Goal: Task Accomplishment & Management: Use online tool/utility

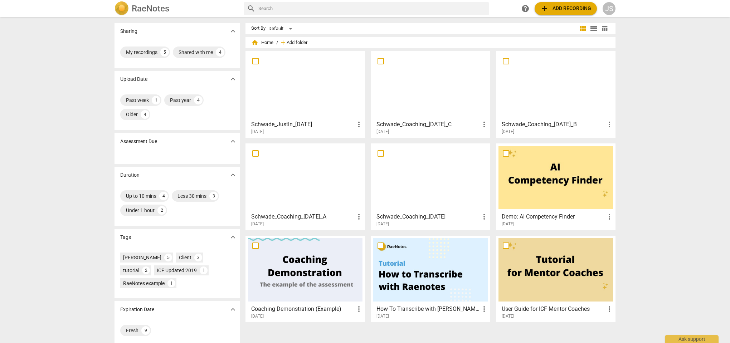
click at [290, 43] on span "Add folder" at bounding box center [297, 42] width 21 height 5
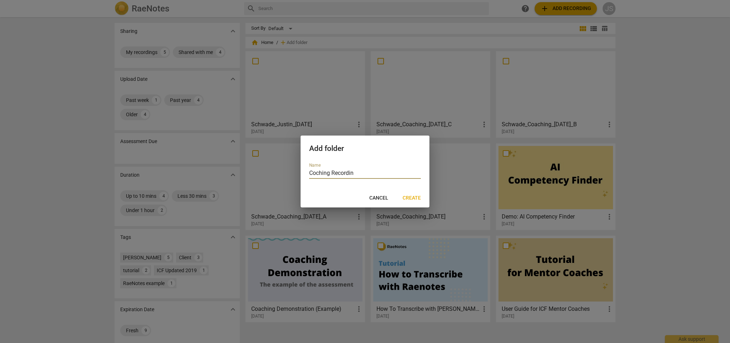
type input "Coching Recording"
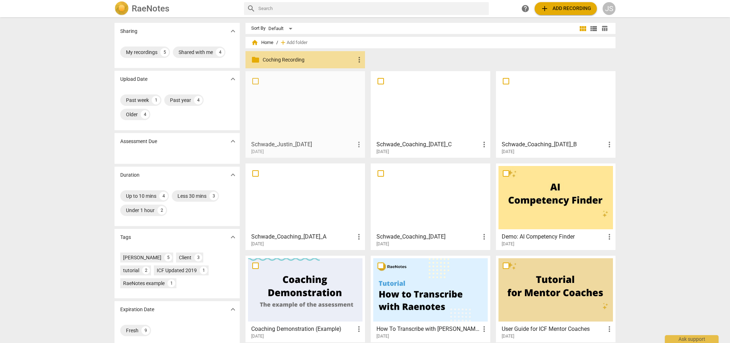
drag, startPoint x: 298, startPoint y: 105, endPoint x: 298, endPoint y: 91, distance: 14.7
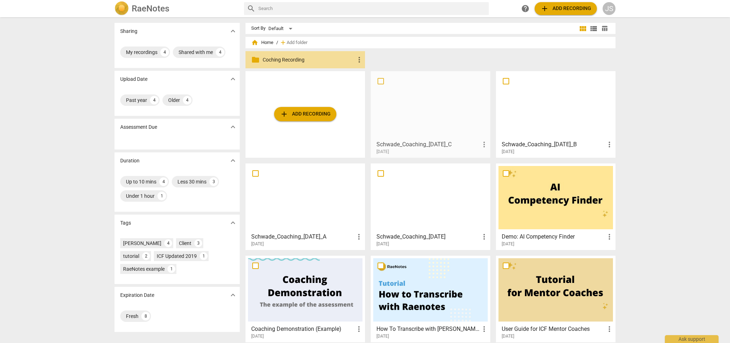
drag, startPoint x: 401, startPoint y: 109, endPoint x: 387, endPoint y: 97, distance: 18.8
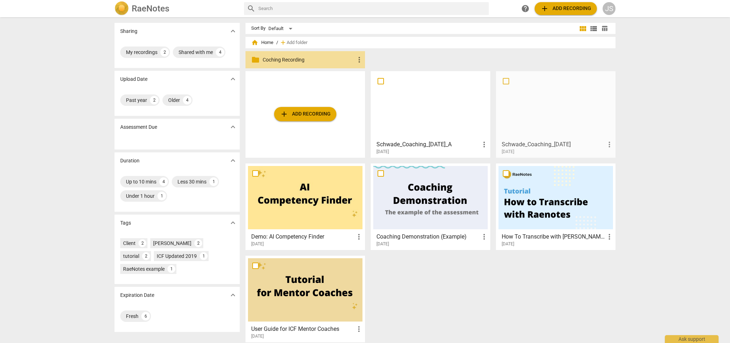
drag, startPoint x: 531, startPoint y: 107, endPoint x: 513, endPoint y: 103, distance: 17.9
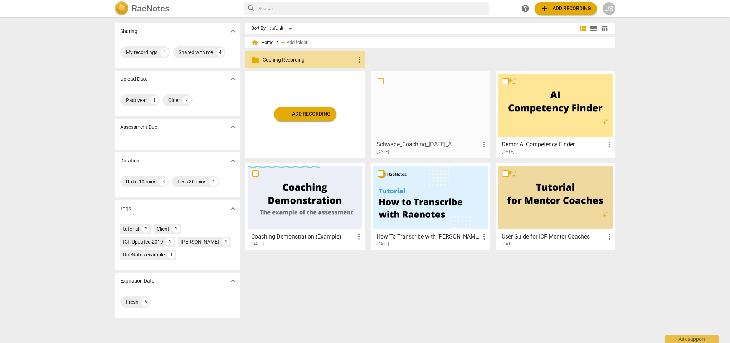
drag, startPoint x: 419, startPoint y: 109, endPoint x: 392, endPoint y: 98, distance: 29.3
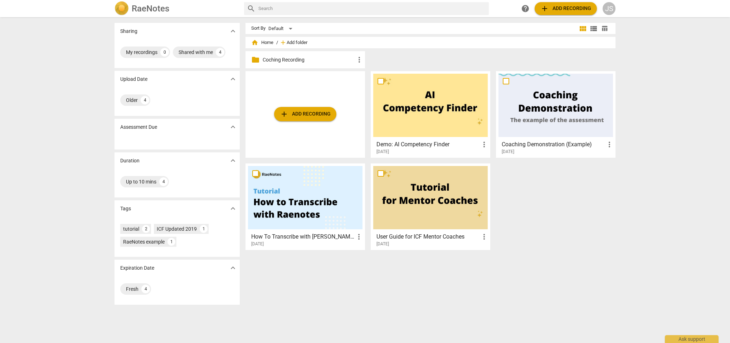
click at [287, 42] on span "Add folder" at bounding box center [297, 42] width 21 height 5
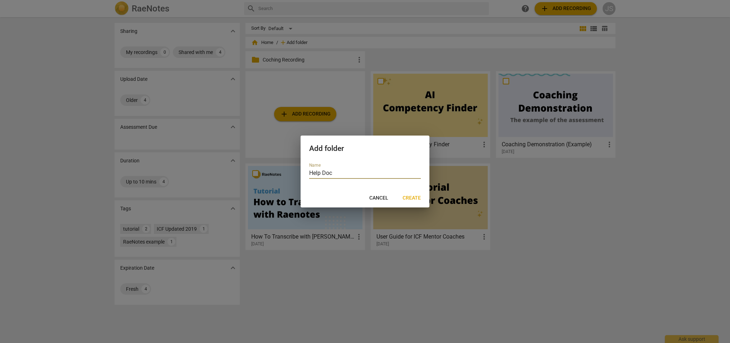
type input "Help Docs"
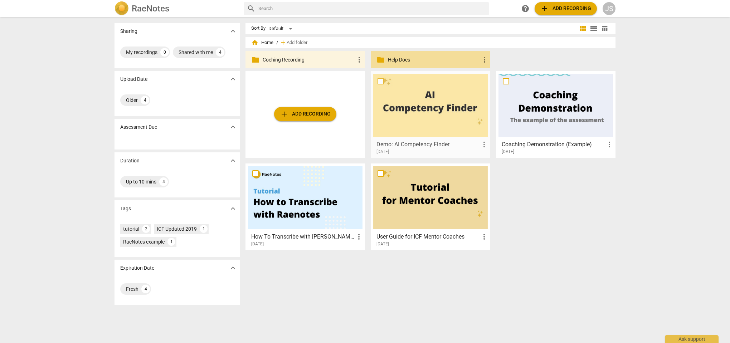
drag, startPoint x: 405, startPoint y: 111, endPoint x: 405, endPoint y: 96, distance: 14.7
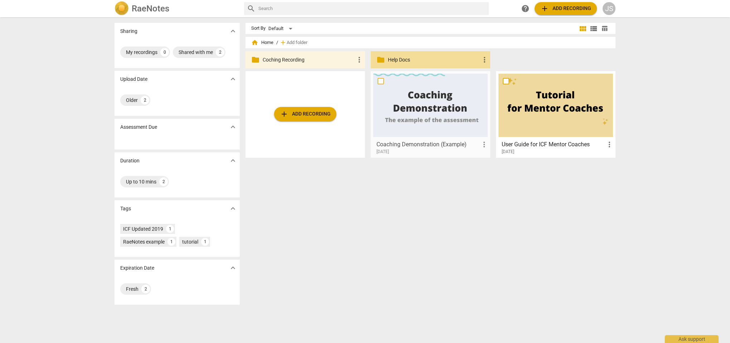
drag, startPoint x: 436, startPoint y: 106, endPoint x: 436, endPoint y: 90, distance: 16.8
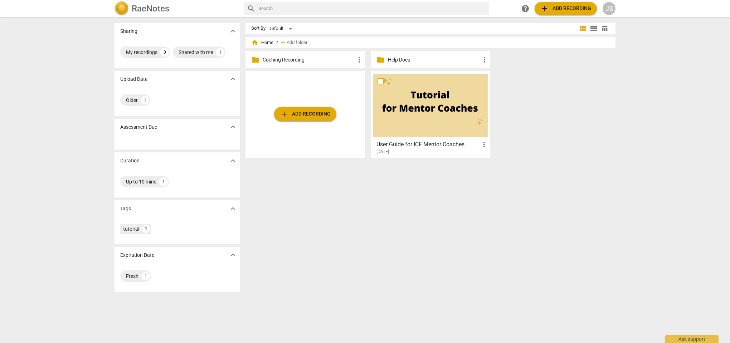
drag, startPoint x: 526, startPoint y: 98, endPoint x: 450, endPoint y: 62, distance: 84.1
click at [450, 62] on div "home Home / add Add folder folder Coching Recording more_vert folder Help Docs …" at bounding box center [434, 102] width 376 height 124
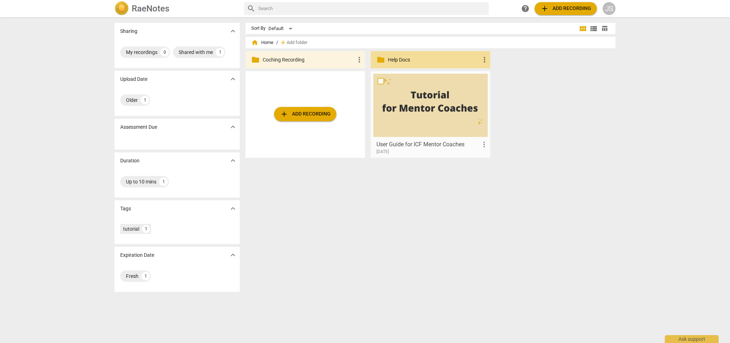
drag, startPoint x: 450, startPoint y: 62, endPoint x: 429, endPoint y: 110, distance: 53.1
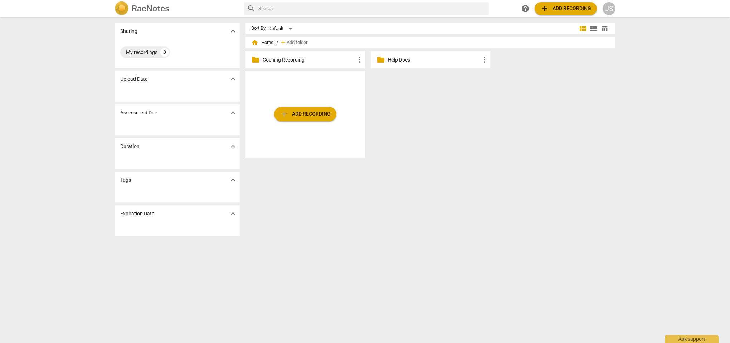
click at [295, 110] on span "add Add recording" at bounding box center [305, 114] width 51 height 9
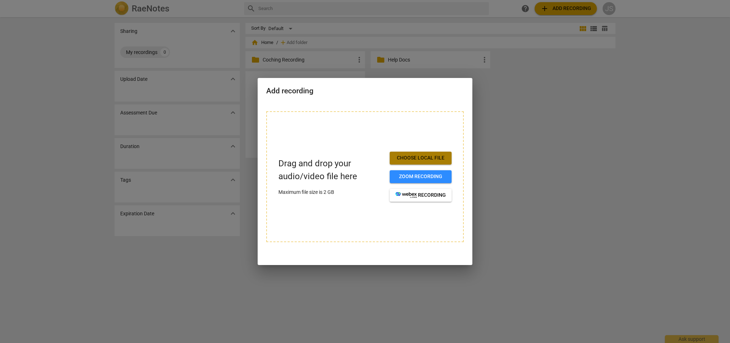
click at [418, 157] on span "Choose local file" at bounding box center [421, 158] width 50 height 7
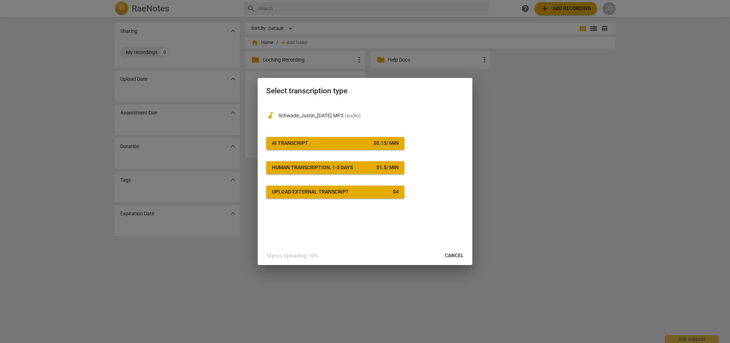
click at [329, 149] on button "AI Transcript $ 0.15 / min" at bounding box center [335, 143] width 138 height 13
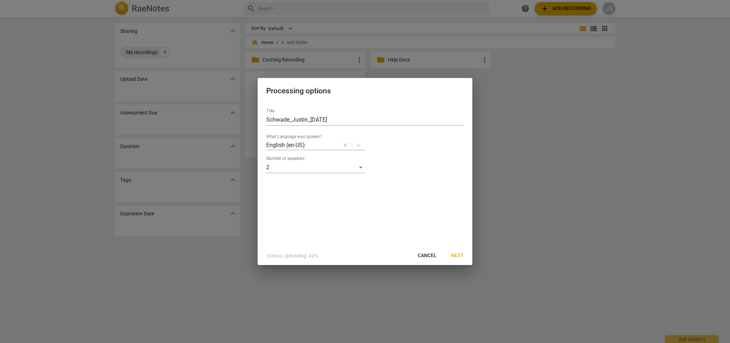
click at [459, 256] on span "Next" at bounding box center [457, 255] width 13 height 7
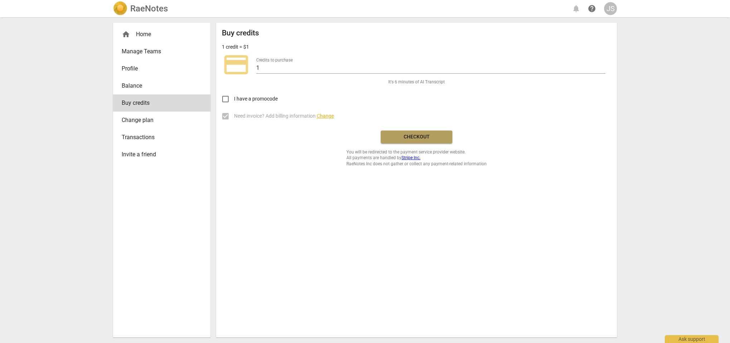
click at [435, 139] on span "Checkout" at bounding box center [417, 137] width 60 height 7
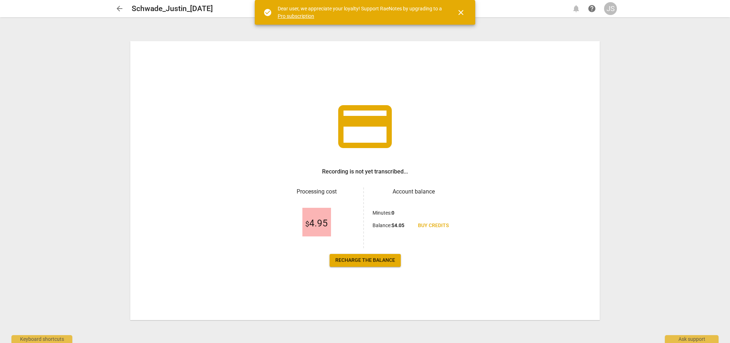
click at [301, 14] on link "Pro subscription" at bounding box center [296, 16] width 37 height 6
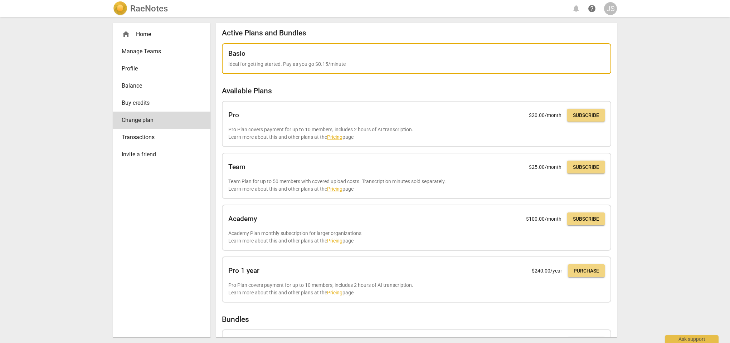
click at [255, 60] on div "Basic Ideal for getting started. Pay as you go $0.15/minute" at bounding box center [416, 59] width 377 height 18
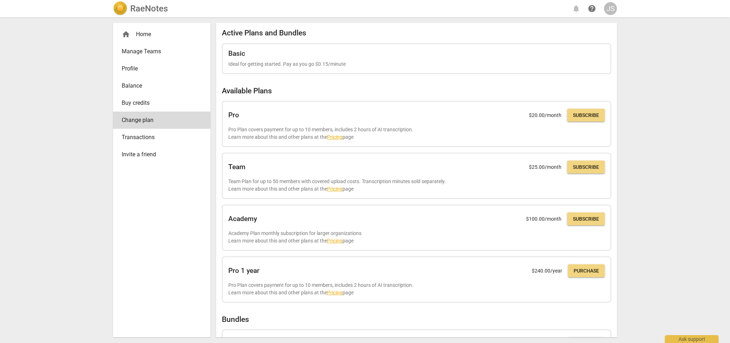
click at [139, 102] on span "Buy credits" at bounding box center [159, 103] width 74 height 9
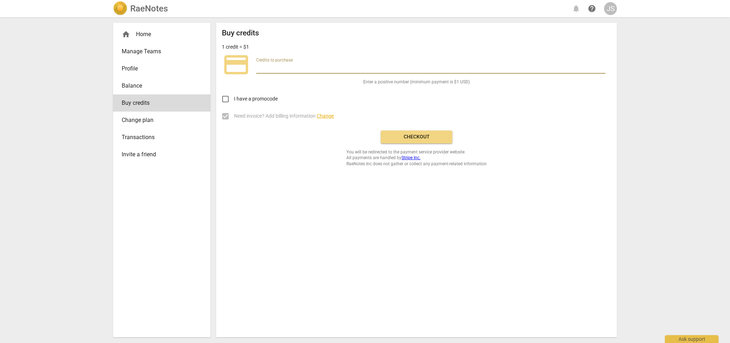
click at [295, 66] on input "number" at bounding box center [430, 68] width 349 height 10
type input "50"
click at [430, 138] on span "Checkout" at bounding box center [417, 137] width 60 height 7
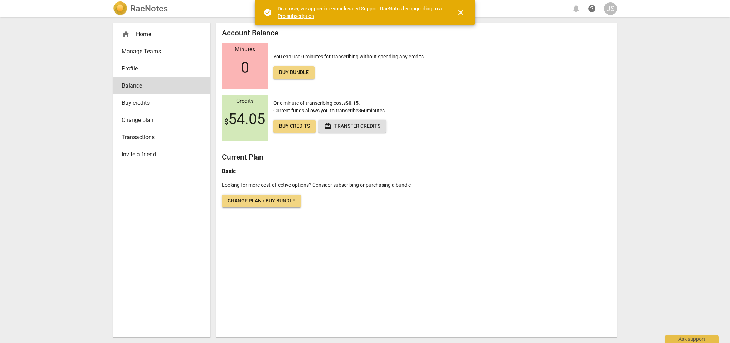
click at [466, 14] on span "close" at bounding box center [461, 12] width 17 height 9
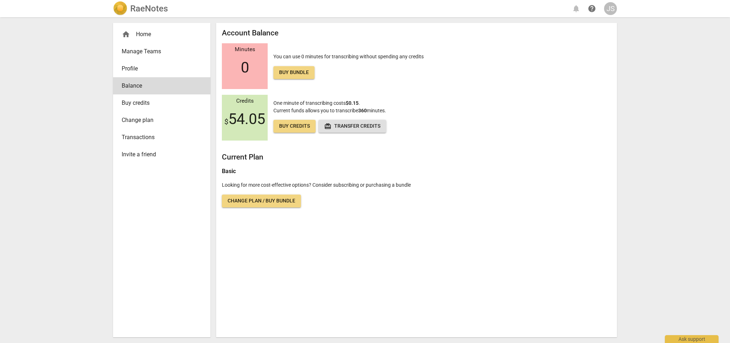
click at [146, 31] on div "home Home" at bounding box center [159, 34] width 74 height 9
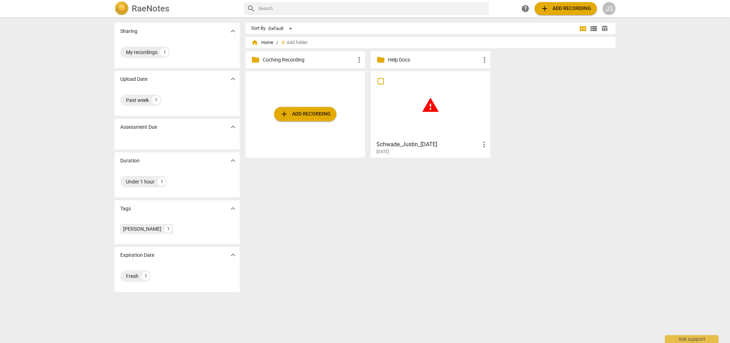
click at [419, 124] on div "warning" at bounding box center [430, 105] width 115 height 63
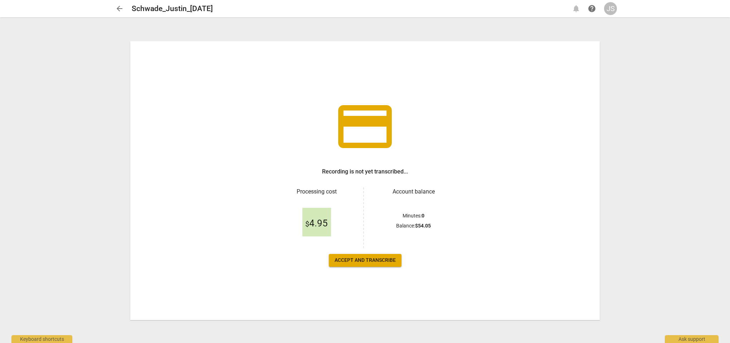
click at [372, 262] on span "Accept and transcribe" at bounding box center [365, 260] width 61 height 7
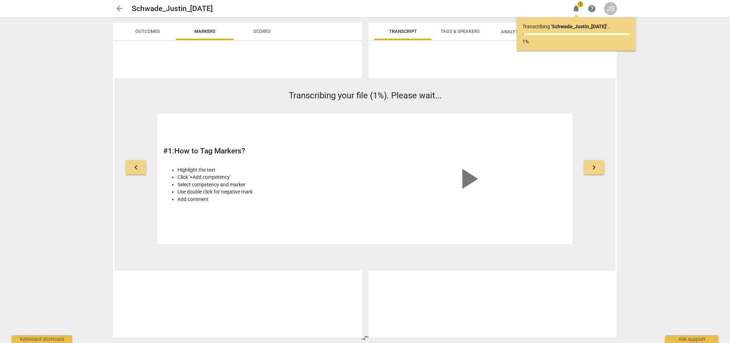
click at [118, 9] on span "arrow_back" at bounding box center [119, 8] width 9 height 9
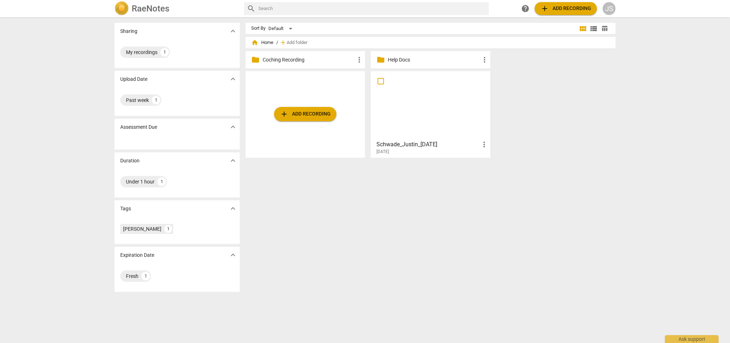
click at [295, 60] on p "Coching Recording" at bounding box center [309, 60] width 92 height 8
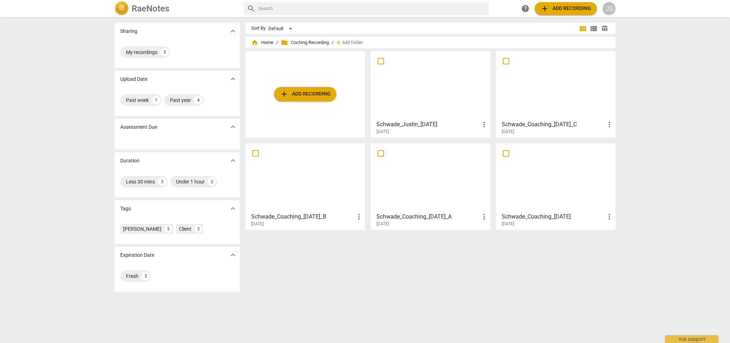
click at [483, 126] on span "more_vert" at bounding box center [484, 124] width 9 height 9
click at [458, 126] on div at bounding box center [365, 171] width 730 height 343
click at [558, 110] on div at bounding box center [556, 85] width 115 height 63
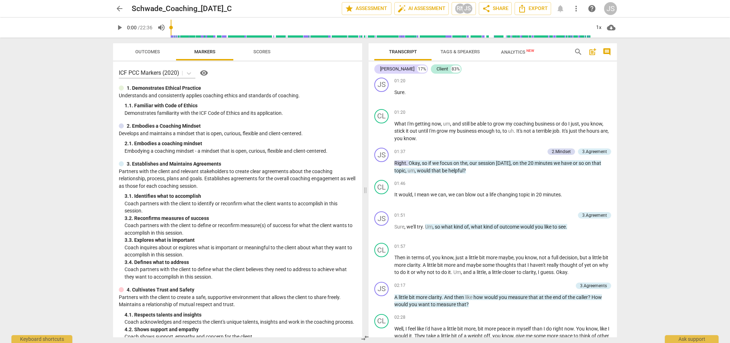
scroll to position [342, 0]
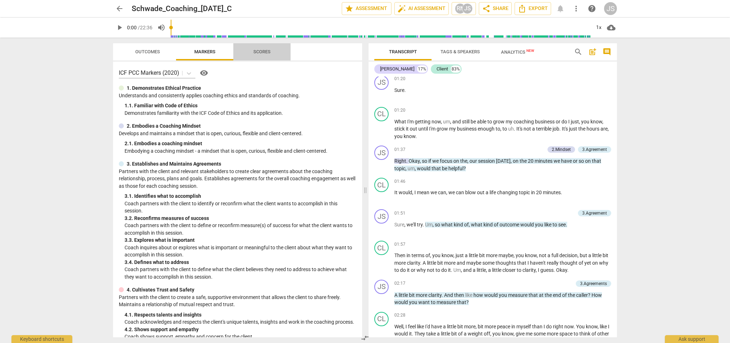
click at [261, 52] on span "Scores" at bounding box center [262, 51] width 17 height 5
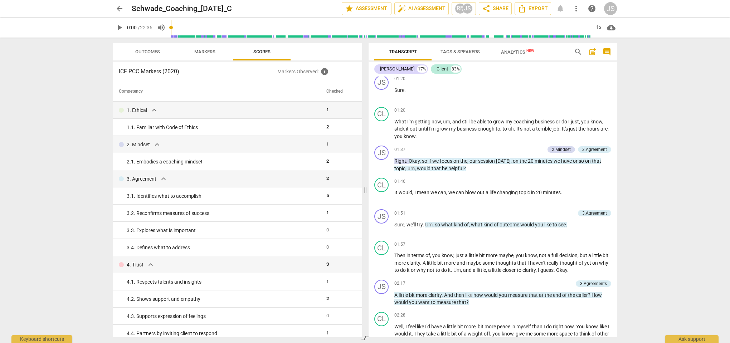
click at [158, 52] on span "Outcomes" at bounding box center [147, 51] width 25 height 5
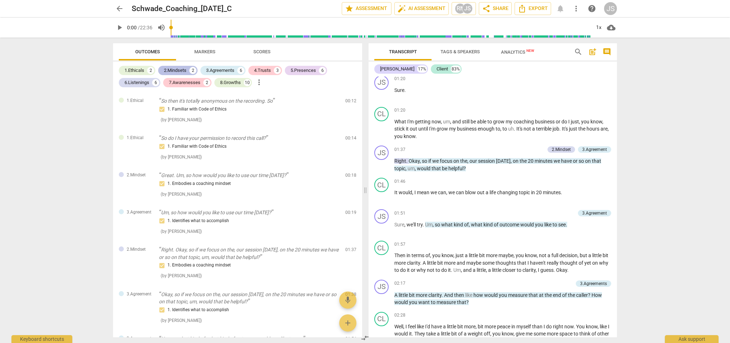
click at [172, 68] on div "2.Mindsets" at bounding box center [175, 70] width 23 height 7
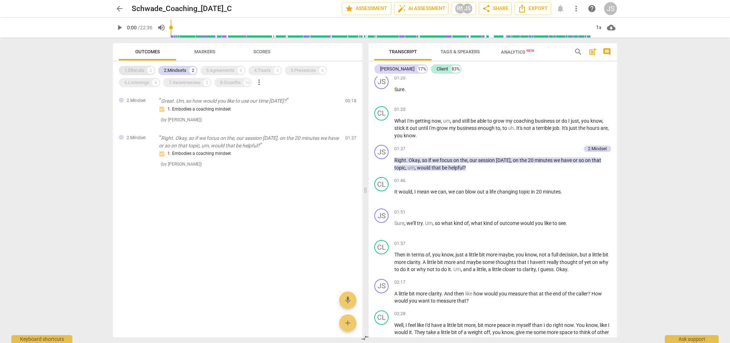
click at [149, 68] on div "2" at bounding box center [150, 70] width 7 height 7
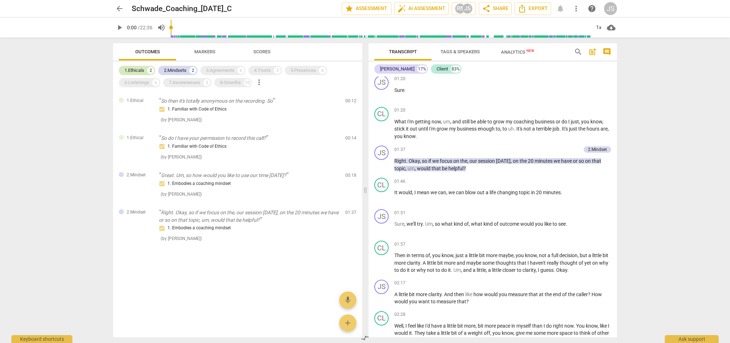
click at [148, 68] on div "2" at bounding box center [150, 70] width 7 height 7
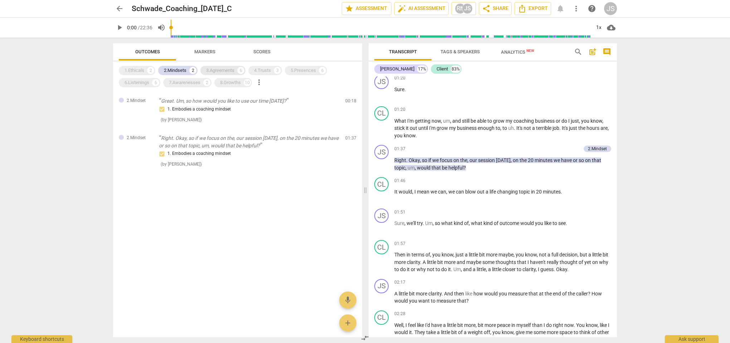
click at [219, 71] on div "3.Agreements" at bounding box center [220, 70] width 28 height 7
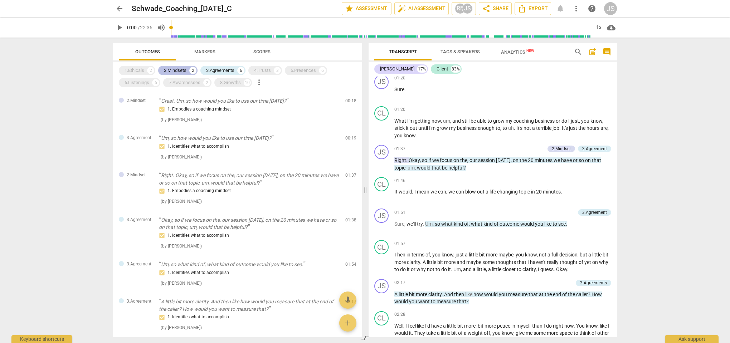
click at [177, 69] on div "2.Mindsets" at bounding box center [175, 70] width 23 height 7
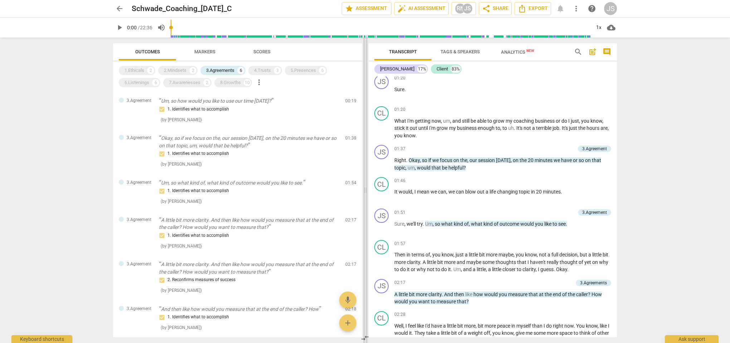
scroll to position [0, 0]
click at [592, 146] on div "3.Agreement" at bounding box center [595, 149] width 25 height 6
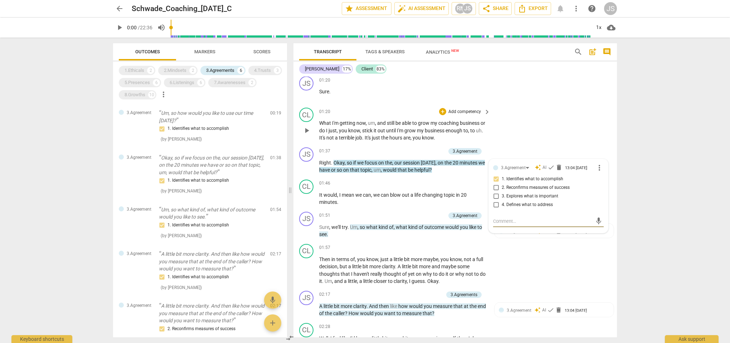
scroll to position [351, 0]
click at [208, 174] on p "Okay, so if we focus on the, our session [DATE], on the 20 minutes we have or s…" at bounding box center [212, 165] width 106 height 22
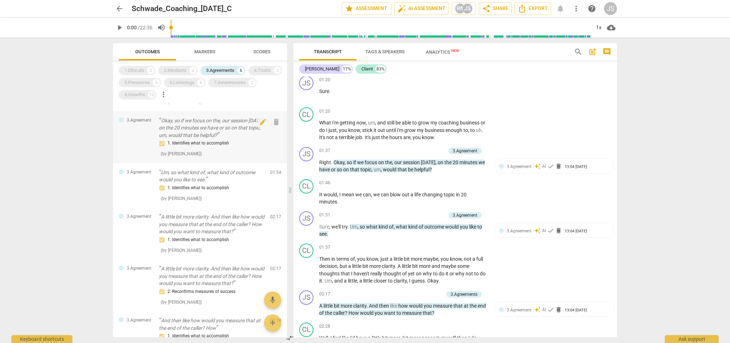
scroll to position [42, 0]
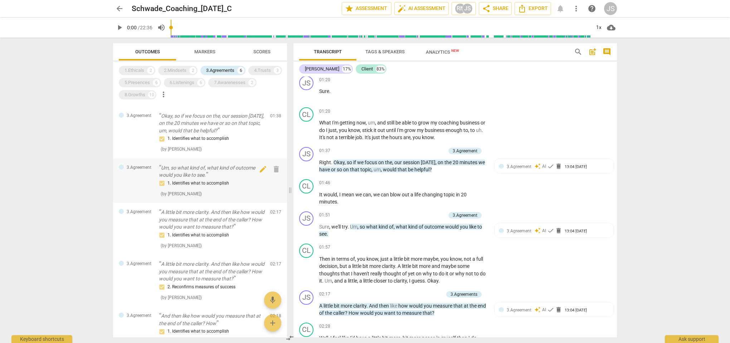
click at [227, 174] on p "Um, so what kind of, what kind of outcome would you like to see." at bounding box center [212, 171] width 106 height 15
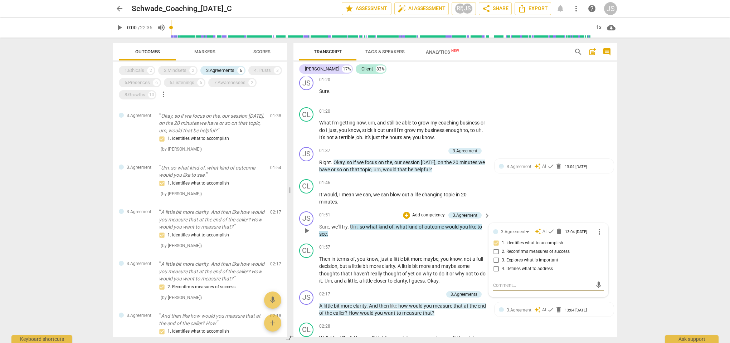
click at [494, 251] on input "2. Reconfirms measures of success" at bounding box center [496, 252] width 11 height 9
checkbox input "true"
click at [494, 242] on input "1. Identifies what to accomplish" at bounding box center [496, 243] width 11 height 9
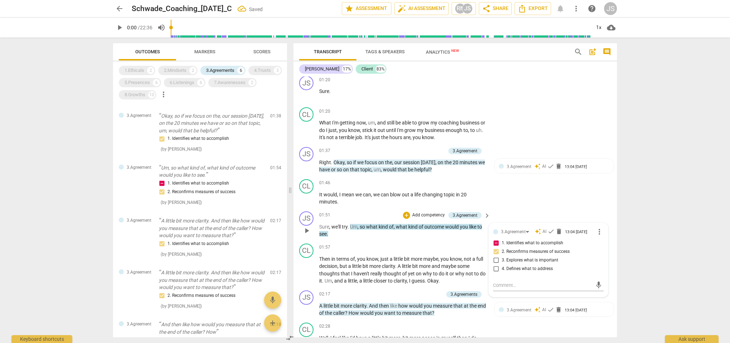
click at [496, 243] on input "1. Identifies what to accomplish" at bounding box center [496, 243] width 11 height 9
checkbox input "false"
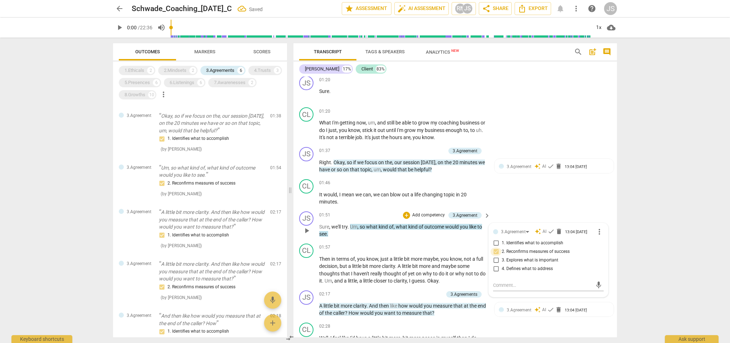
click at [496, 250] on input "2. Reconfirms measures of success" at bounding box center [496, 252] width 11 height 9
click at [496, 251] on input "2. Reconfirms measures of success" at bounding box center [496, 252] width 11 height 9
checkbox input "false"
click at [495, 260] on input "3. Explores what is important" at bounding box center [496, 260] width 11 height 9
checkbox input "true"
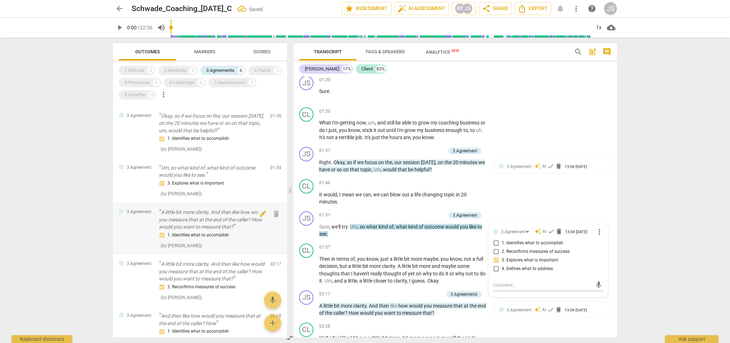
click at [233, 227] on p "A little bit more clarity. And then like how would you measure that at the end …" at bounding box center [212, 220] width 106 height 22
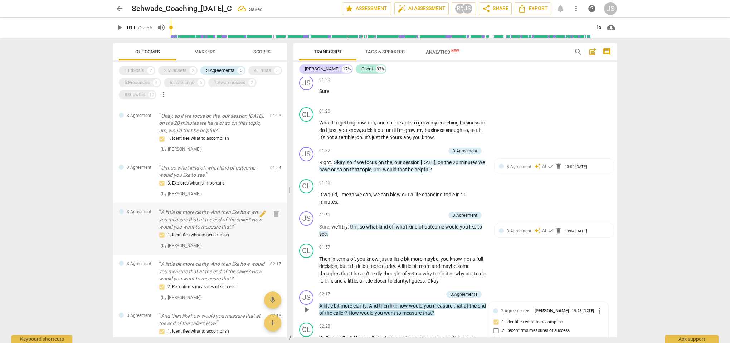
scroll to position [512, 0]
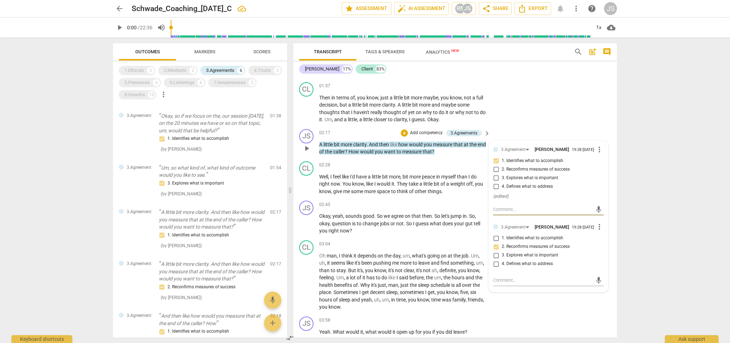
click at [599, 225] on span "more_vert" at bounding box center [599, 227] width 9 height 9
click at [608, 241] on li "Delete" at bounding box center [605, 239] width 25 height 14
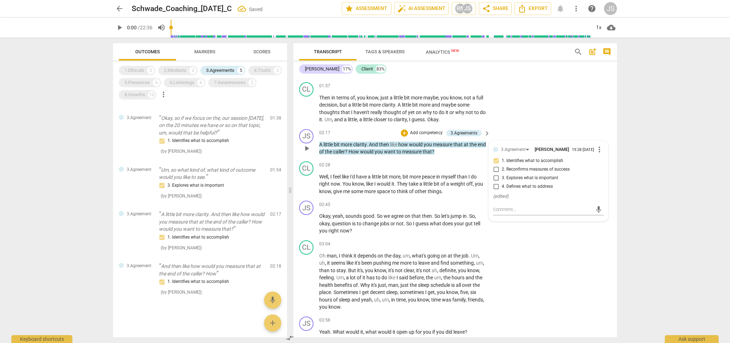
scroll to position [37, 0]
click at [496, 168] on input "2. Reconfirms measures of success" at bounding box center [496, 169] width 11 height 9
checkbox input "true"
click at [496, 159] on input "1. Identifies what to accomplish" at bounding box center [496, 161] width 11 height 9
click at [493, 158] on input "1. Identifies what to accomplish" at bounding box center [496, 161] width 11 height 9
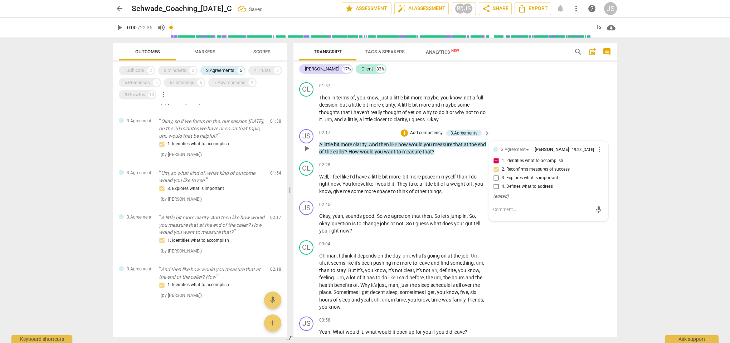
checkbox input "false"
click at [219, 281] on div "1. Identifies what to accomplish" at bounding box center [212, 285] width 106 height 9
click at [345, 149] on span "caller" at bounding box center [339, 152] width 12 height 6
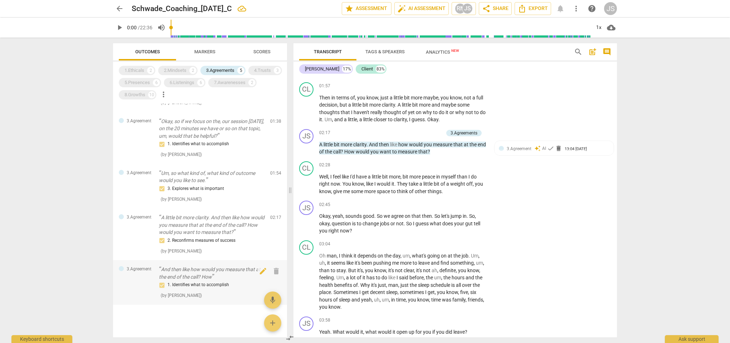
click at [218, 282] on div "1. Identifies what to accomplish" at bounding box center [212, 285] width 106 height 9
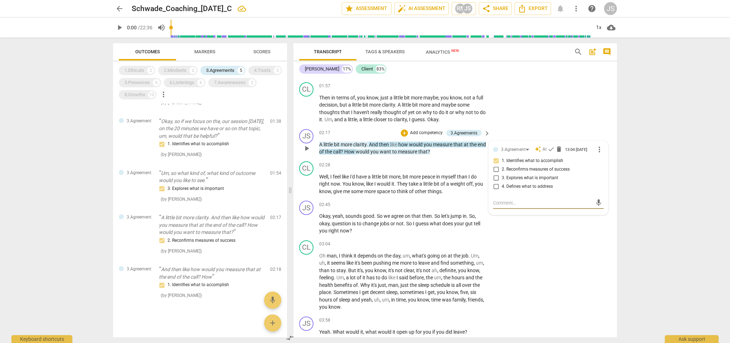
click at [495, 167] on input "2. Reconfirms measures of success" at bounding box center [496, 169] width 11 height 9
checkbox input "true"
click at [495, 157] on input "1. Identifies what to accomplish" at bounding box center [496, 161] width 11 height 9
click at [494, 157] on input "1. Identifies what to accomplish" at bounding box center [496, 161] width 11 height 9
checkbox input "false"
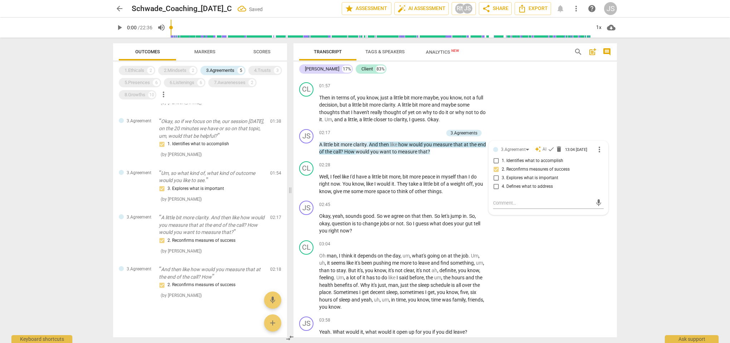
click at [240, 95] on div "1.Ethicals 2 2.Mindsets 2 3.Agreements 5 4.Trusts 3 5.Presences 6 6.Listenings …" at bounding box center [203, 82] width 168 height 37
click at [261, 70] on div "4.Trusts" at bounding box center [262, 70] width 17 height 7
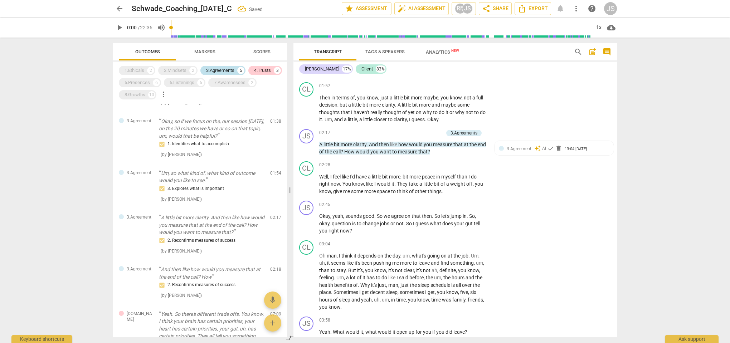
click at [226, 68] on div "3.Agreements" at bounding box center [220, 70] width 28 height 7
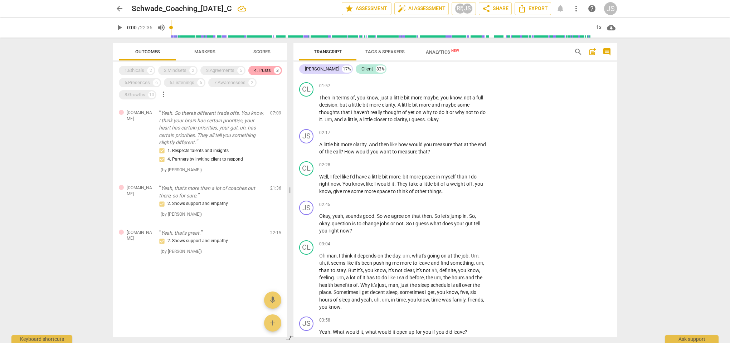
click at [265, 72] on div "4.Trusts" at bounding box center [262, 70] width 17 height 7
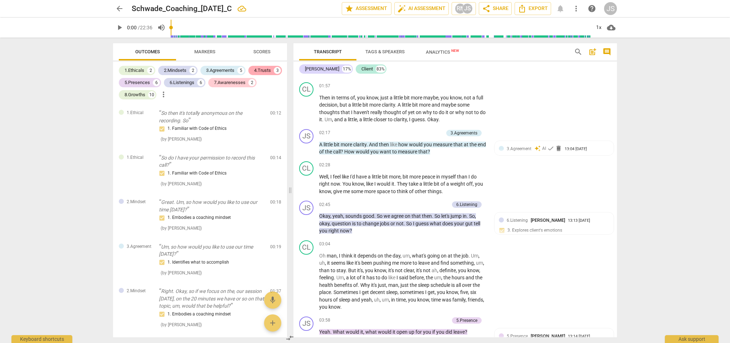
click at [265, 72] on div "4.Trusts" at bounding box center [262, 70] width 17 height 7
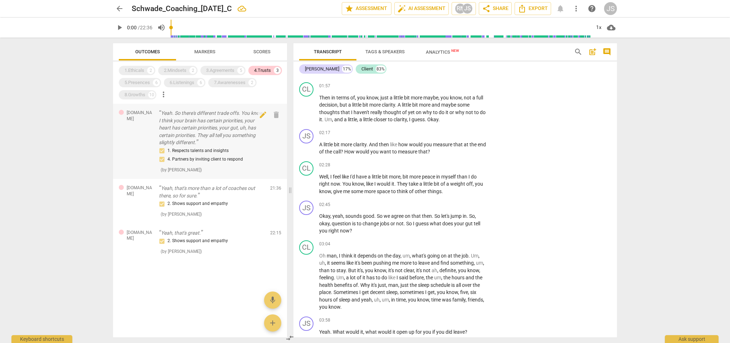
click at [212, 130] on p "Yeah. So there's different trade offs. You know, I think your brain has certain…" at bounding box center [212, 128] width 106 height 37
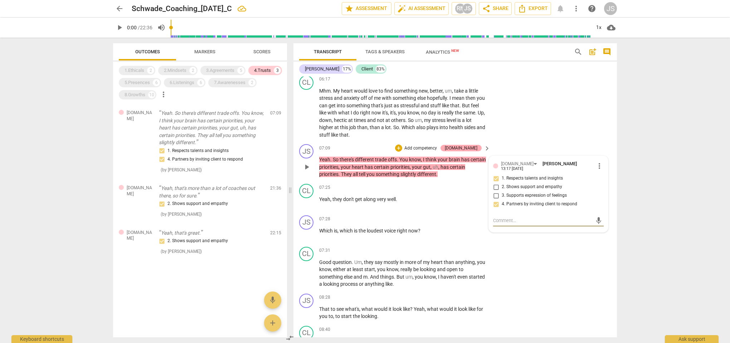
click at [473, 145] on div "[DOMAIN_NAME]" at bounding box center [461, 148] width 33 height 6
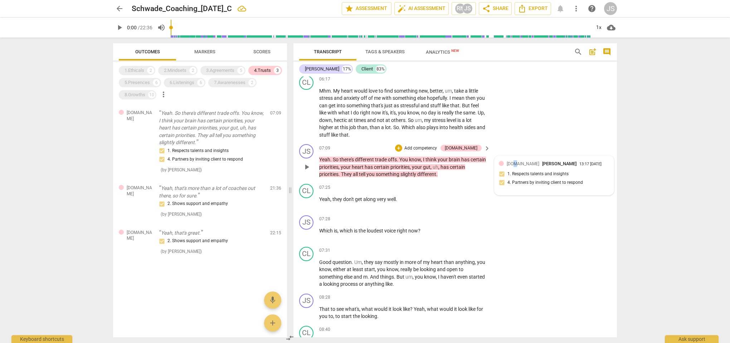
click at [512, 161] on span "[DOMAIN_NAME]" at bounding box center [523, 163] width 33 height 5
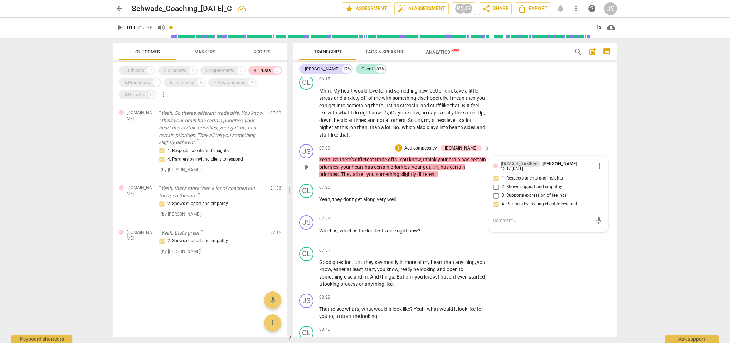
click at [513, 161] on div "[DOMAIN_NAME]" at bounding box center [517, 164] width 33 height 7
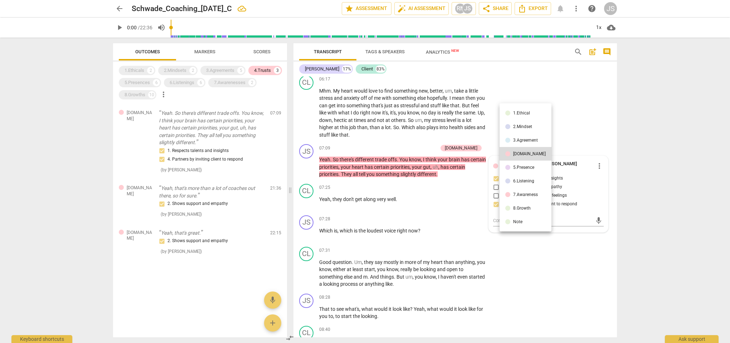
click at [515, 169] on div "5.Presence" at bounding box center [523, 167] width 21 height 4
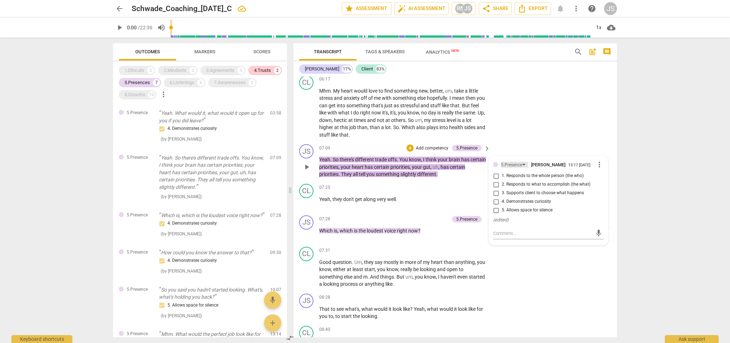
click at [510, 162] on div "5.Presence" at bounding box center [511, 165] width 21 height 7
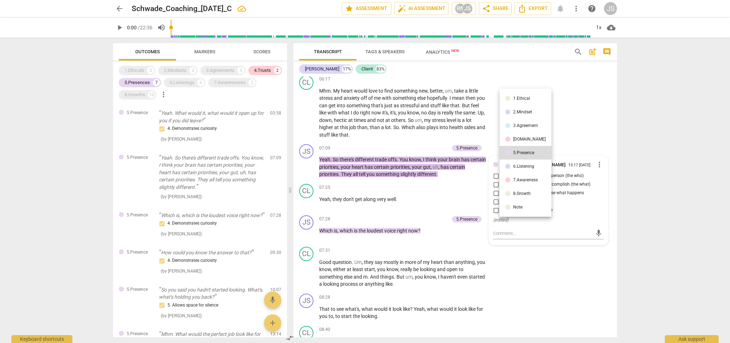
click at [515, 169] on li "6.Listening" at bounding box center [526, 167] width 52 height 14
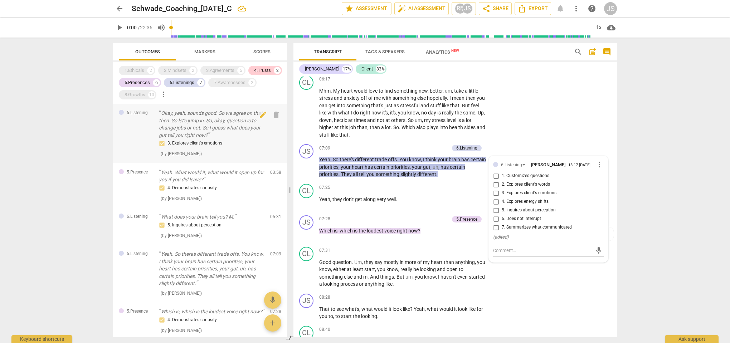
scroll to position [0, 0]
click at [187, 83] on div "6.Listenings" at bounding box center [182, 82] width 25 height 7
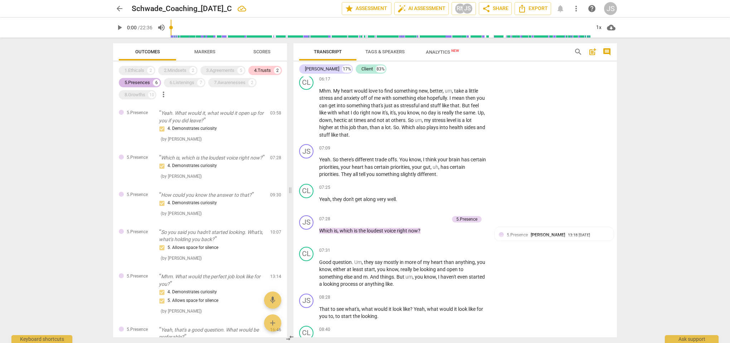
click at [147, 83] on div "5.Presences" at bounding box center [137, 82] width 25 height 7
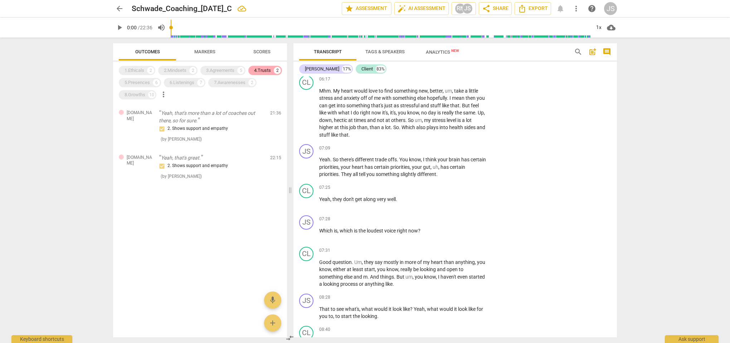
click at [256, 72] on div "4.Trusts" at bounding box center [262, 70] width 17 height 7
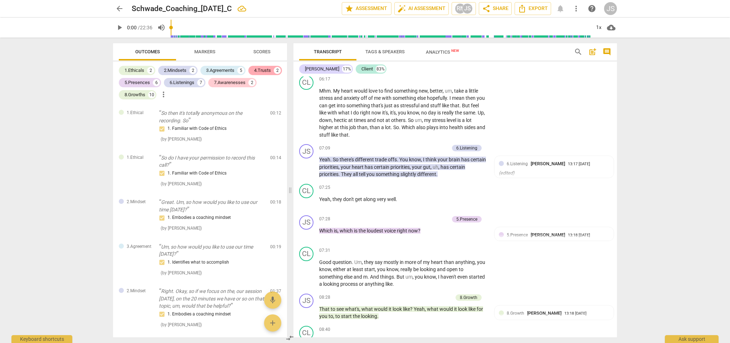
click at [256, 72] on div "4.Trusts" at bounding box center [262, 70] width 17 height 7
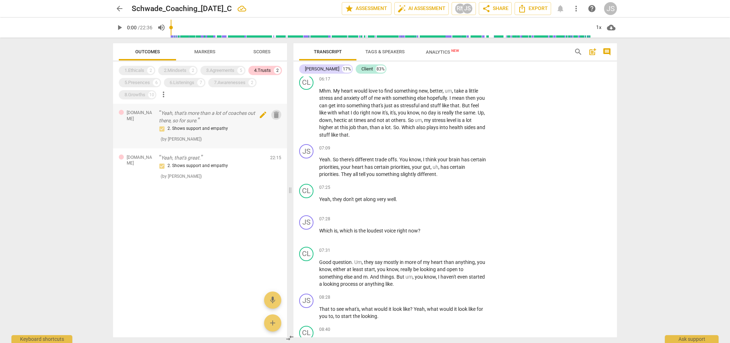
click at [275, 114] on span "delete" at bounding box center [276, 115] width 9 height 9
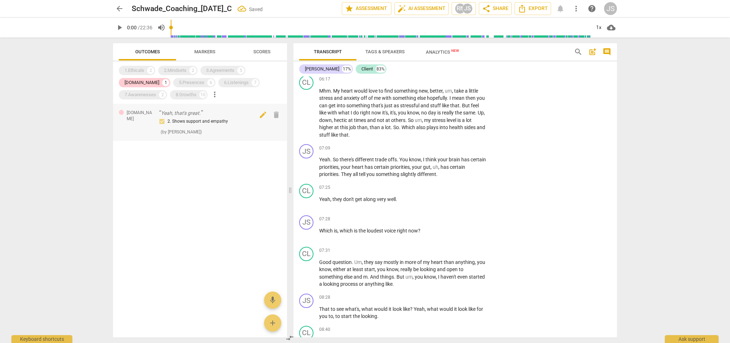
click at [202, 129] on div "2. Shows support and empathy ( by [PERSON_NAME] )" at bounding box center [212, 126] width 106 height 18
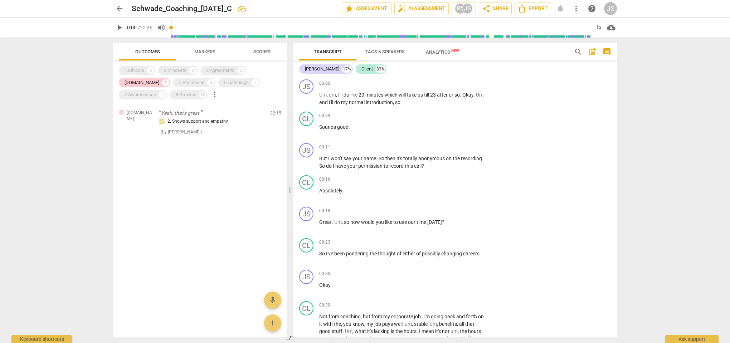
click at [142, 53] on span "Outcomes" at bounding box center [147, 51] width 25 height 5
click at [150, 71] on div "2" at bounding box center [150, 70] width 7 height 7
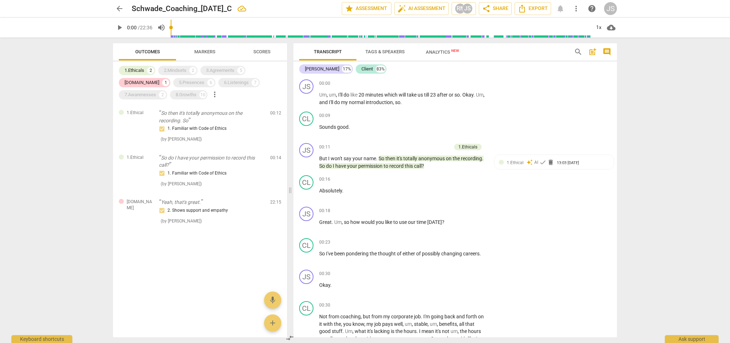
click at [188, 64] on div "1.Ethicals 2 2.Mindsets 2 3.Agreements 5 [DOMAIN_NAME] 1 5.Presences 6 6.Listen…" at bounding box center [203, 82] width 168 height 37
click at [187, 71] on div "2.Mindsets" at bounding box center [175, 70] width 23 height 7
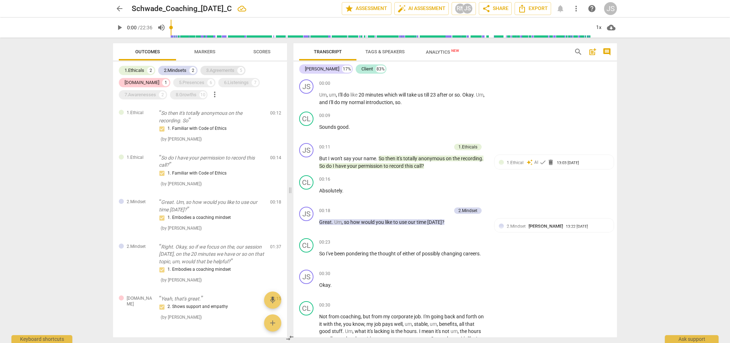
click at [220, 71] on div "3.Agreements" at bounding box center [220, 70] width 28 height 7
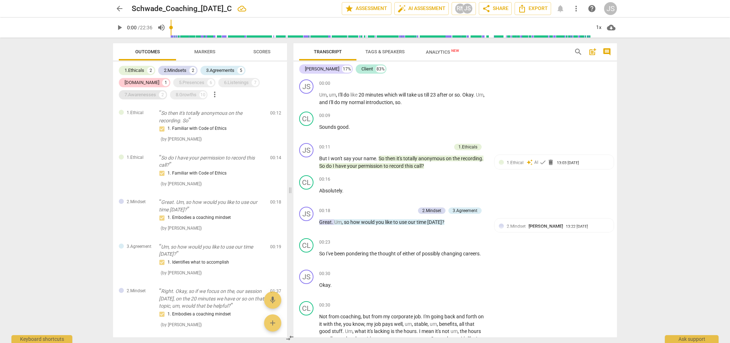
click at [156, 91] on div "7.Awarenesses" at bounding box center [141, 94] width 32 height 7
click at [224, 85] on div "6.Listenings" at bounding box center [236, 82] width 25 height 7
click at [173, 83] on div "5.Presences 6" at bounding box center [194, 82] width 42 height 9
click at [199, 94] on div "10" at bounding box center [202, 94] width 7 height 7
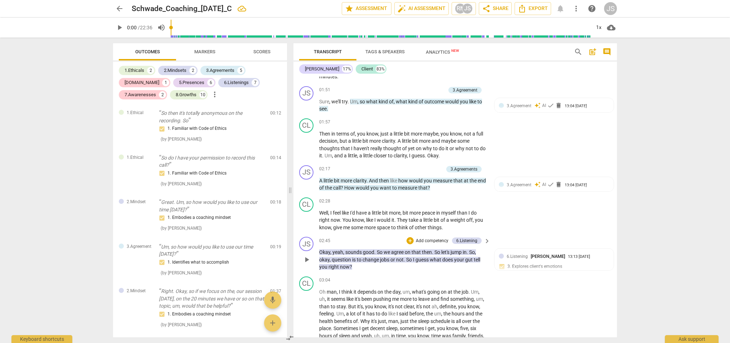
scroll to position [473, 0]
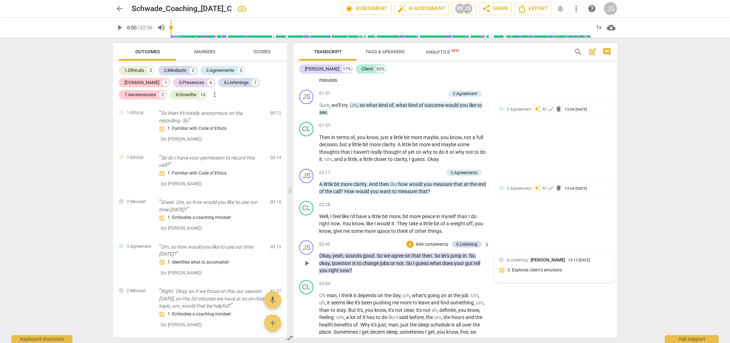
click at [534, 260] on div "6.Listening [PERSON_NAME] 13:13 [DATE] 3. Explores client's emotions" at bounding box center [554, 268] width 111 height 22
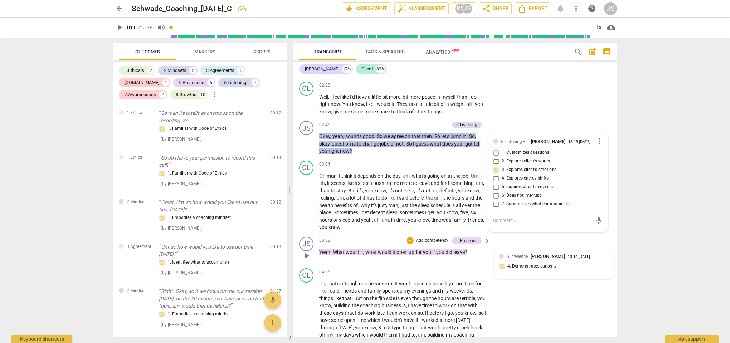
scroll to position [595, 0]
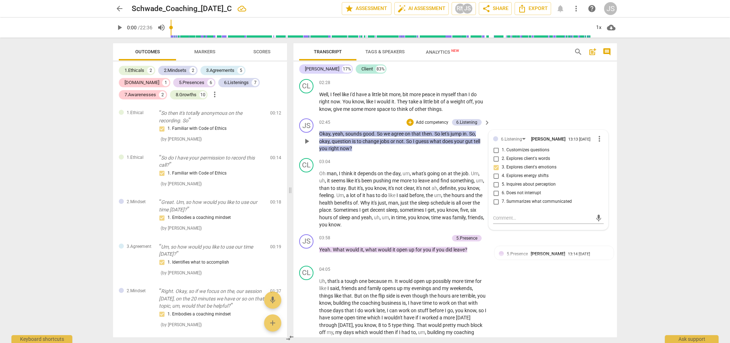
click at [550, 182] on span "5. Inquires about perception" at bounding box center [529, 185] width 54 height 6
click at [502, 181] on input "5. Inquires about perception" at bounding box center [496, 184] width 11 height 9
click at [498, 183] on input "5. Inquires about perception" at bounding box center [496, 184] width 11 height 9
click at [497, 182] on input "5. Inquires about perception" at bounding box center [496, 184] width 11 height 9
checkbox input "false"
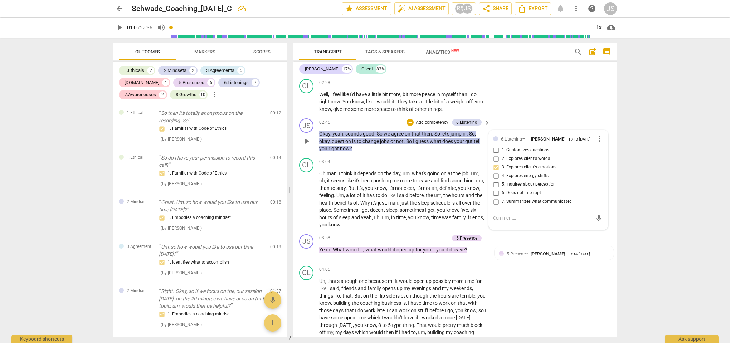
click at [521, 116] on div "JS play_arrow pause 02:45 + Add competency 6.Listening keyboard_arrow_right Oka…" at bounding box center [456, 136] width 324 height 40
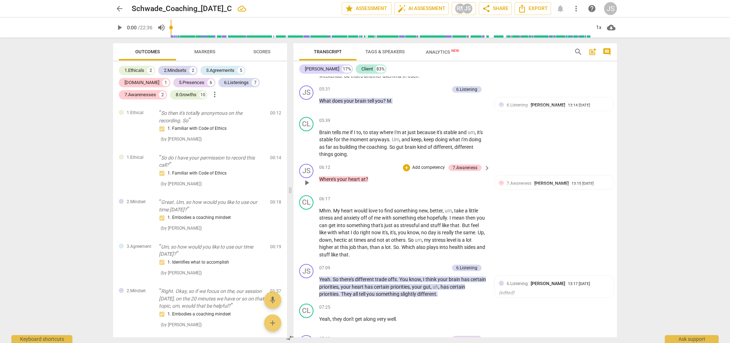
scroll to position [868, 0]
click at [517, 180] on span "7.Awareness" at bounding box center [519, 182] width 25 height 5
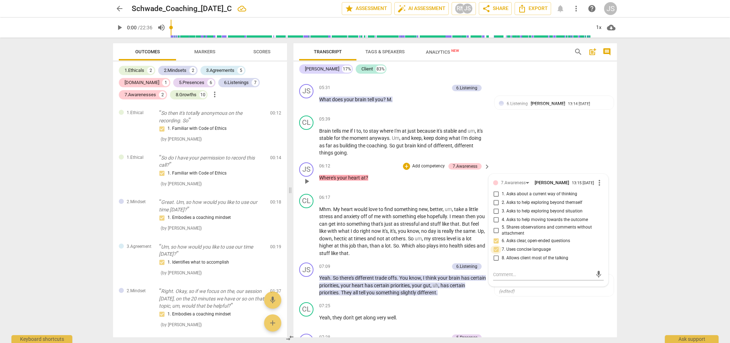
click at [497, 246] on input "7. Uses concise language" at bounding box center [496, 250] width 11 height 9
checkbox input "false"
click at [541, 127] on div "CL play_arrow pause 05:39 + Add competency keyboard_arrow_right Brain tells me …" at bounding box center [456, 136] width 324 height 47
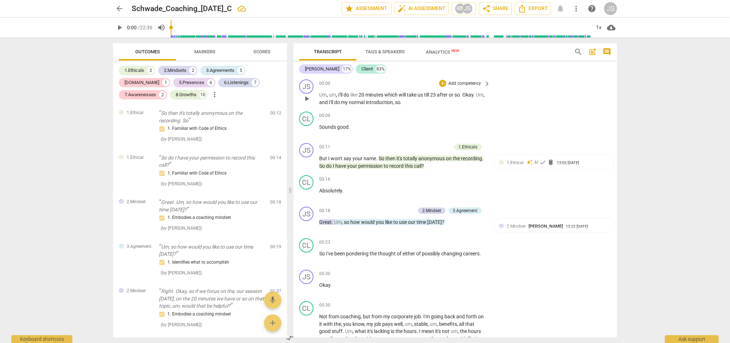
scroll to position [0, 0]
click at [453, 84] on p "Add competency" at bounding box center [465, 84] width 34 height 6
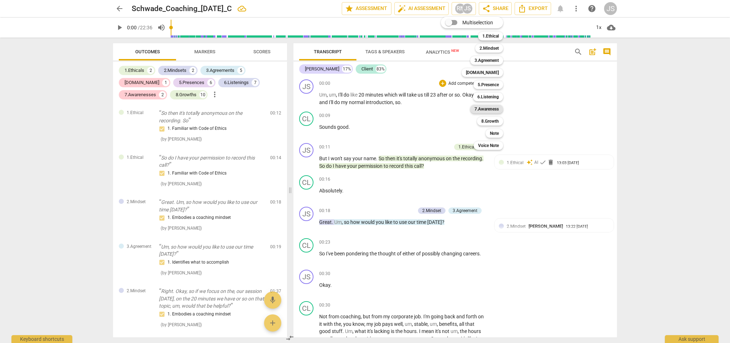
click at [489, 110] on b "7.Awareness" at bounding box center [487, 109] width 24 height 9
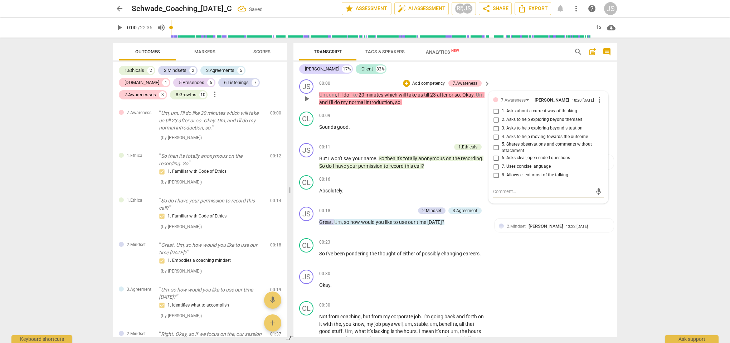
click at [494, 178] on input "8. Allows client most of the talking" at bounding box center [496, 175] width 11 height 9
checkbox input "true"
click at [503, 195] on textarea at bounding box center [542, 191] width 99 height 7
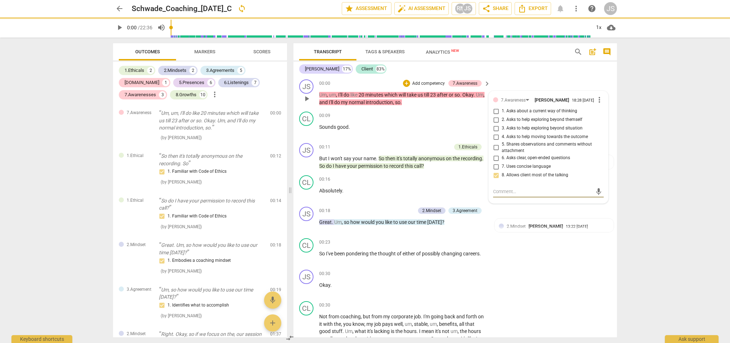
type textarea "C"
type textarea "Co"
type textarea "Coa"
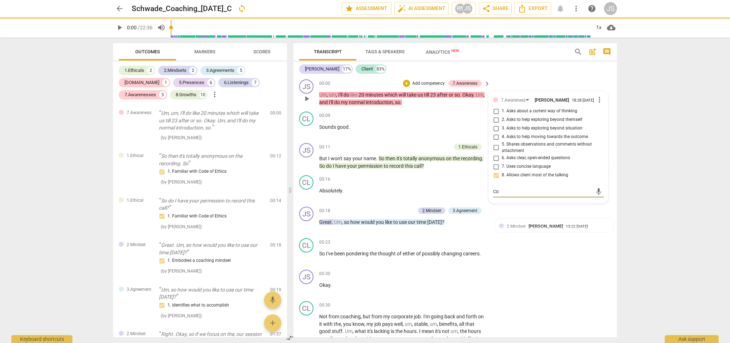
type textarea "Coa"
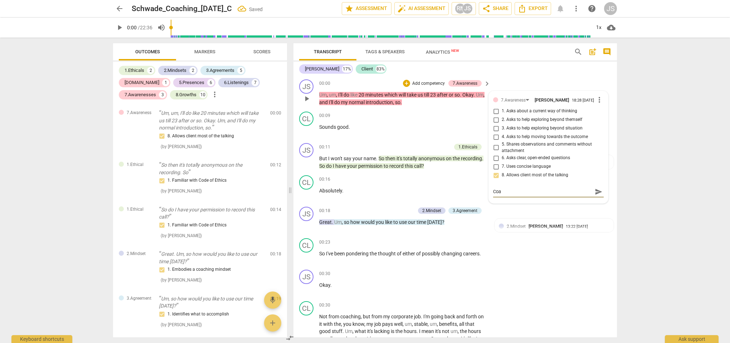
type textarea "Coac"
type textarea "Coach"
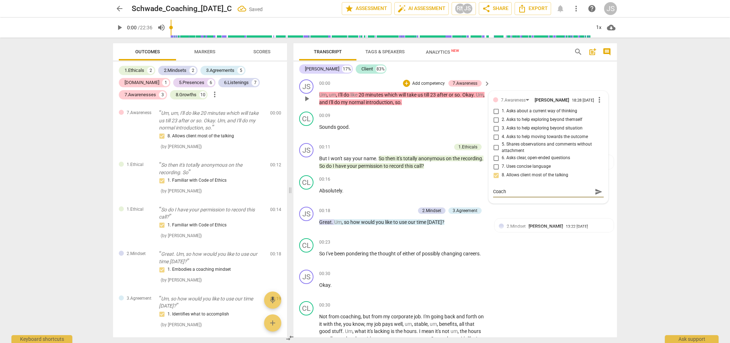
type textarea "Coach"
type textarea "Coach s"
type textarea "Coach sp"
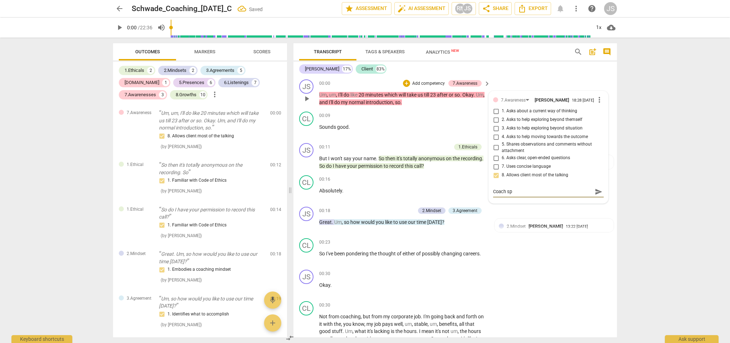
type textarea "Coach spo"
type textarea "Coach spok"
type textarea "Coach spoke"
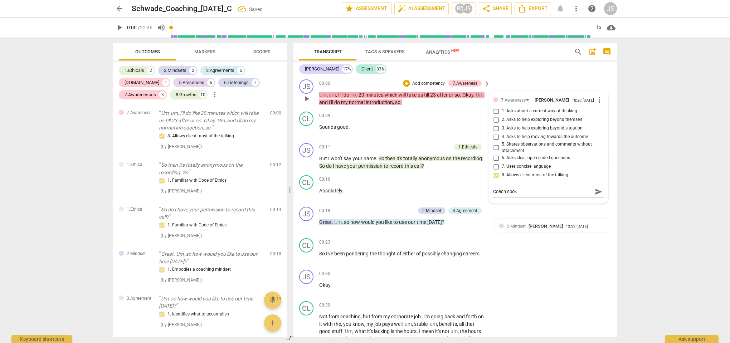
type textarea "Coach spoke"
type textarea "Coach spoke 1"
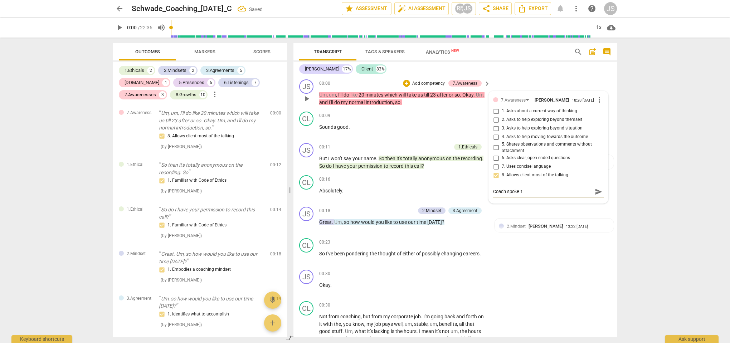
type textarea "Coach spoke 17"
type textarea "Coach spoke 17$"
type textarea "Coach spoke 17"
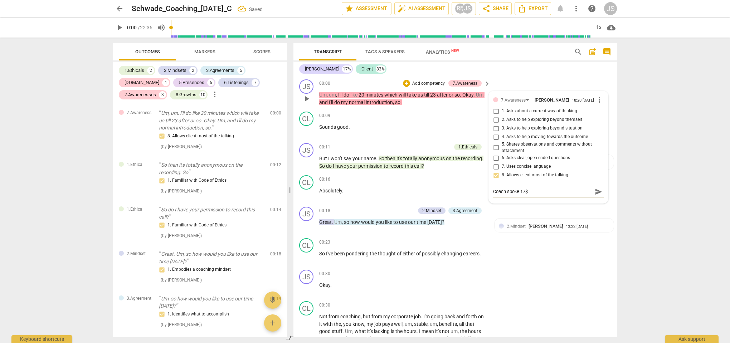
type textarea "Coach spoke 17"
type textarea "Coach spoke 17%"
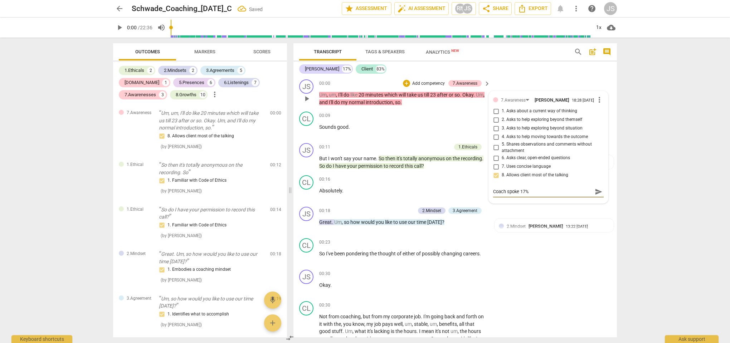
type textarea "Coach spoke 17%"
type textarea "Coach spoke 17%,"
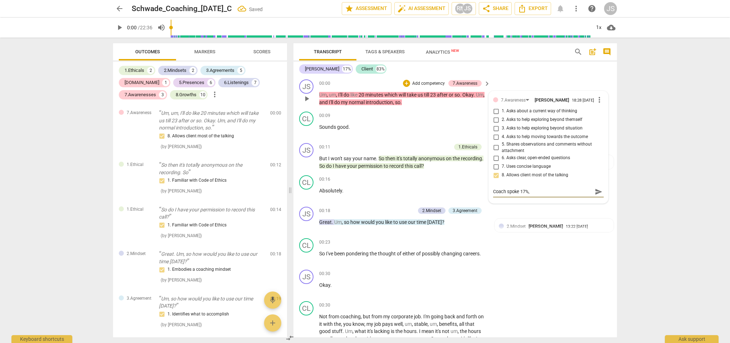
type textarea "Coach spoke 17%,"
type textarea "Coach spoke 17%, c"
type textarea "Coach spoke 17%, cl"
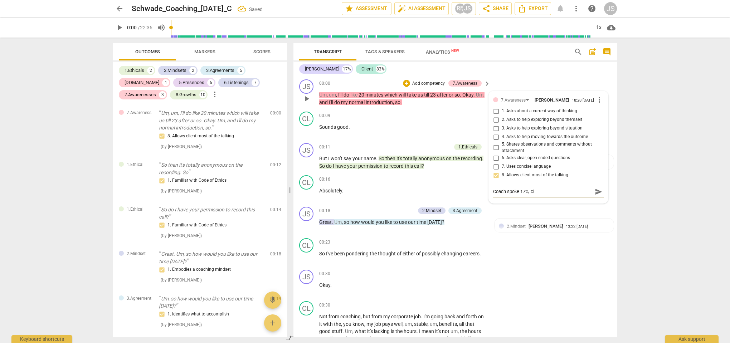
type textarea "Coach spoke 17%, cli"
type textarea "Coach spoke 17%, clie"
type textarea "Coach spoke 17%, clien"
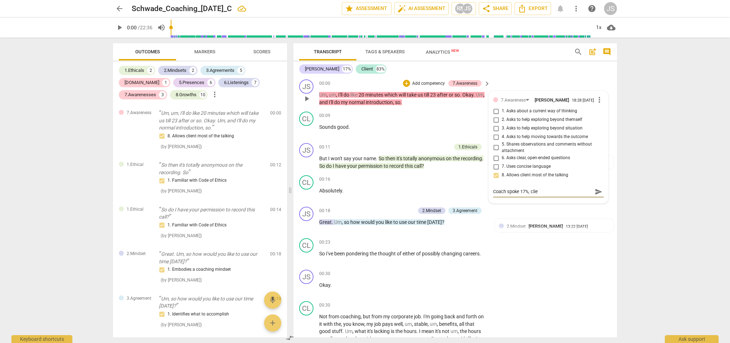
type textarea "Coach spoke 17%, clien"
type textarea "Coach spoke 17%, client"
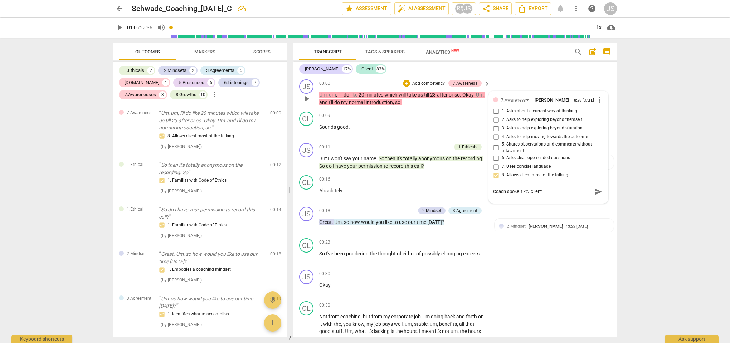
type textarea "Coach spoke 17%, client s"
type textarea "Coach spoke 17%, client sp"
type textarea "Coach spoke 17%, client spo"
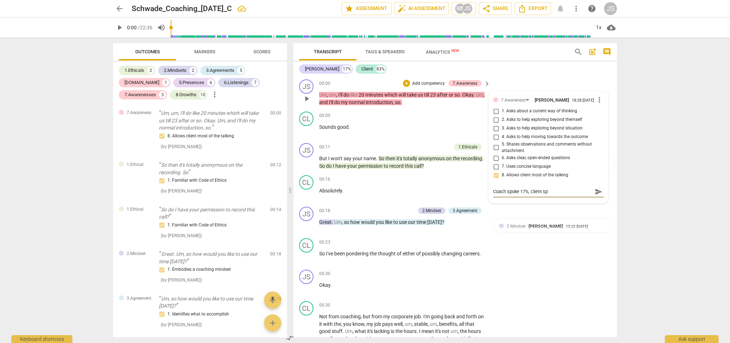
type textarea "Coach spoke 17%, client spo"
type textarea "Coach spoke 17%, client spok"
type textarea "Coach spoke 17%, client spoke"
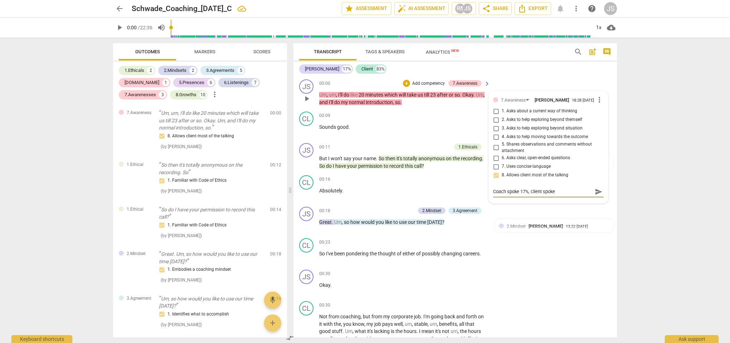
type textarea "Coach spoke 17%, client spoke"
type textarea "Coach spoke 17%, client spoke 8"
type textarea "Coach spoke 17%, client spoke 83"
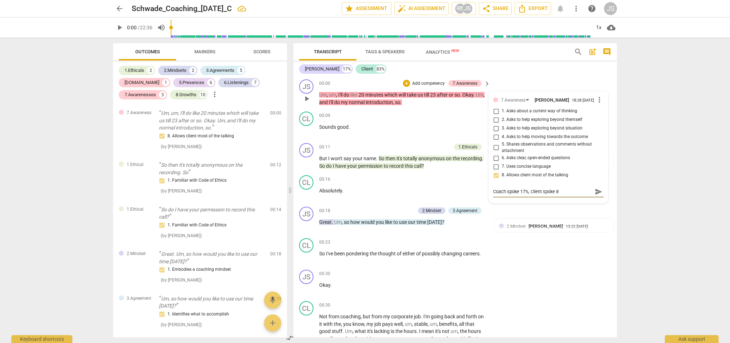
type textarea "Coach spoke 17%, client spoke 83"
type textarea "Coach spoke 17%, client spoke 83#"
type textarea "Coach spoke 17%, client spoke 83"
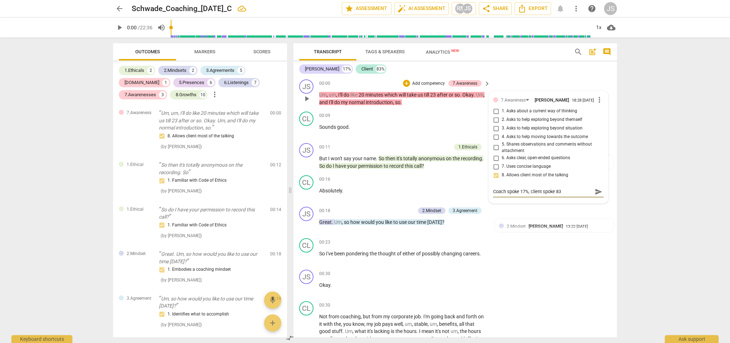
type textarea "Coach spoke 17%, client spoke 83%"
click at [595, 193] on span "send" at bounding box center [599, 192] width 8 height 8
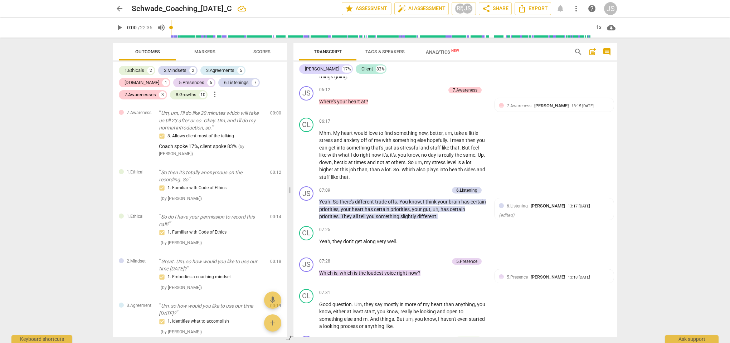
scroll to position [945, 0]
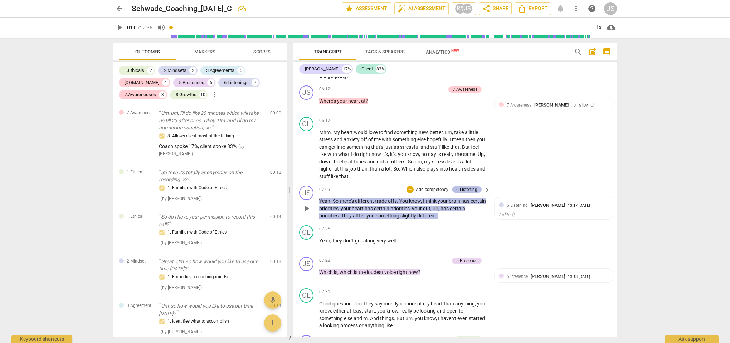
click at [478, 187] on div "6.Listening" at bounding box center [467, 190] width 30 height 6
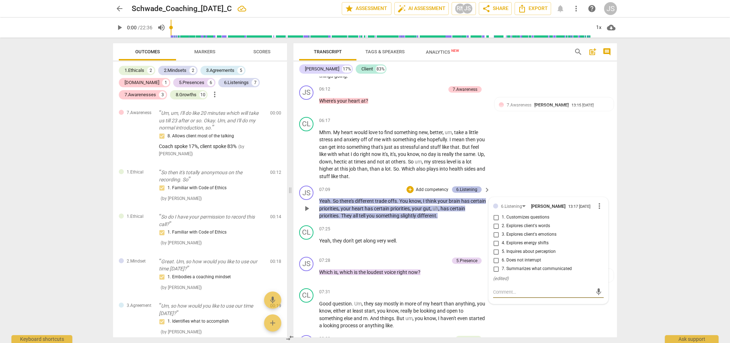
scroll to position [564, 0]
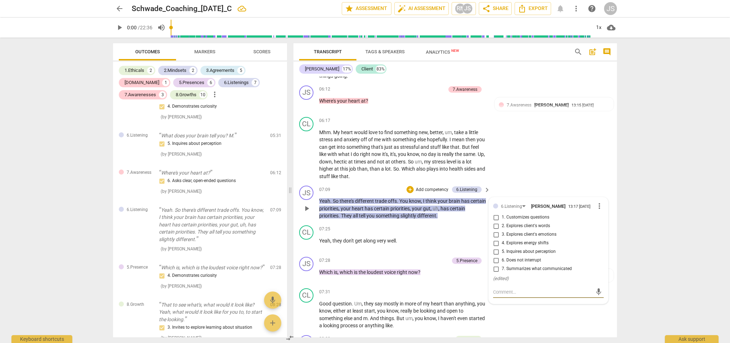
click at [595, 202] on span "more_vert" at bounding box center [599, 206] width 9 height 9
click at [604, 207] on li "Delete" at bounding box center [605, 210] width 25 height 14
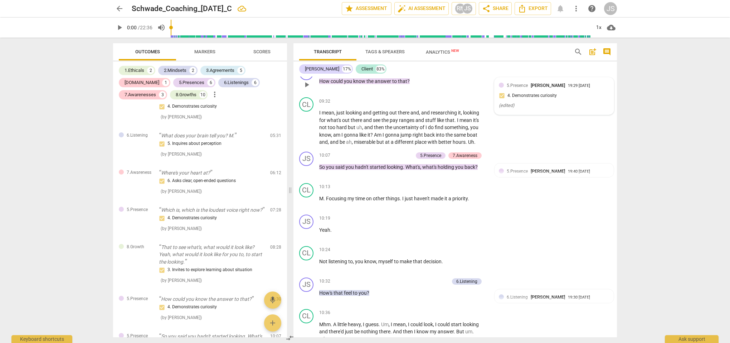
scroll to position [1302, 0]
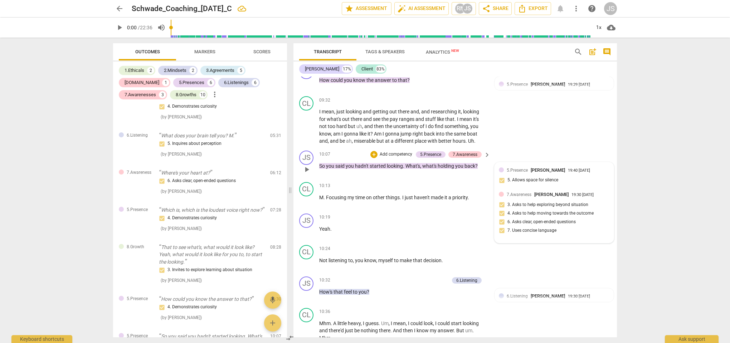
click at [502, 217] on div "7.Awareness [PERSON_NAME] 19:30 [DATE] 3. Asks to help exploring beyond situati…" at bounding box center [554, 215] width 111 height 48
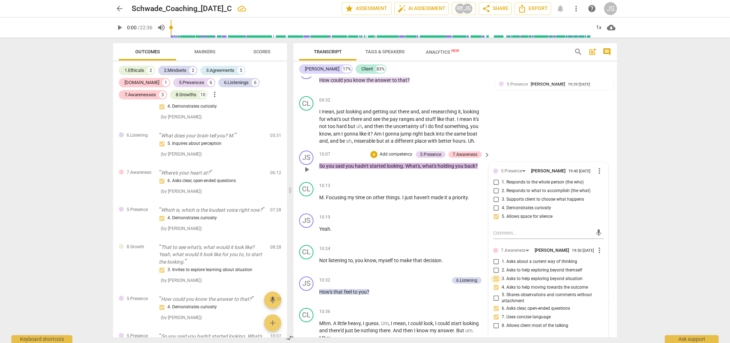
click at [497, 275] on input "3. Asks to help exploring beyond situation" at bounding box center [496, 279] width 11 height 9
click at [496, 275] on input "3. Asks to help exploring beyond situation" at bounding box center [496, 279] width 11 height 9
checkbox input "false"
click at [596, 246] on span "more_vert" at bounding box center [599, 250] width 9 height 9
click at [600, 253] on li "Delete" at bounding box center [605, 253] width 25 height 14
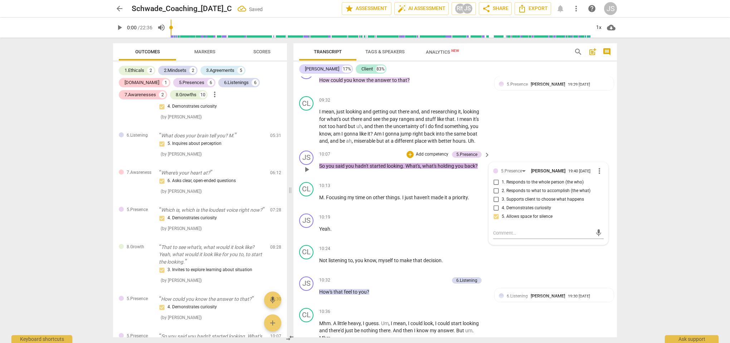
click at [307, 165] on span "play_arrow" at bounding box center [307, 169] width 9 height 9
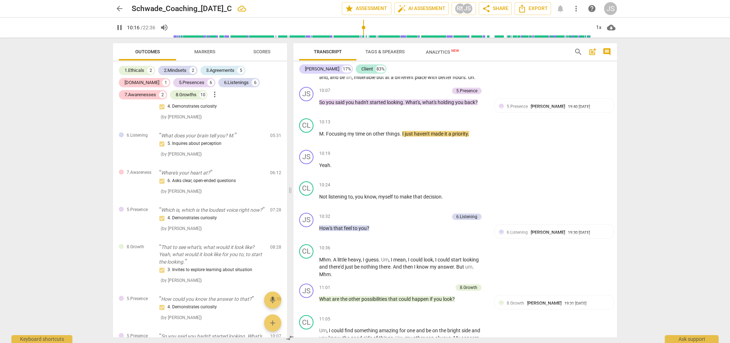
scroll to position [1366, 0]
drag, startPoint x: 418, startPoint y: 163, endPoint x: 319, endPoint y: 151, distance: 99.1
click at [319, 151] on div "JS play_arrow pause 10:19 + Add competency keyboard_arrow_right Yeah ." at bounding box center [456, 163] width 324 height 32
click at [460, 150] on p "Add competency" at bounding box center [465, 153] width 34 height 6
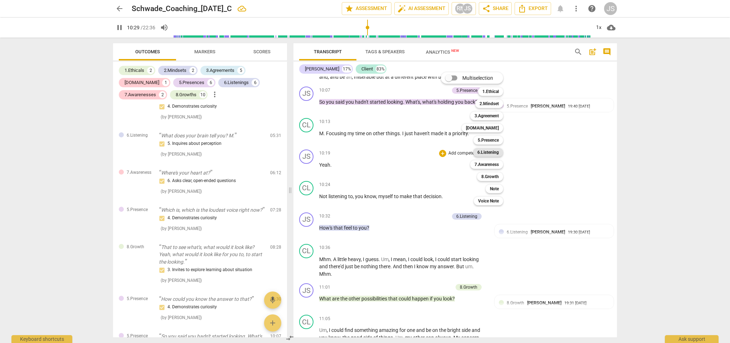
click at [493, 154] on b "6.Listening" at bounding box center [488, 152] width 21 height 9
type input "630"
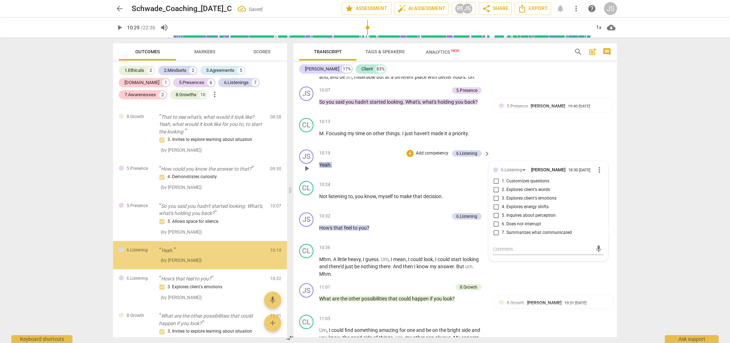
scroll to position [726, 0]
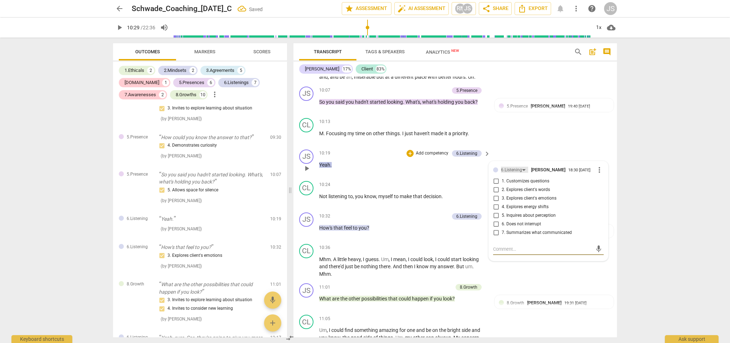
click at [513, 167] on div "6.Listening" at bounding box center [511, 170] width 21 height 7
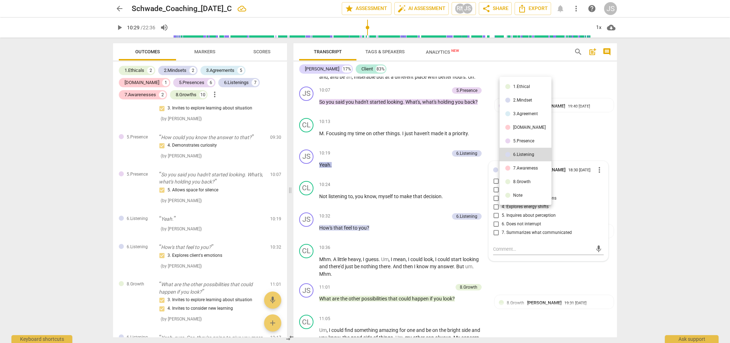
click at [518, 171] on li "7.Awareness" at bounding box center [526, 168] width 52 height 14
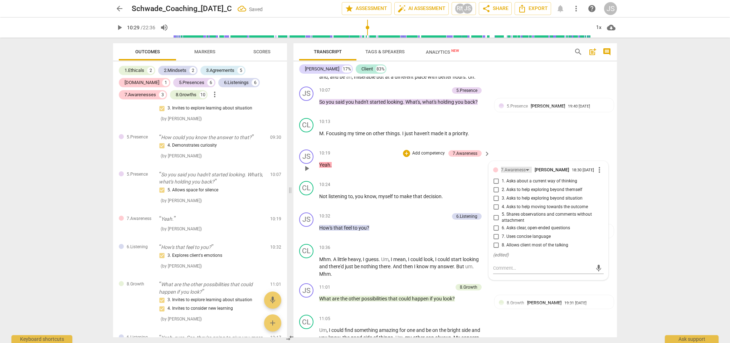
click at [512, 167] on div "7.Awareness" at bounding box center [513, 170] width 25 height 7
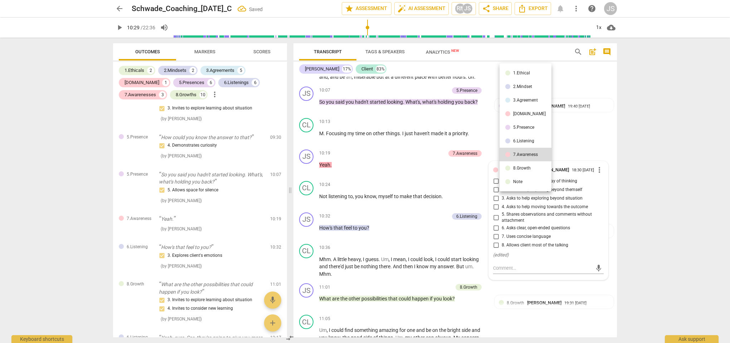
click at [518, 167] on div "8.Growth" at bounding box center [522, 168] width 18 height 4
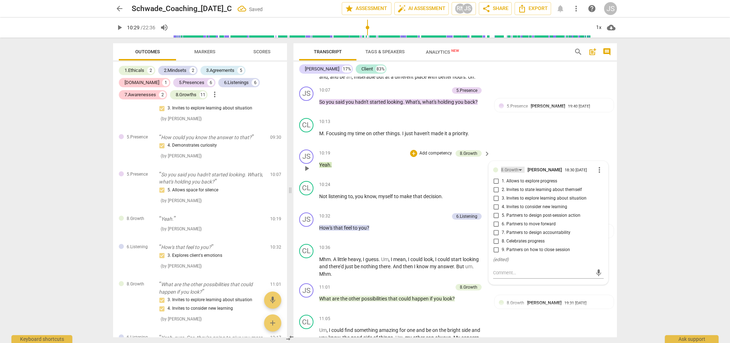
click at [515, 167] on div "8.Growth" at bounding box center [510, 170] width 18 height 7
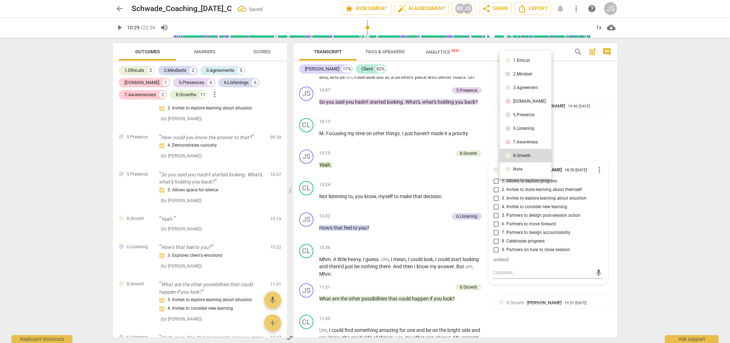
click at [521, 116] on div "5.Presence" at bounding box center [523, 115] width 21 height 4
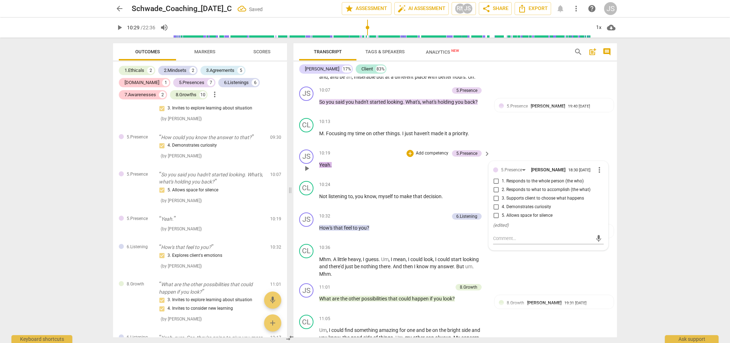
click at [495, 212] on input "5. Allows space for silence" at bounding box center [496, 216] width 11 height 9
checkbox input "true"
click at [511, 117] on div "CL play_arrow pause 10:13 + Add competency keyboard_arrow_right M . Focusing my…" at bounding box center [456, 131] width 324 height 32
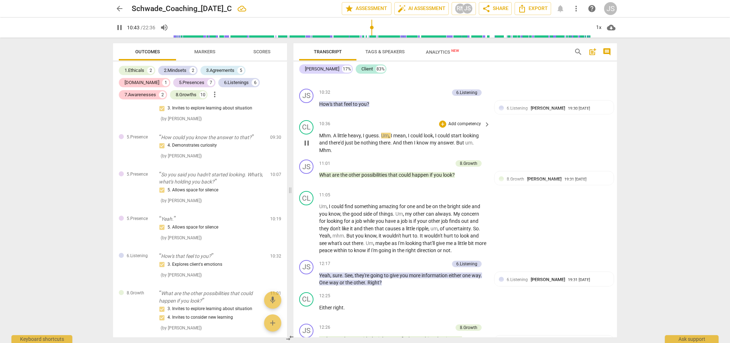
scroll to position [1491, 0]
click at [501, 183] on div "8.Growth [PERSON_NAME] 19:31 [DATE] 3. Invites to explore learning about situat…" at bounding box center [554, 190] width 111 height 30
type input "653"
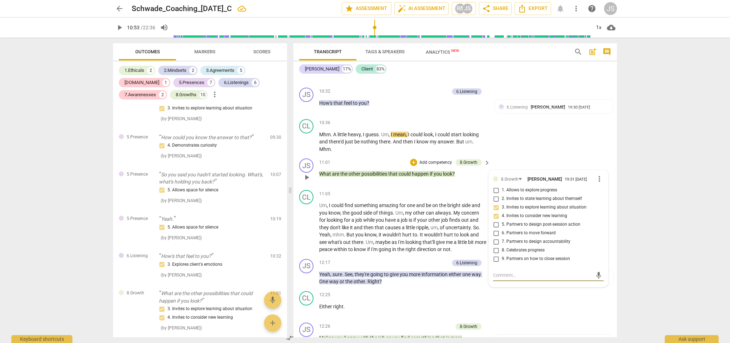
click at [496, 212] on input "4. Invites to consider new learning" at bounding box center [496, 216] width 11 height 9
click at [494, 212] on input "4. Invites to consider new learning" at bounding box center [496, 216] width 11 height 9
checkbox input "false"
click at [452, 191] on p "Add competency" at bounding box center [465, 194] width 34 height 6
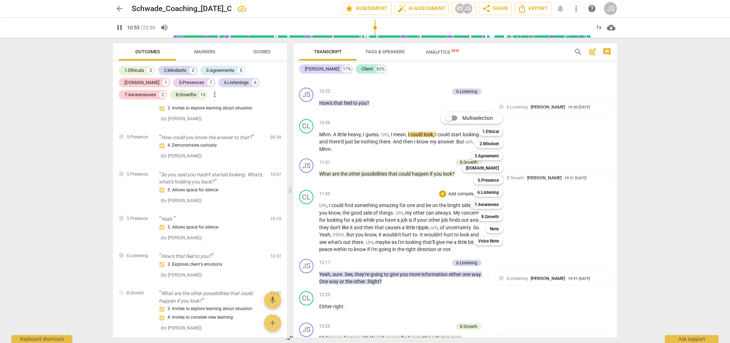
click at [405, 170] on div at bounding box center [365, 171] width 730 height 343
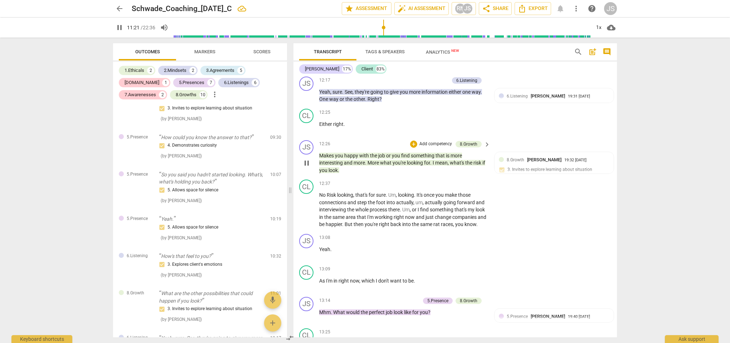
scroll to position [1674, 0]
click at [485, 139] on span "keyboard_arrow_right" at bounding box center [487, 143] width 9 height 9
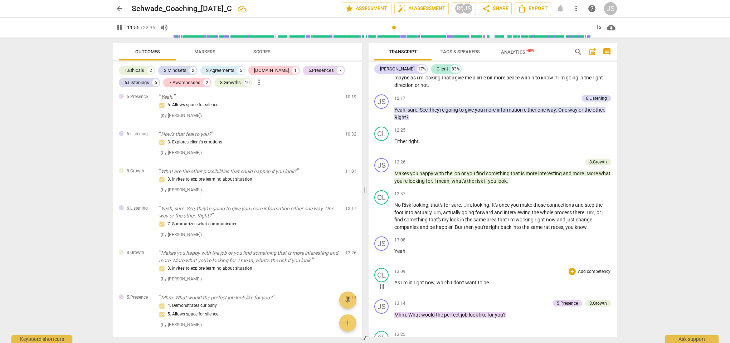
scroll to position [1531, 0]
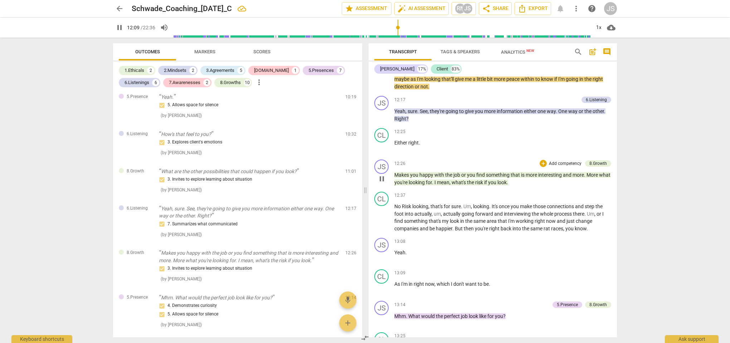
click at [508, 180] on span "." at bounding box center [507, 183] width 1 height 6
type input "729"
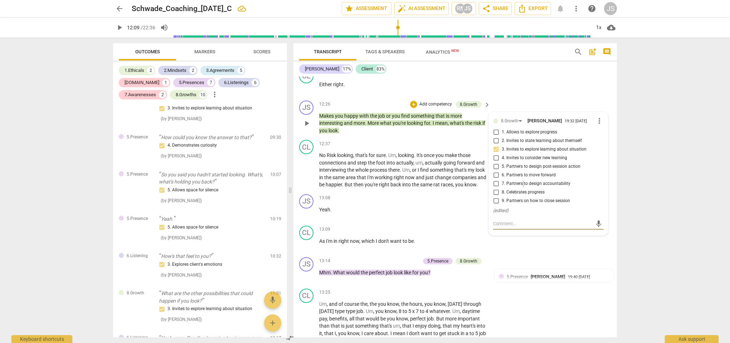
click at [521, 181] on span "7. Partners to design accountability" at bounding box center [536, 184] width 69 height 6
click at [502, 180] on input "7. Partners to design accountability" at bounding box center [496, 184] width 11 height 9
checkbox input "true"
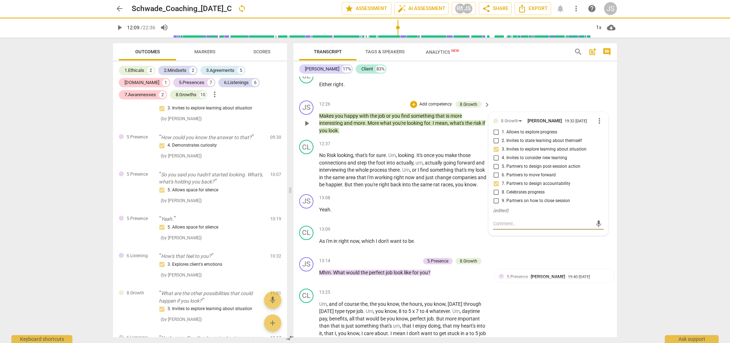
click at [346, 115] on p "Makes you happy with the job or you find something that is more interesting and…" at bounding box center [403, 123] width 168 height 22
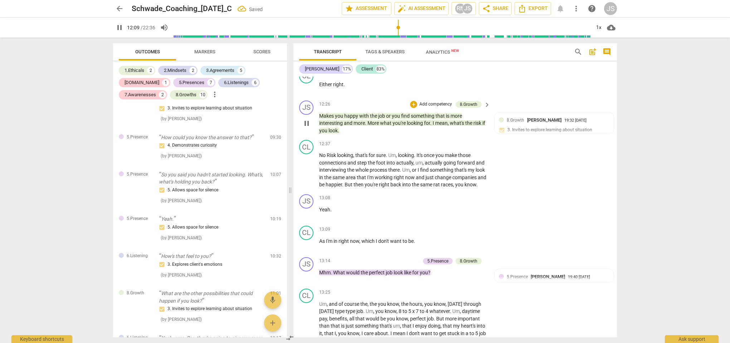
type input "730"
click at [510, 137] on div "CL play_arrow pause 12:37 + Add competency keyboard_arrow_right No Risk looking…" at bounding box center [456, 164] width 324 height 54
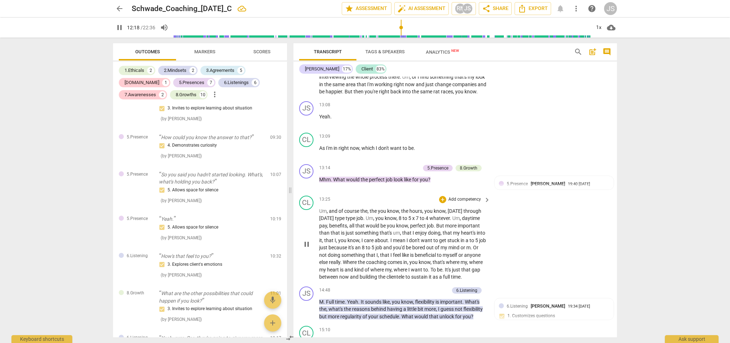
scroll to position [1807, 0]
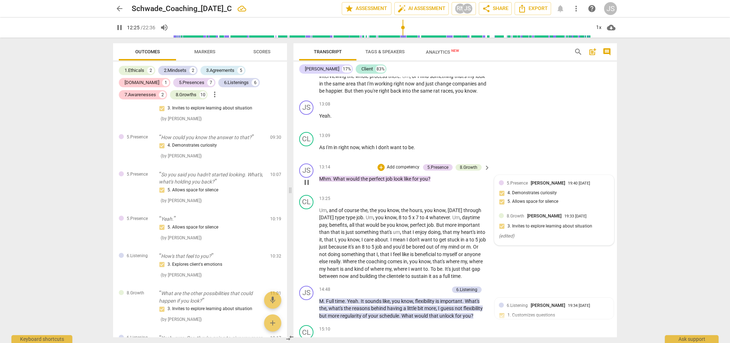
click at [501, 216] on div "8.Growth [PERSON_NAME] 19:33 [DATE] 3. Invites to explore learning about situat…" at bounding box center [554, 227] width 111 height 28
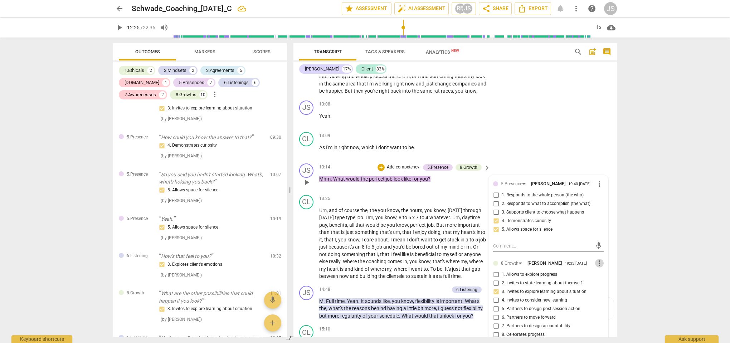
click at [597, 259] on span "more_vert" at bounding box center [599, 263] width 9 height 9
click at [599, 267] on li "Delete" at bounding box center [605, 268] width 25 height 14
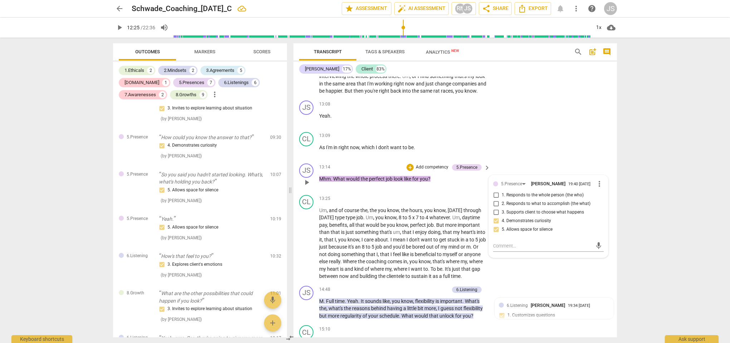
click at [308, 178] on span "play_arrow" at bounding box center [307, 182] width 9 height 9
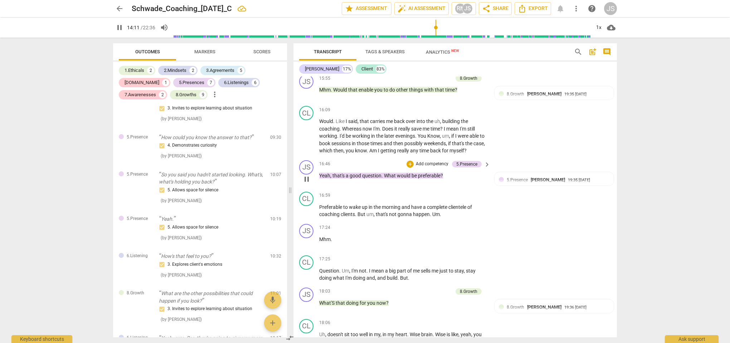
scroll to position [2184, 0]
click at [501, 197] on div "5.Presence [PERSON_NAME] 19:35 [DATE] 3. Supports client to choose what happens…" at bounding box center [554, 191] width 111 height 30
type input "861"
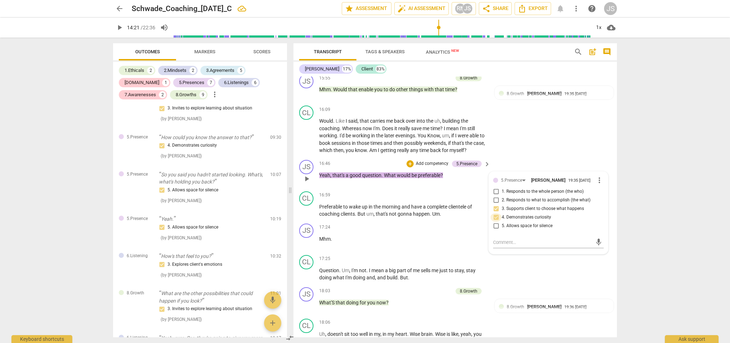
click at [494, 218] on input "4. Demonstrates curiosity" at bounding box center [496, 217] width 11 height 9
click at [495, 218] on input "4. Demonstrates curiosity" at bounding box center [496, 217] width 11 height 9
checkbox input "false"
click at [460, 180] on div "16:46 + Add competency 5.Presence keyboard_arrow_right Yeah , that's a good que…" at bounding box center [405, 173] width 172 height 26
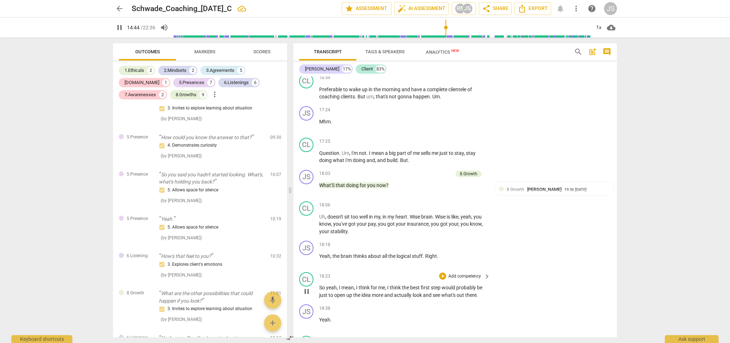
scroll to position [2279, 0]
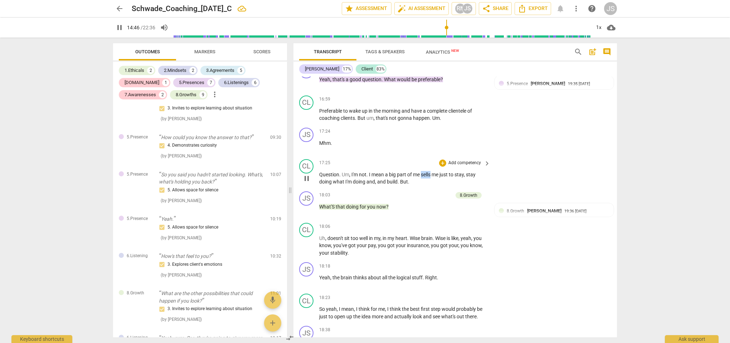
drag, startPoint x: 423, startPoint y: 174, endPoint x: 433, endPoint y: 174, distance: 10.0
click at [432, 174] on span "sells" at bounding box center [426, 175] width 11 height 6
type input "888"
click at [550, 167] on div "CL play_arrow pause 17:25 + Add competency keyboard_arrow_right Question . Um ,…" at bounding box center [456, 172] width 324 height 32
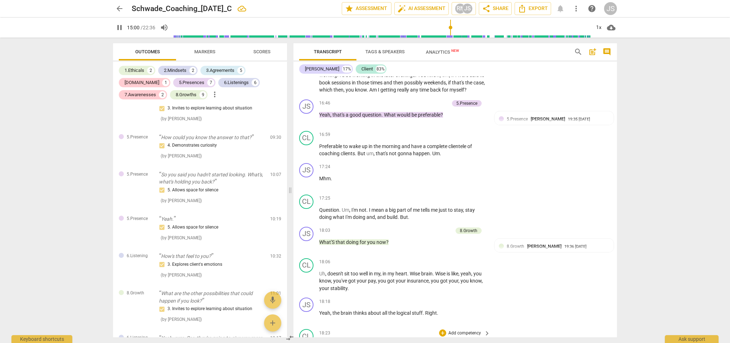
scroll to position [2246, 0]
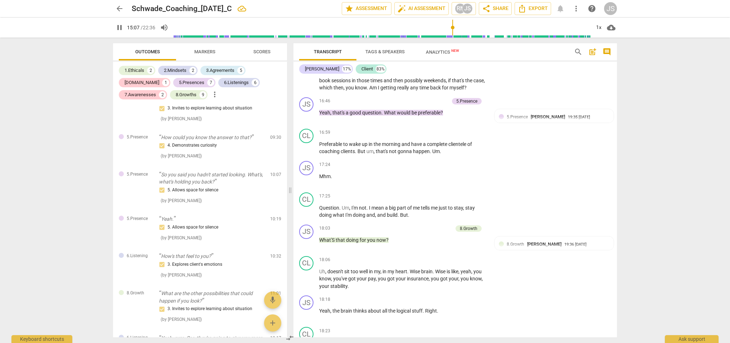
click at [453, 27] on input "range" at bounding box center [382, 27] width 417 height 23
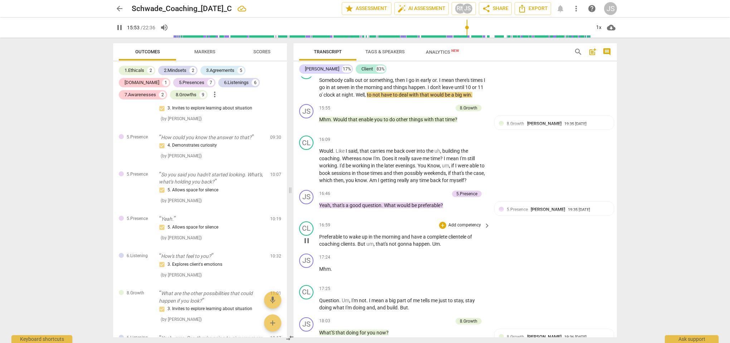
scroll to position [2133, 0]
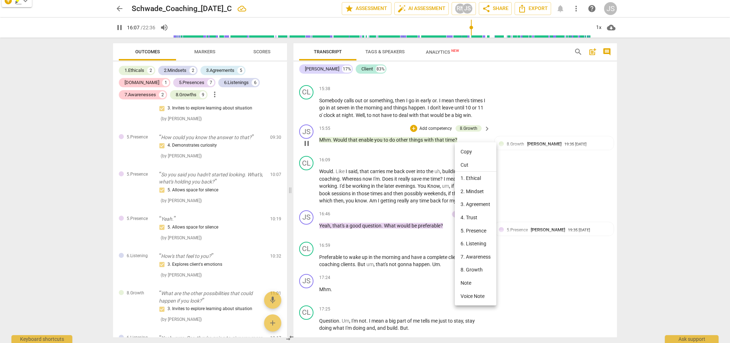
click at [594, 144] on div at bounding box center [365, 171] width 730 height 343
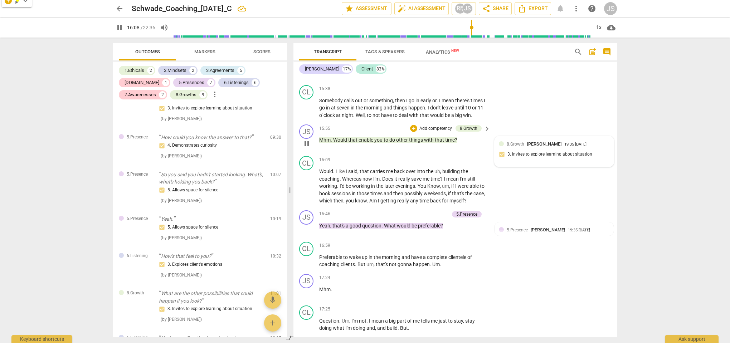
click at [587, 143] on div "19:35 [DATE]" at bounding box center [576, 145] width 22 height 5
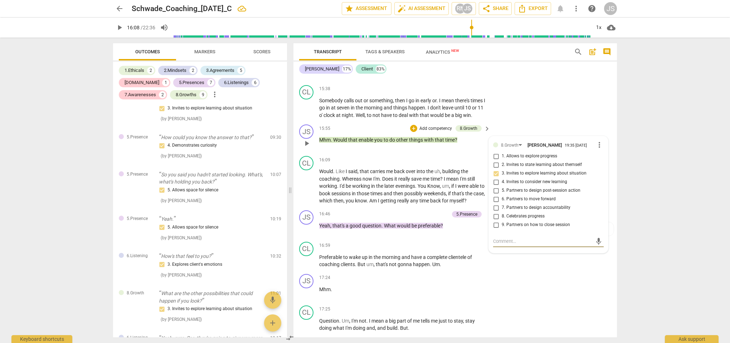
click at [598, 144] on span "more_vert" at bounding box center [599, 145] width 9 height 9
click at [605, 160] on li "Delete" at bounding box center [605, 158] width 25 height 14
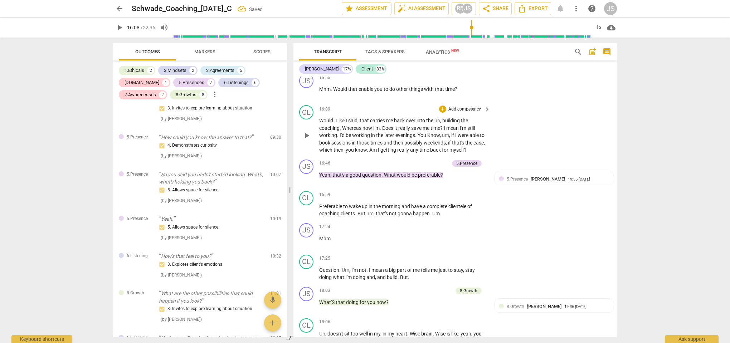
scroll to position [2192, 0]
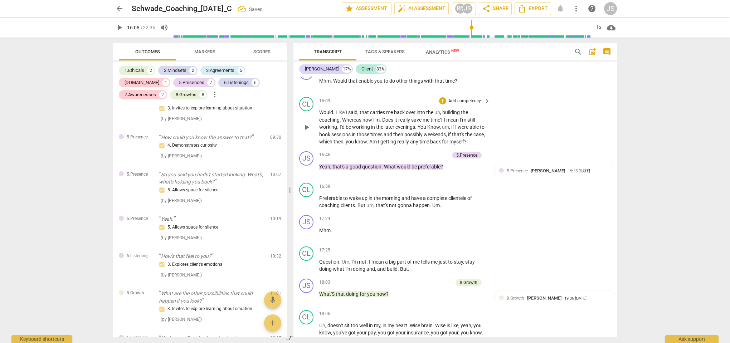
click at [304, 125] on span "play_arrow" at bounding box center [307, 127] width 9 height 9
click at [321, 111] on span "Would" at bounding box center [326, 113] width 14 height 6
type input "972"
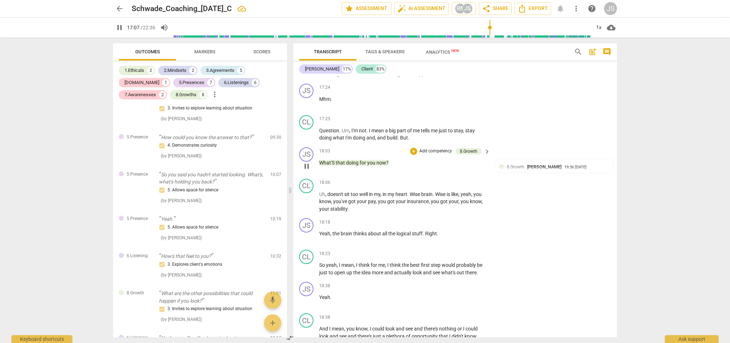
scroll to position [2324, 0]
click at [334, 160] on span "What'S" at bounding box center [327, 163] width 16 height 6
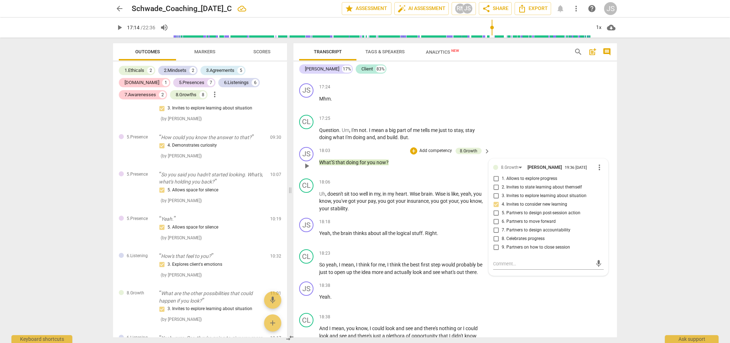
click at [334, 160] on span "What'S" at bounding box center [327, 163] width 16 height 6
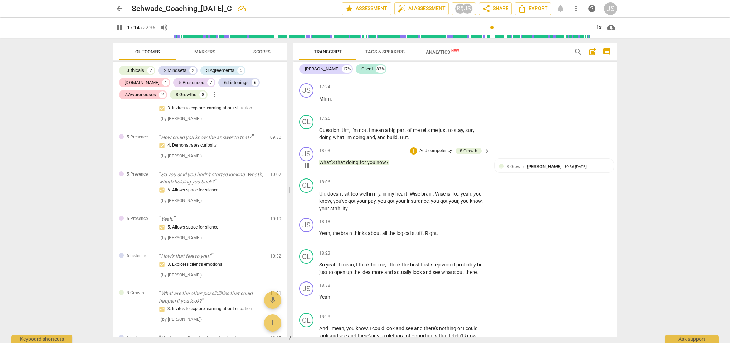
type input "1035"
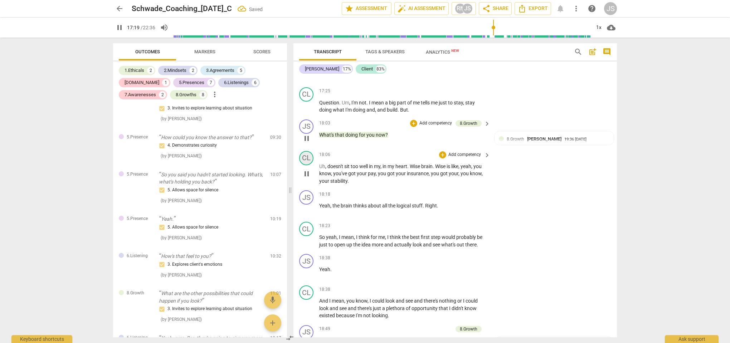
scroll to position [2353, 0]
click at [306, 133] on span "pause" at bounding box center [307, 137] width 9 height 9
click at [306, 133] on span "play_arrow" at bounding box center [307, 137] width 9 height 9
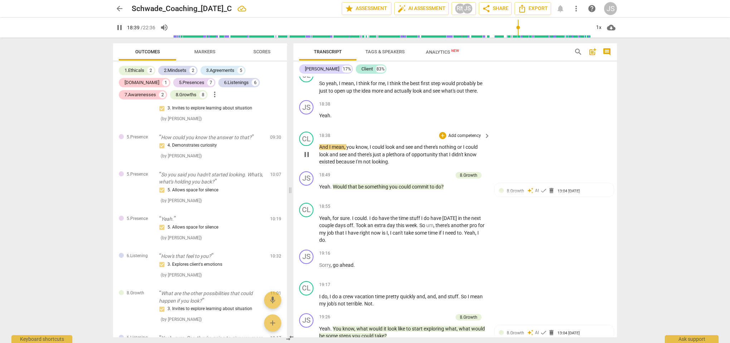
scroll to position [2517, 0]
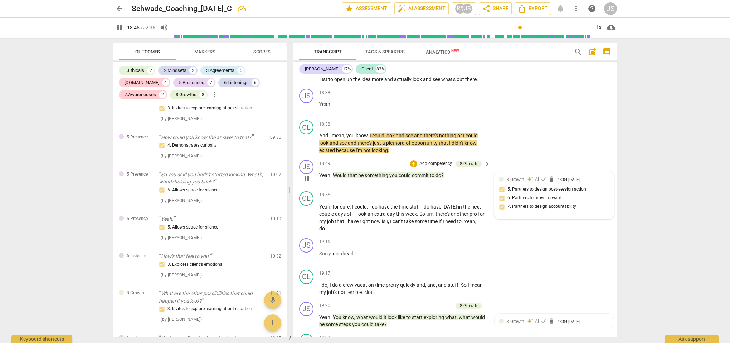
click at [502, 195] on div "8.Growth auto_awesome AI check delete 13:04 [DATE] 5. Partners to design post-s…" at bounding box center [554, 195] width 111 height 39
type input "1126"
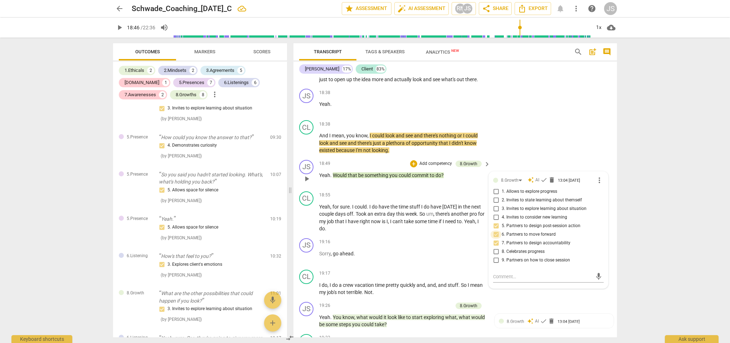
click at [496, 231] on input "6. Partners to move forward" at bounding box center [496, 235] width 11 height 9
click at [494, 231] on input "6. Partners to move forward" at bounding box center [496, 235] width 11 height 9
checkbox input "false"
click at [494, 223] on input "5. Partners to design post-session action" at bounding box center [496, 226] width 11 height 9
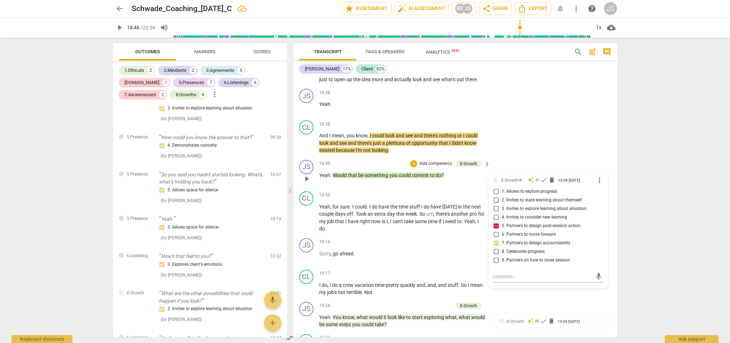
checkbox input "false"
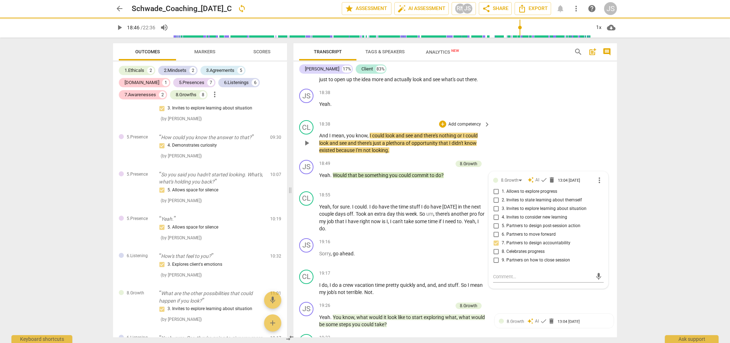
scroll to position [2534, 0]
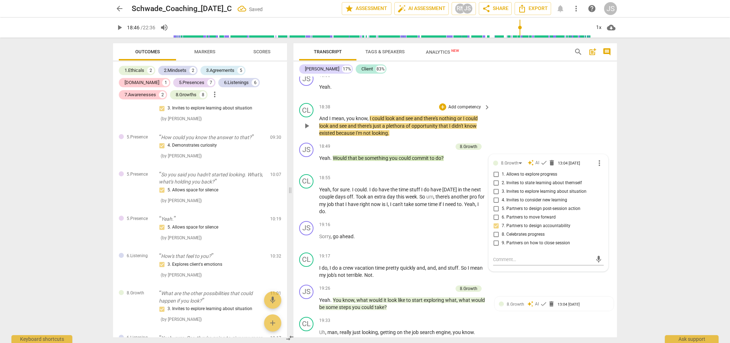
click at [308, 125] on span "play_arrow" at bounding box center [307, 126] width 9 height 9
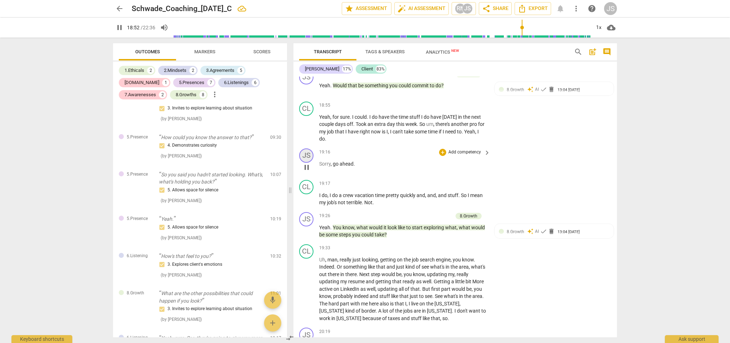
scroll to position [2608, 0]
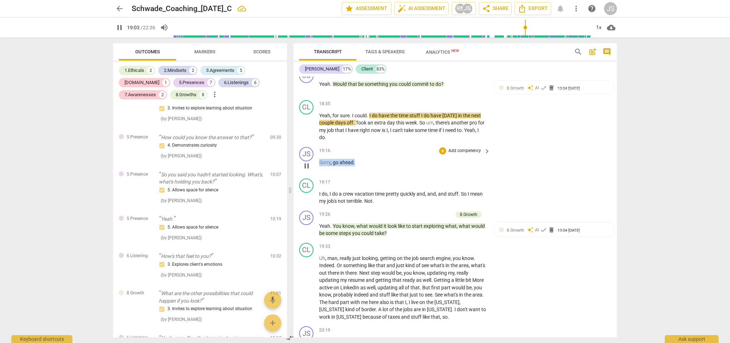
drag, startPoint x: 359, startPoint y: 159, endPoint x: 319, endPoint y: 159, distance: 39.7
click at [319, 159] on p "Sorry , go ahead ." at bounding box center [403, 163] width 168 height 8
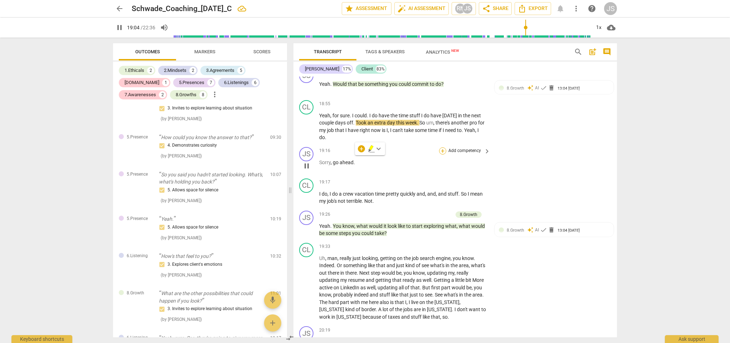
click at [442, 148] on div "+" at bounding box center [442, 151] width 7 height 7
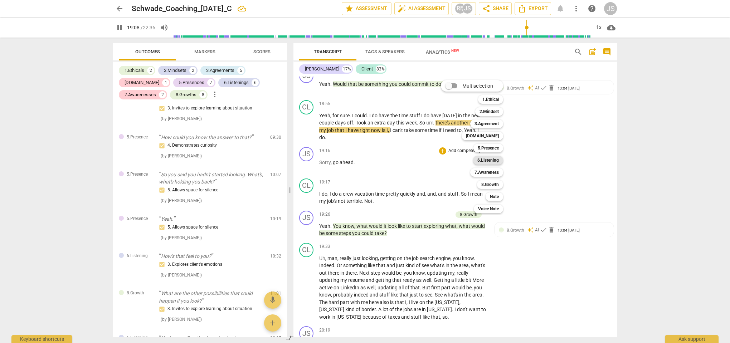
click at [489, 158] on b "6.Listening" at bounding box center [488, 160] width 21 height 9
type input "1148"
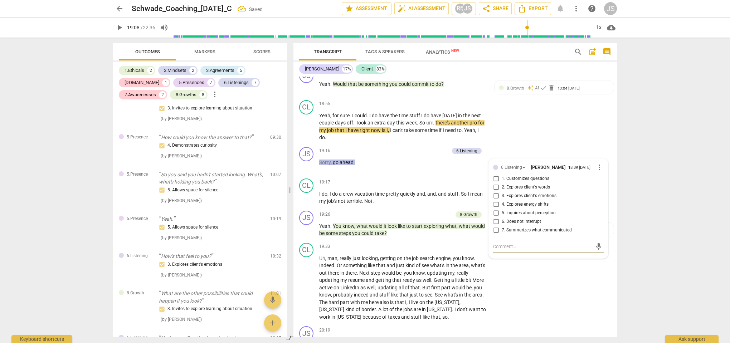
scroll to position [1222, 0]
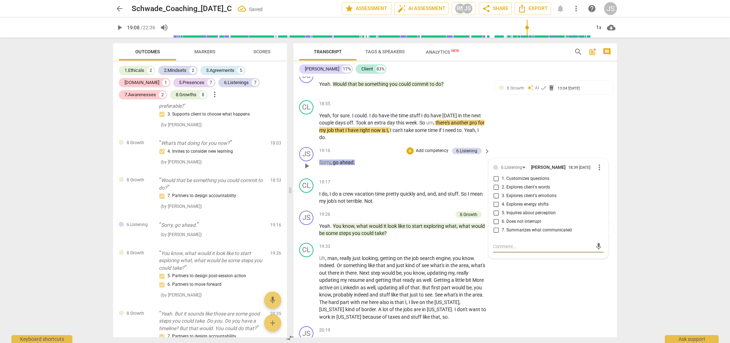
click at [495, 219] on input "6. Does not interrupt" at bounding box center [496, 222] width 11 height 9
checkbox input "true"
click at [536, 132] on div "CL play_arrow pause 18:55 + Add competency keyboard_arrow_right Yeah , for sure…" at bounding box center [456, 120] width 324 height 47
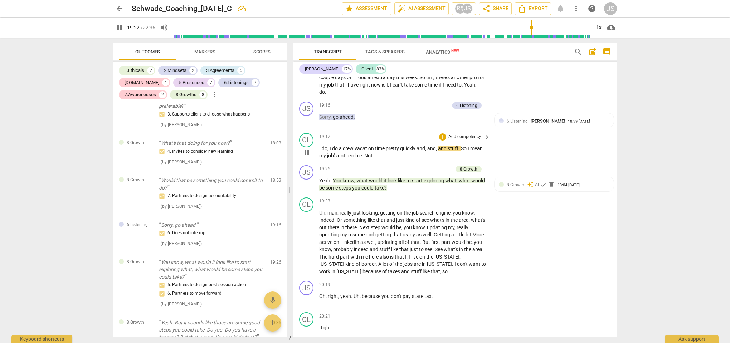
scroll to position [2656, 0]
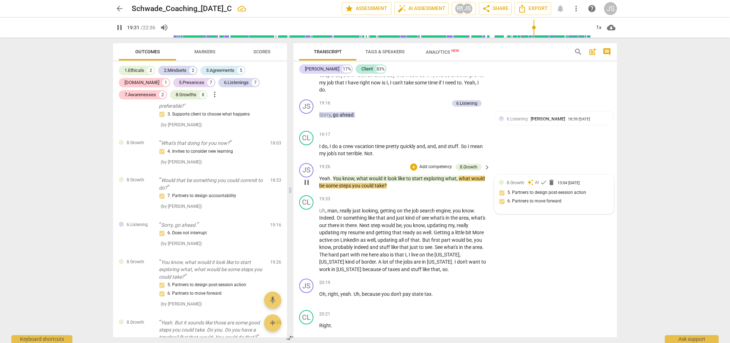
click at [500, 196] on div "8.Growth auto_awesome AI check delete 13:04 [DATE] 5. Partners to design post-s…" at bounding box center [554, 194] width 111 height 30
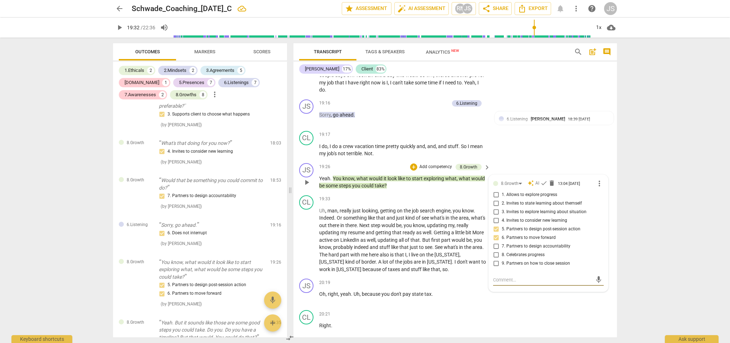
type input "1172"
click at [496, 234] on input "6. Partners to move forward" at bounding box center [496, 238] width 11 height 9
checkbox input "false"
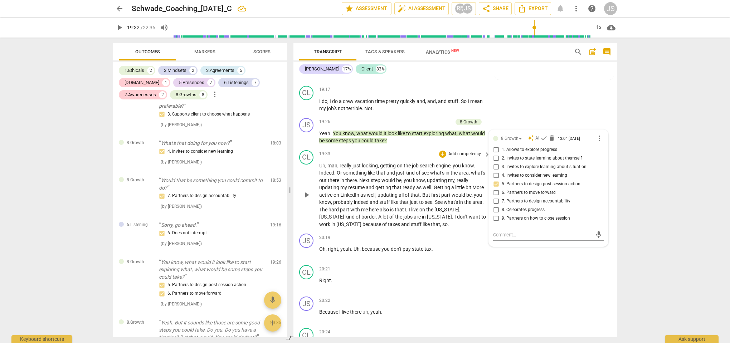
scroll to position [2702, 0]
click at [526, 102] on div "CL play_arrow pause 19:17 + Add competency keyboard_arrow_right I do , I do a c…" at bounding box center [456, 98] width 324 height 32
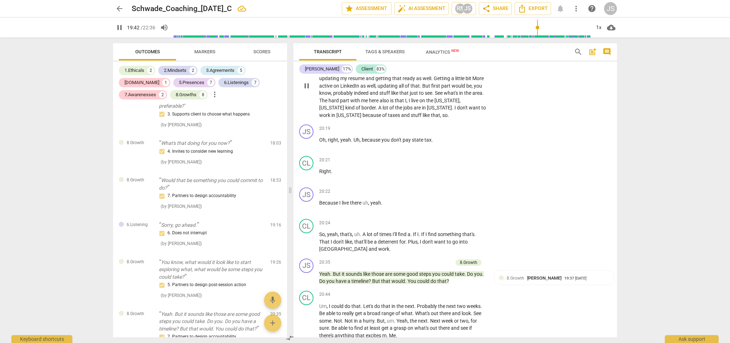
scroll to position [2812, 0]
click at [308, 236] on span "pause" at bounding box center [307, 240] width 9 height 9
click at [306, 236] on span "play_arrow" at bounding box center [307, 240] width 9 height 9
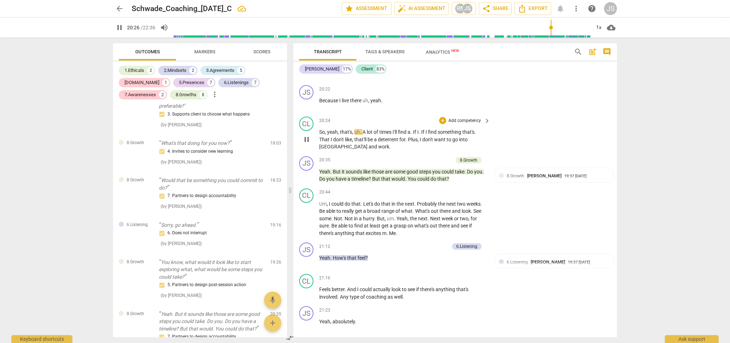
scroll to position [2914, 0]
click at [511, 171] on div "8.Growth [PERSON_NAME]" at bounding box center [536, 174] width 58 height 7
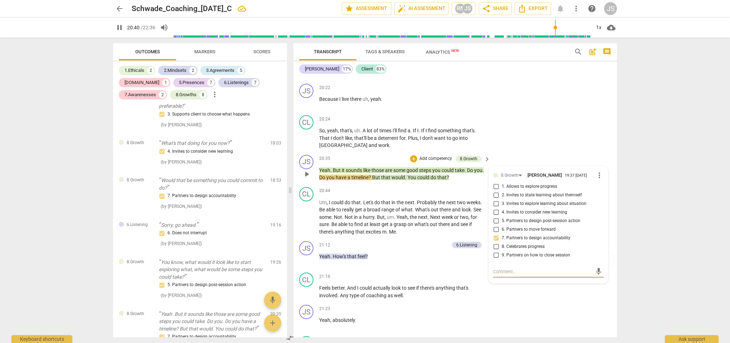
type input "1241"
click at [495, 226] on input "6. Partners to move forward" at bounding box center [496, 230] width 11 height 9
checkbox input "true"
click at [306, 170] on span "play_arrow" at bounding box center [307, 174] width 9 height 9
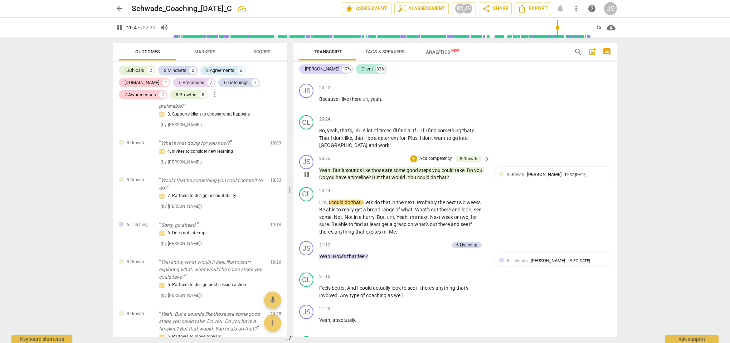
click at [405, 175] on span "would" at bounding box center [399, 178] width 14 height 6
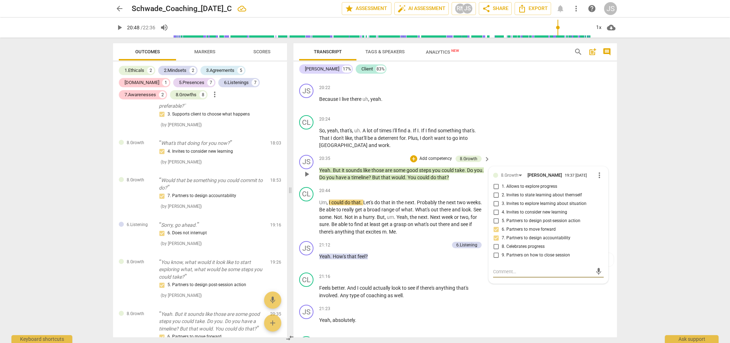
type input "1248"
drag, startPoint x: 415, startPoint y: 170, endPoint x: 380, endPoint y: 172, distance: 35.5
click at [380, 172] on p "Yeah . But it sounds like those are some good steps you could take . Do you . D…" at bounding box center [403, 174] width 168 height 15
click at [472, 176] on div "JS play_arrow pause 20:35 + Add competency 8.Growth keyboard_arrow_right Yeah .…" at bounding box center [456, 168] width 324 height 32
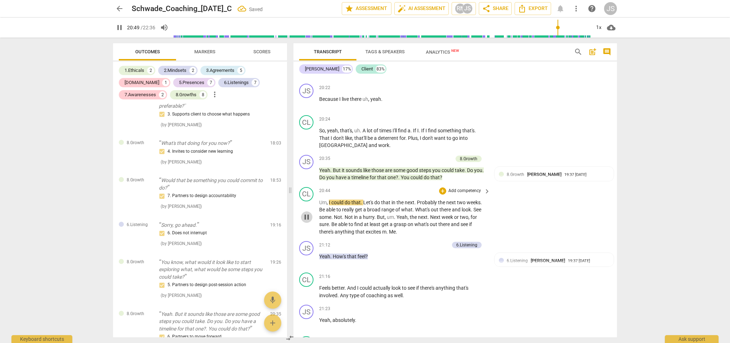
click at [307, 213] on span "pause" at bounding box center [307, 217] width 9 height 9
type input "1250"
click at [424, 175] on span "could" at bounding box center [417, 178] width 13 height 6
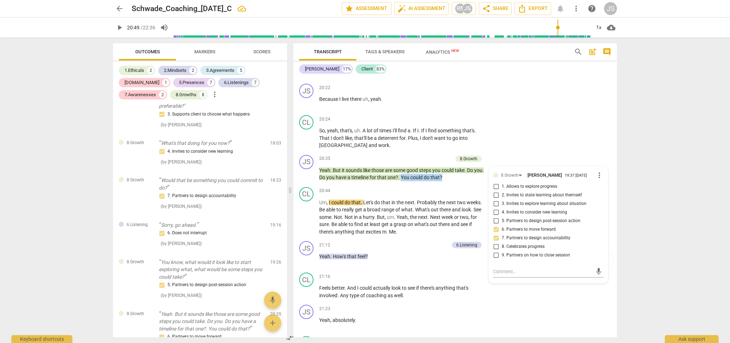
drag, startPoint x: 413, startPoint y: 171, endPoint x: 452, endPoint y: 173, distance: 39.1
click at [452, 173] on p "Yeah . But it sounds like those are some good steps you could take . Do you . D…" at bounding box center [403, 174] width 168 height 15
click at [400, 187] on div "20:44 + Add competency keyboard_arrow_right" at bounding box center [405, 191] width 172 height 8
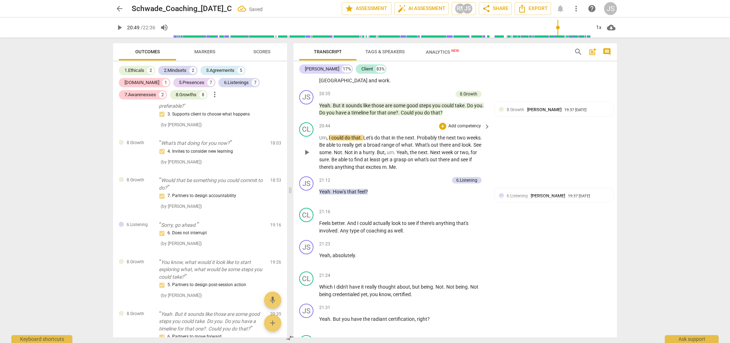
scroll to position [2983, 0]
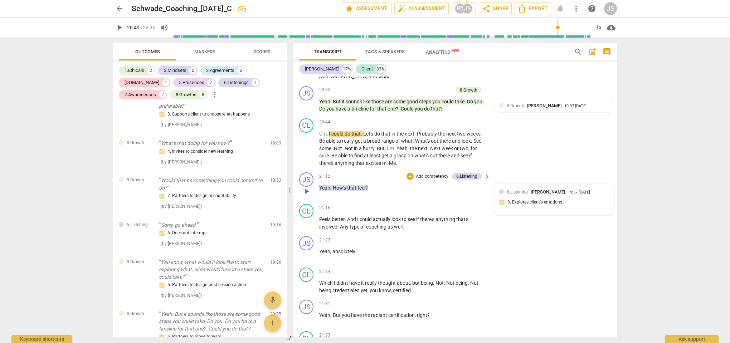
click at [529, 189] on div "6.Listening [PERSON_NAME]" at bounding box center [537, 192] width 61 height 7
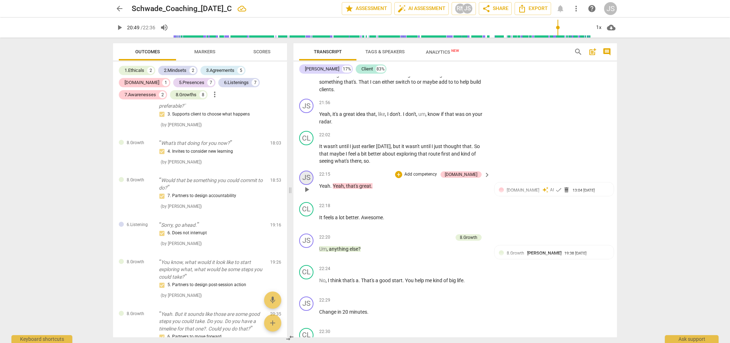
scroll to position [3329, 0]
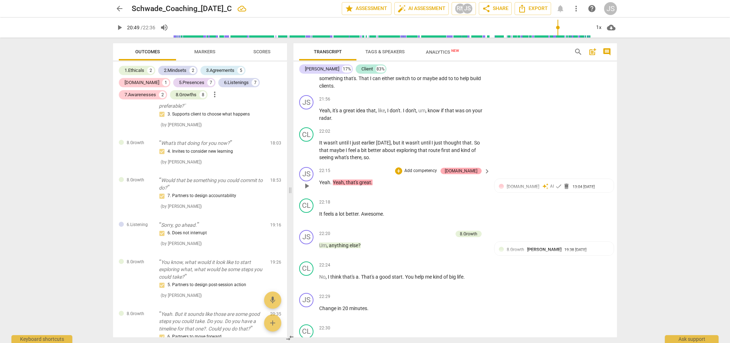
click at [472, 168] on div "[DOMAIN_NAME]" at bounding box center [461, 171] width 33 height 6
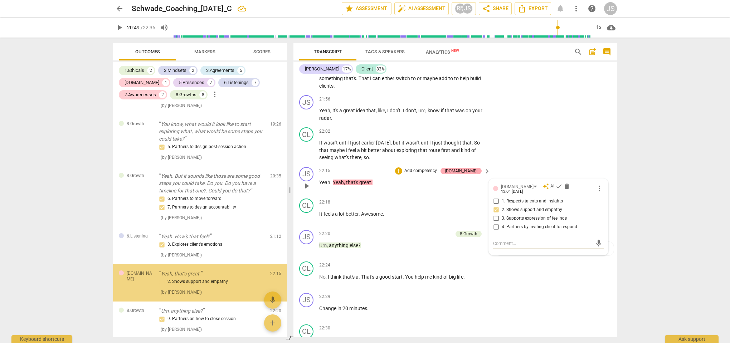
scroll to position [1385, 0]
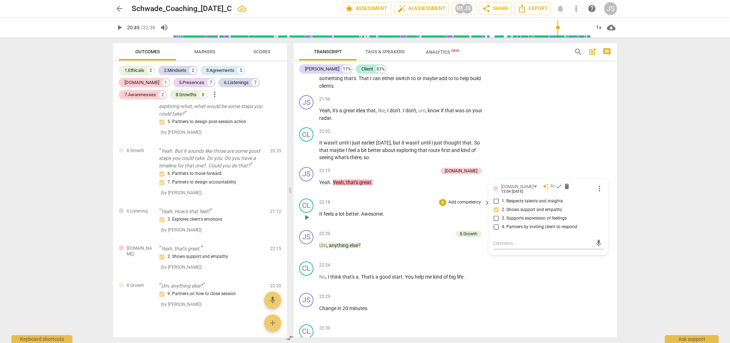
click at [396, 196] on div "CL play_arrow pause 22:18 + Add competency keyboard_arrow_right It feels a lot …" at bounding box center [456, 212] width 324 height 32
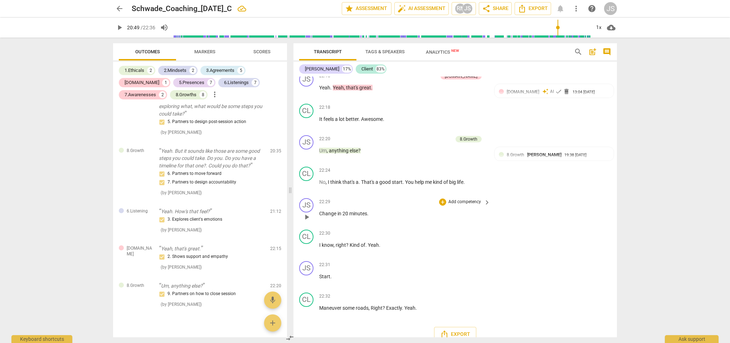
scroll to position [3424, 0]
click at [305, 182] on span "play_arrow" at bounding box center [307, 186] width 9 height 9
drag, startPoint x: 360, startPoint y: 172, endPoint x: 380, endPoint y: 172, distance: 20.8
click at [380, 179] on p "No , I think that's a . That's a good start . You help me kind of big life ." at bounding box center [403, 183] width 168 height 8
type input "1353"
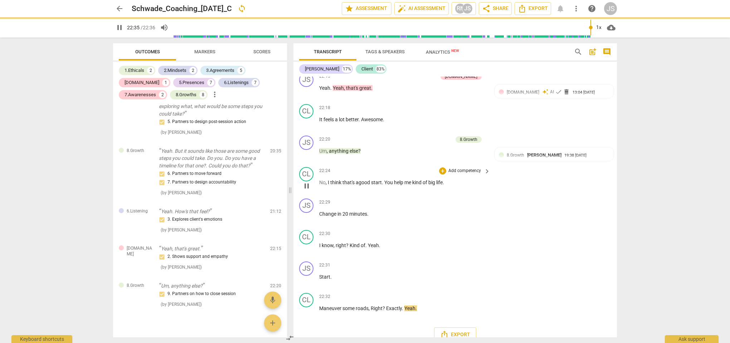
click at [451, 179] on p "No , I think that's a good start . You help me kind of big life ." at bounding box center [403, 183] width 168 height 8
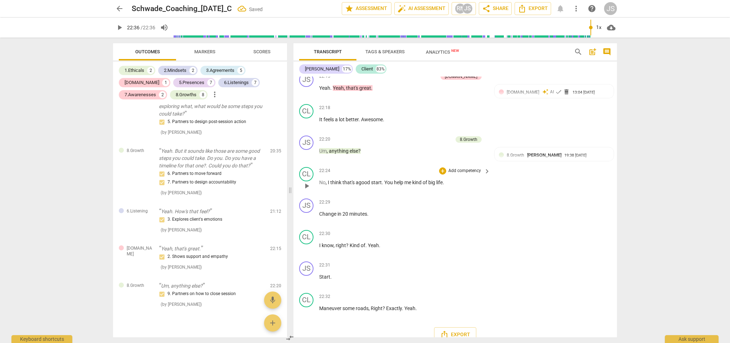
click at [307, 182] on span "play_arrow" at bounding box center [307, 186] width 9 height 9
click at [307, 182] on span "pause" at bounding box center [307, 186] width 9 height 9
click at [454, 179] on p "No , I think that's a good start . You help me kind of big life ." at bounding box center [403, 183] width 168 height 8
click at [307, 182] on span "play_arrow" at bounding box center [307, 186] width 9 height 9
drag, startPoint x: 447, startPoint y: 173, endPoint x: 407, endPoint y: 173, distance: 39.7
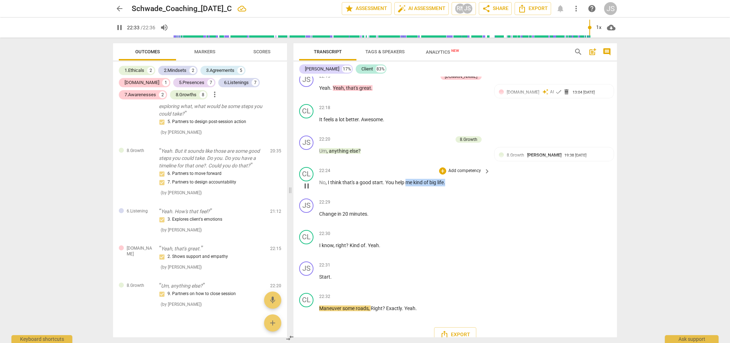
click at [407, 179] on p "No , I think that's a good start . You help me kind of big life ." at bounding box center [403, 183] width 168 height 8
type input "1355"
type input "1356"
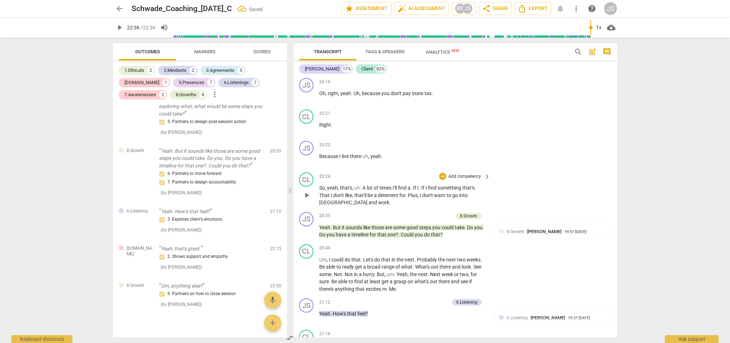
scroll to position [2844, 0]
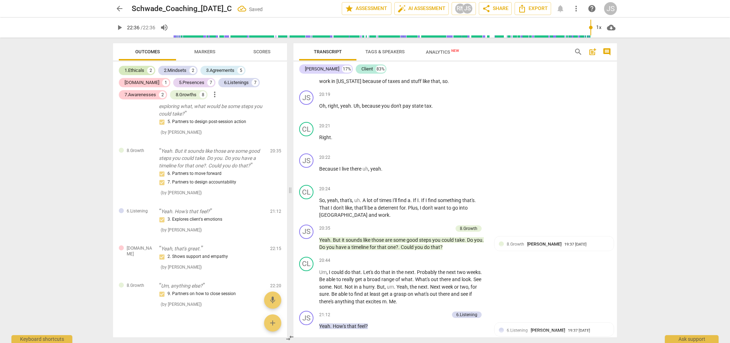
click at [136, 71] on div "1.Ethicals" at bounding box center [135, 70] width 20 height 7
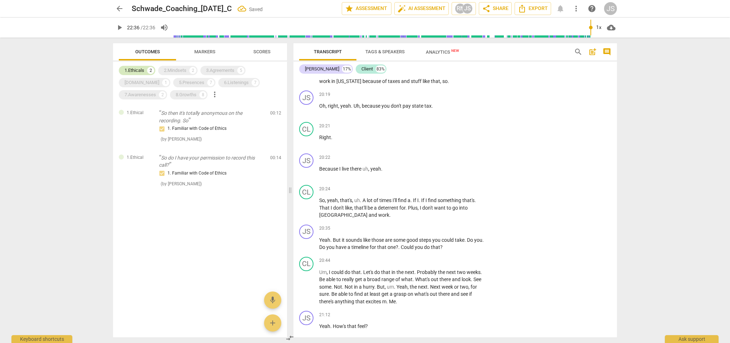
scroll to position [0, 0]
click at [183, 70] on div "2.Mindsets" at bounding box center [175, 70] width 23 height 7
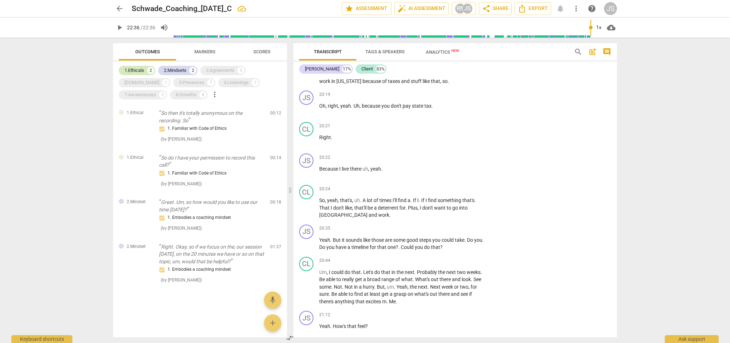
click at [141, 70] on div "1.Ethicals" at bounding box center [135, 70] width 20 height 7
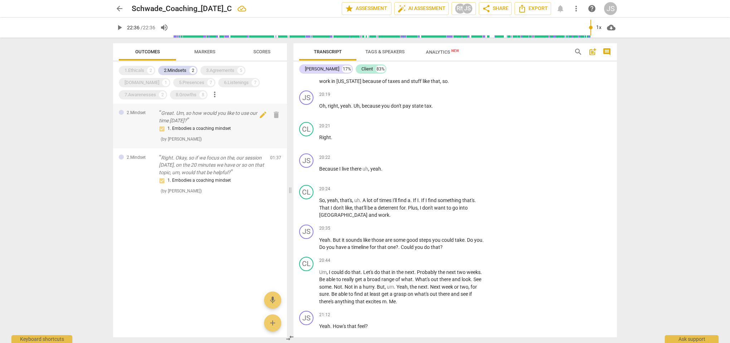
click at [191, 131] on div "1. Embodies a coaching mindset" at bounding box center [212, 129] width 106 height 9
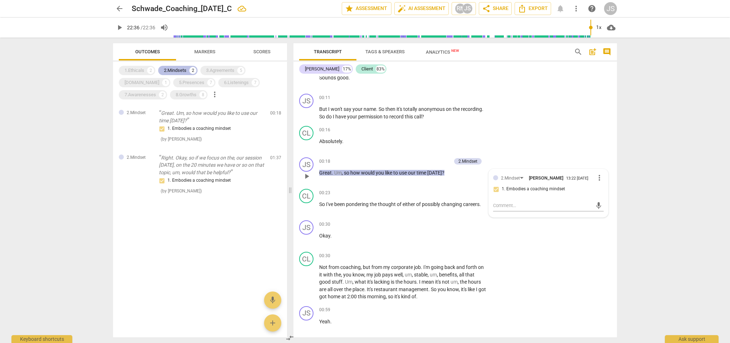
click at [181, 71] on div "2.Mindsets" at bounding box center [175, 70] width 23 height 7
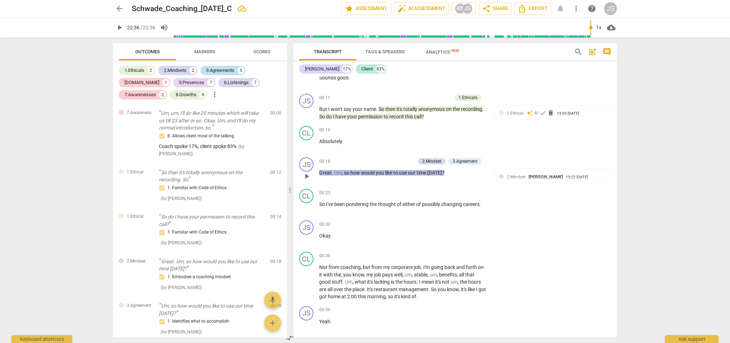
click at [223, 70] on div "3.Agreements" at bounding box center [220, 70] width 28 height 7
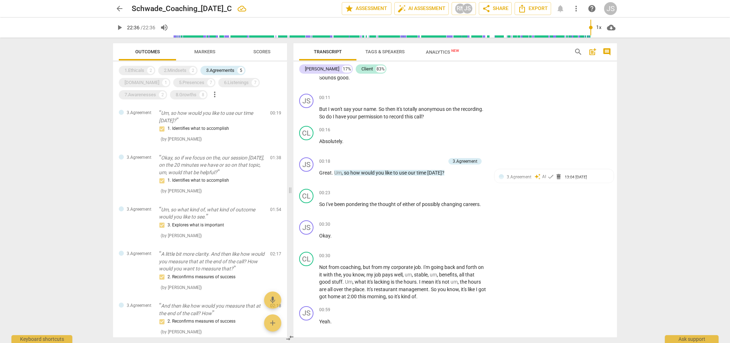
scroll to position [0, 0]
click at [517, 175] on span "3.Agreement" at bounding box center [519, 177] width 25 height 5
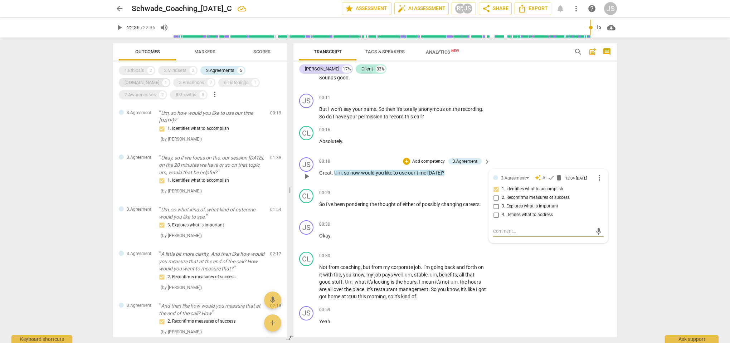
click at [159, 79] on div "[DOMAIN_NAME]" at bounding box center [142, 82] width 35 height 7
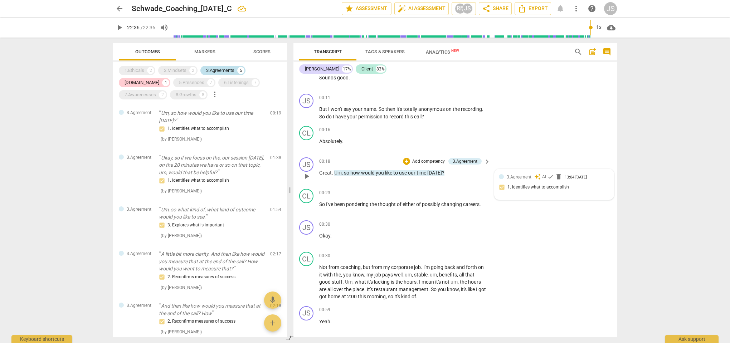
click at [224, 74] on div "3.Agreements 5" at bounding box center [223, 70] width 45 height 9
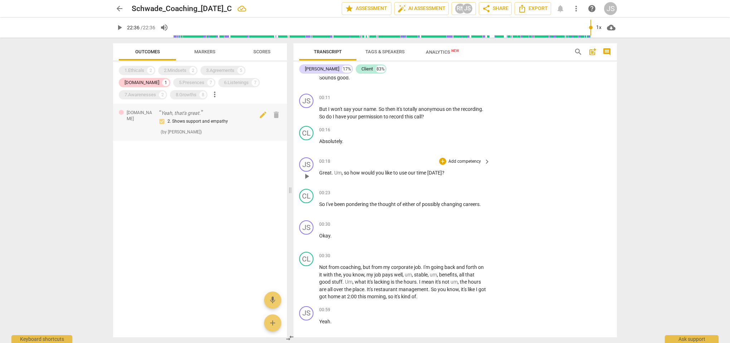
click at [209, 130] on div "2. Shows support and empathy ( by [PERSON_NAME] )" at bounding box center [212, 126] width 106 height 18
click at [232, 127] on div "2. Shows support and empathy ( by [PERSON_NAME] )" at bounding box center [212, 126] width 106 height 18
click at [201, 121] on div "2. Shows support and empathy" at bounding box center [212, 121] width 106 height 9
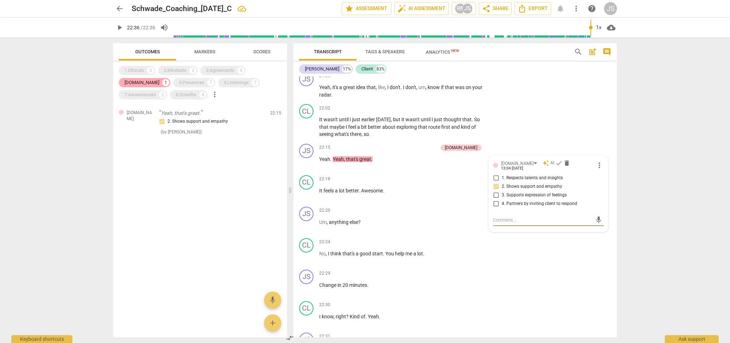
click at [170, 78] on div "[DOMAIN_NAME] 1" at bounding box center [145, 82] width 52 height 9
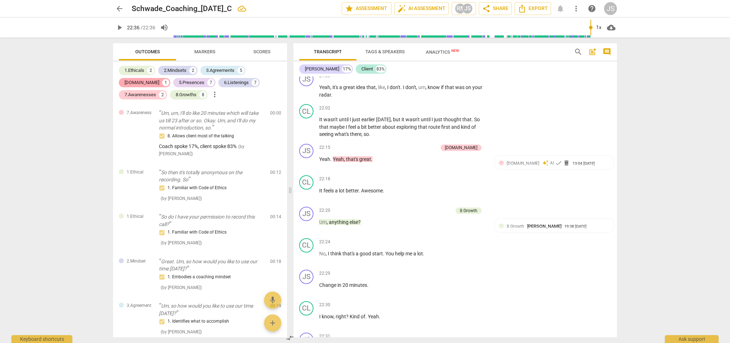
click at [159, 79] on div "[DOMAIN_NAME]" at bounding box center [142, 82] width 35 height 7
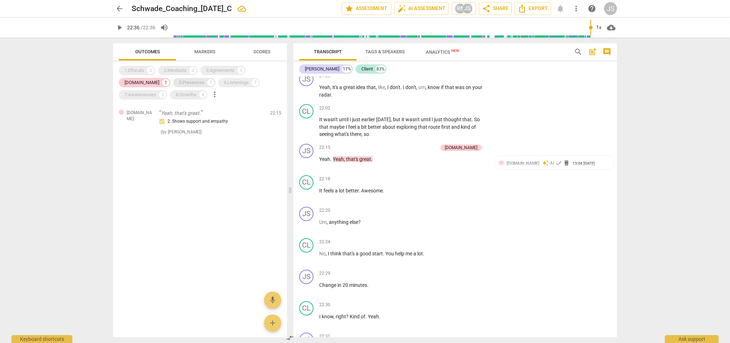
click at [179, 84] on div "5.Presences" at bounding box center [191, 82] width 25 height 7
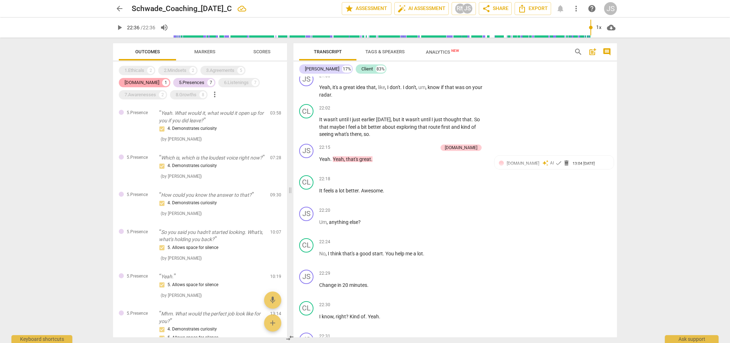
click at [159, 79] on div "[DOMAIN_NAME]" at bounding box center [142, 82] width 35 height 7
click at [179, 86] on div "5.Presences" at bounding box center [191, 82] width 25 height 7
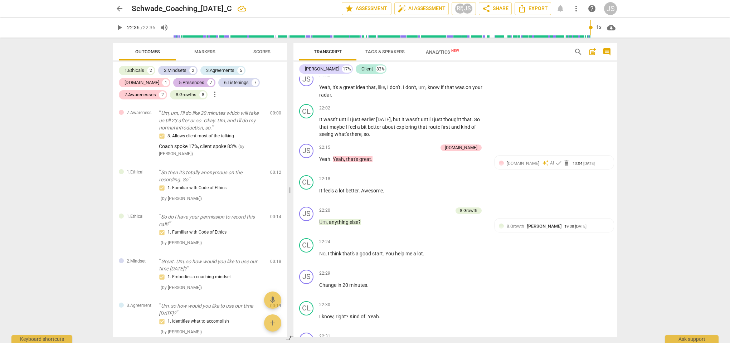
click at [179, 83] on div "5.Presences" at bounding box center [191, 82] width 25 height 7
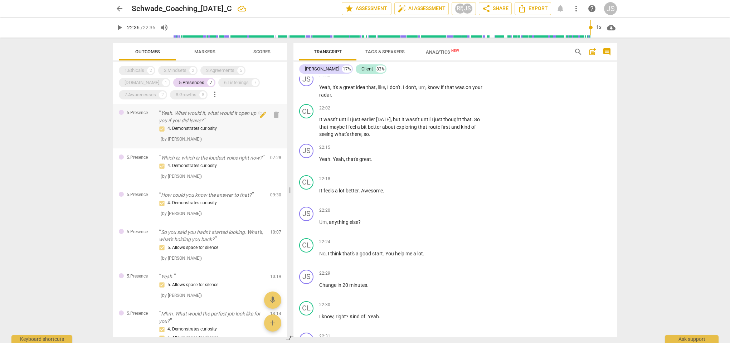
click at [185, 120] on p "Yeah. What would it, what would it open up for you if you did leave?" at bounding box center [212, 117] width 106 height 15
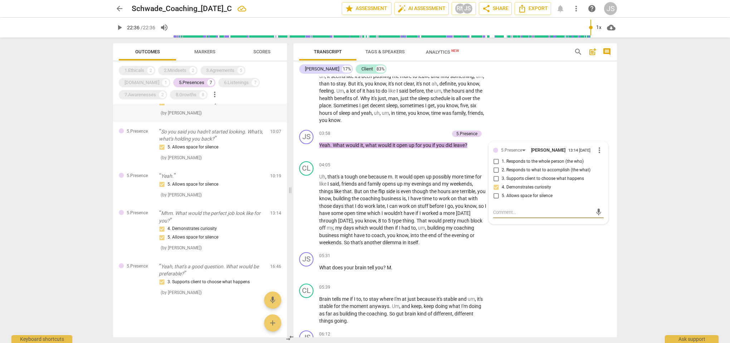
scroll to position [105, 0]
click at [224, 83] on div "6.Listenings" at bounding box center [236, 82] width 25 height 7
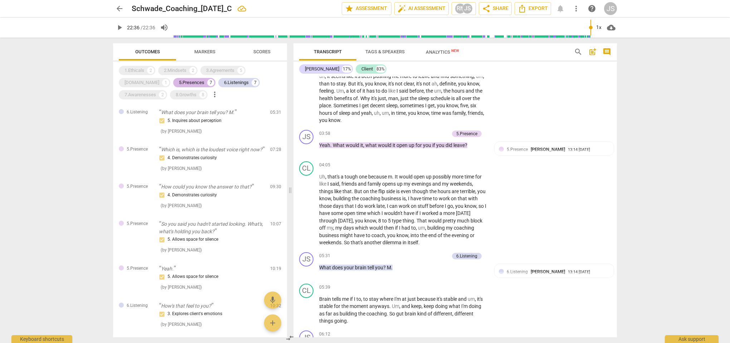
click at [173, 79] on div "5.Presences 7" at bounding box center [194, 82] width 42 height 9
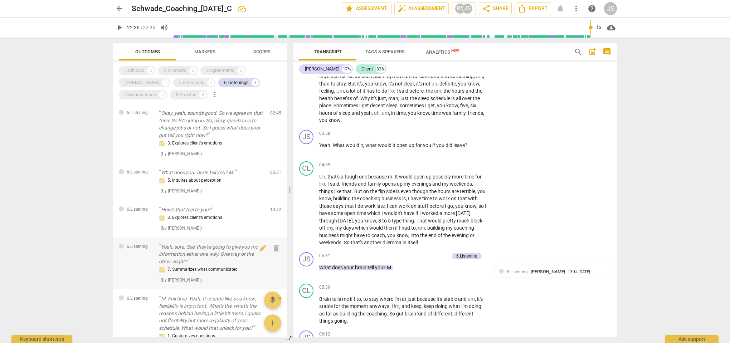
scroll to position [0, 0]
click at [224, 85] on div "6.Listenings" at bounding box center [236, 82] width 25 height 7
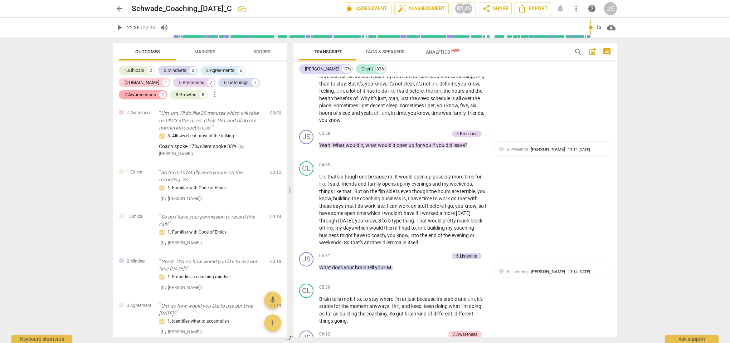
click at [156, 91] on div "7.Awarenesses" at bounding box center [141, 94] width 32 height 7
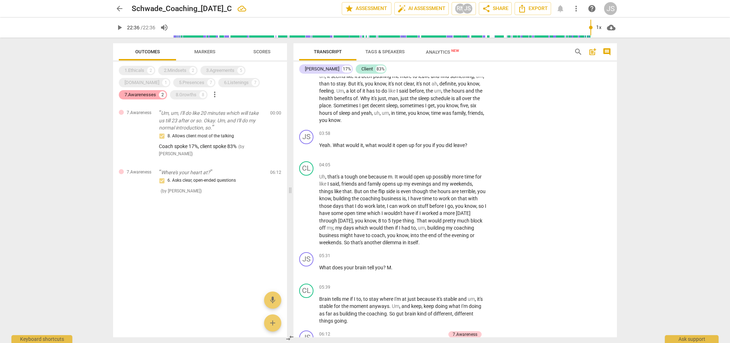
click at [156, 91] on div "7.Awarenesses" at bounding box center [141, 94] width 32 height 7
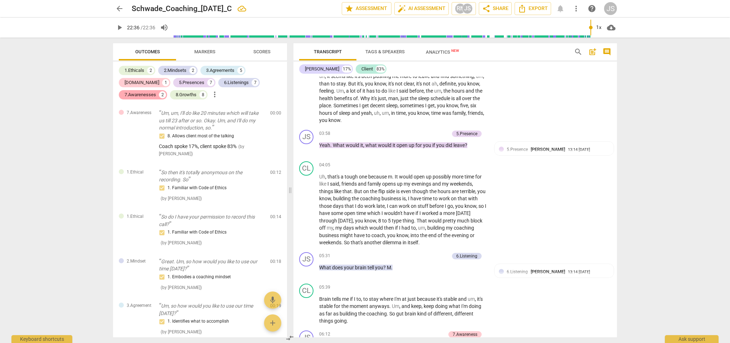
click at [156, 91] on div "7.Awarenesses" at bounding box center [141, 94] width 32 height 7
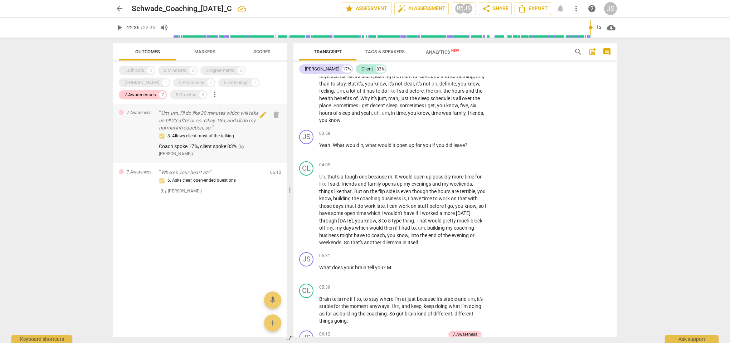
click at [217, 134] on div "8. Allows client most of the talking" at bounding box center [212, 136] width 106 height 9
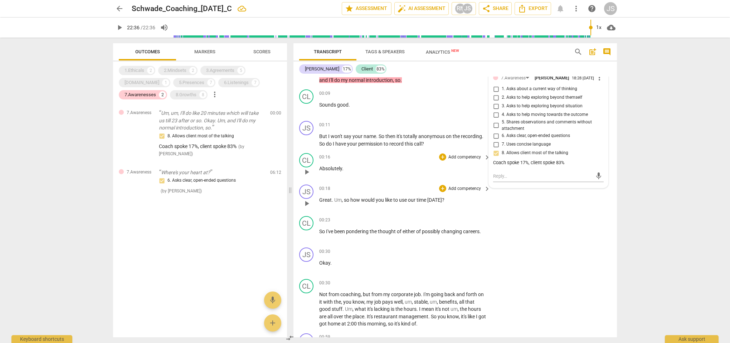
scroll to position [24, 0]
drag, startPoint x: 447, startPoint y: 200, endPoint x: 351, endPoint y: 198, distance: 96.3
click at [351, 198] on p "Great . Um , so how would you like to use our time [DATE] ?" at bounding box center [403, 199] width 168 height 8
click at [450, 190] on div "+" at bounding box center [449, 188] width 7 height 7
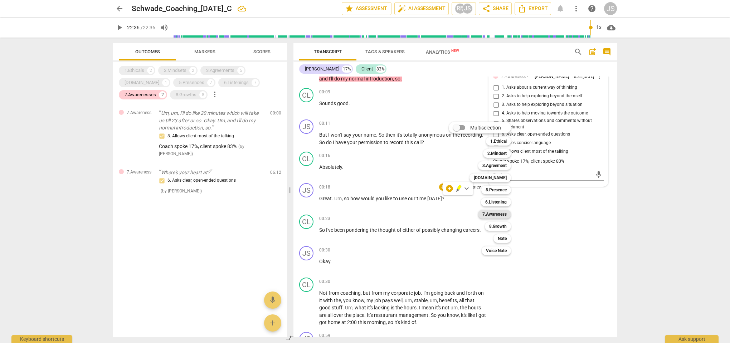
click at [507, 215] on b "7.Awareness" at bounding box center [495, 214] width 24 height 9
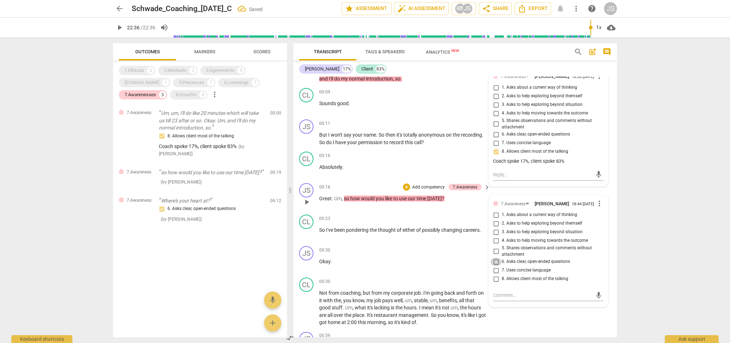
click at [497, 263] on input "6. Asks clear, open-ended questions" at bounding box center [496, 262] width 11 height 9
checkbox input "true"
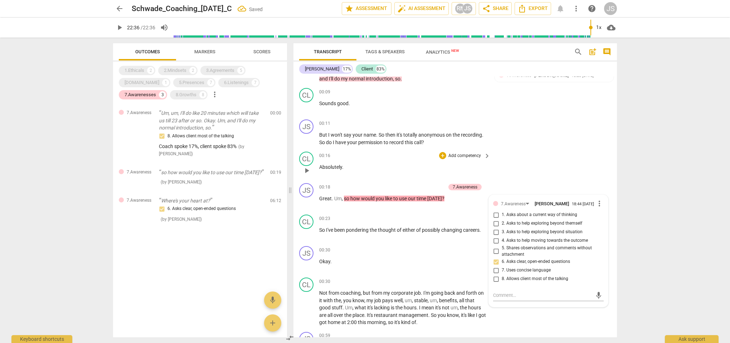
click at [516, 172] on div "CL play_arrow pause 00:16 + Add competency keyboard_arrow_right Absolutely ." at bounding box center [456, 165] width 324 height 32
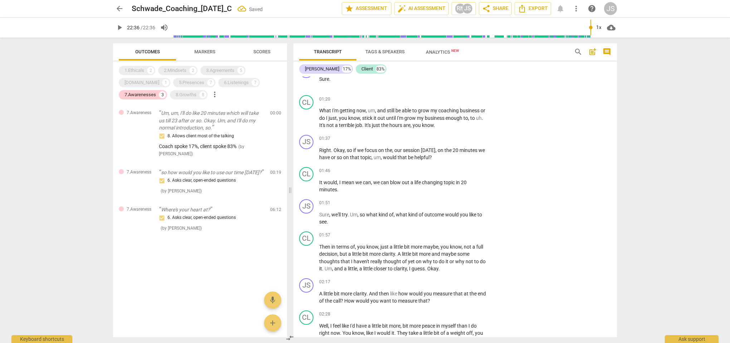
scroll to position [364, 0]
drag, startPoint x: 398, startPoint y: 210, endPoint x: 407, endPoint y: 220, distance: 13.7
click at [407, 220] on p "Sure , we'll try . Um , so what kind of , what kind of outcome would you like t…" at bounding box center [403, 218] width 168 height 15
click at [442, 199] on div "+" at bounding box center [442, 202] width 7 height 7
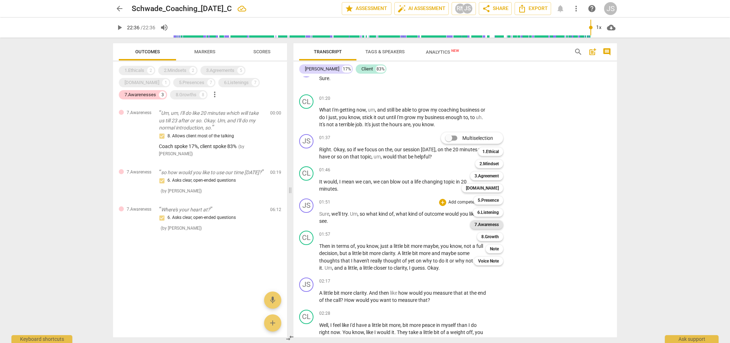
click at [493, 227] on b "7.Awareness" at bounding box center [487, 225] width 24 height 9
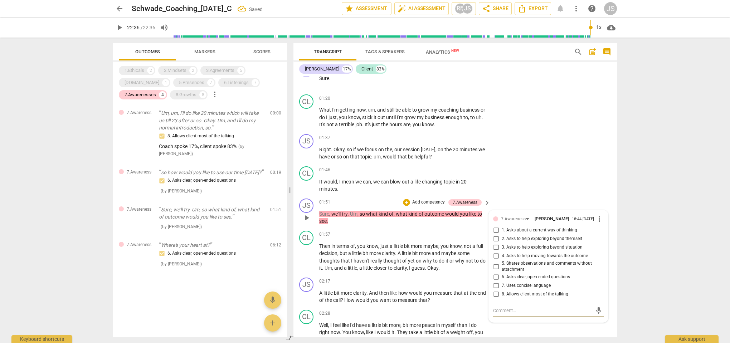
click at [497, 284] on input "7. Uses concise language" at bounding box center [496, 286] width 11 height 9
checkbox input "true"
click at [534, 172] on div "CL play_arrow pause 01:46 + Add competency keyboard_arrow_right It would , I me…" at bounding box center [456, 180] width 324 height 32
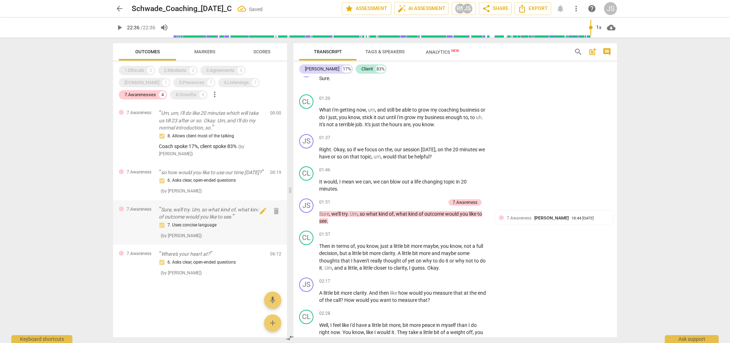
scroll to position [0, 0]
click at [176, 94] on div "8.Growths" at bounding box center [186, 94] width 21 height 7
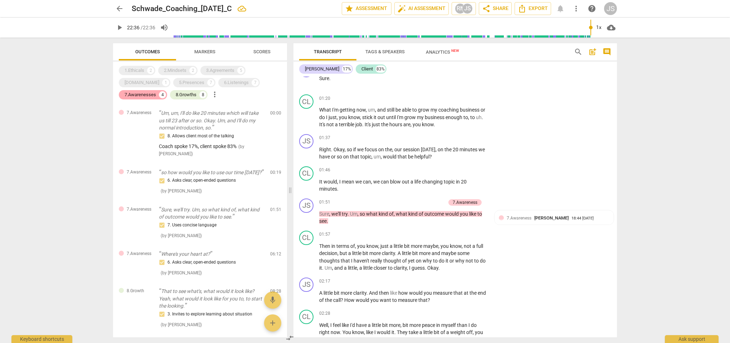
click at [156, 91] on div "7.Awarenesses" at bounding box center [141, 94] width 32 height 7
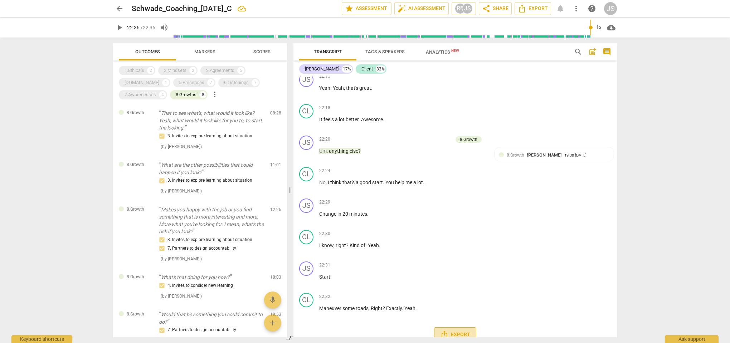
click at [459, 331] on span "Export" at bounding box center [455, 335] width 30 height 9
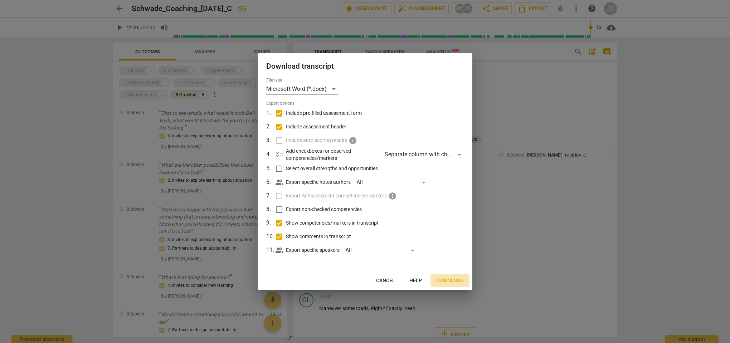
click at [452, 281] on span "Download" at bounding box center [450, 281] width 28 height 7
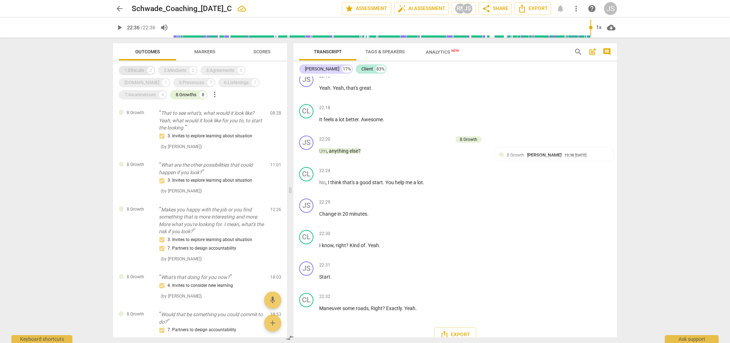
click at [141, 68] on div "1.Ethicals" at bounding box center [135, 70] width 20 height 7
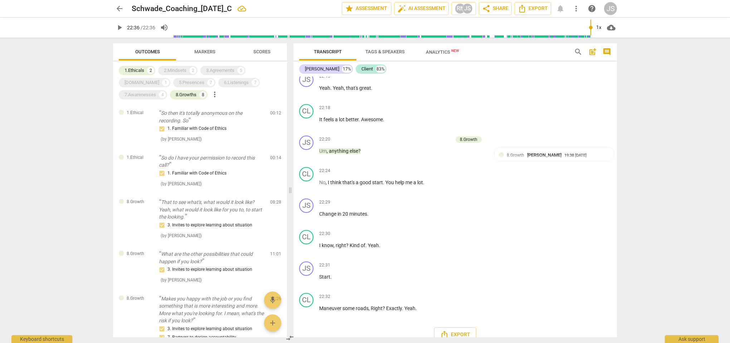
click at [153, 49] on span "Outcomes" at bounding box center [147, 51] width 25 height 5
click at [146, 71] on div "1.Ethicals 2" at bounding box center [137, 70] width 37 height 9
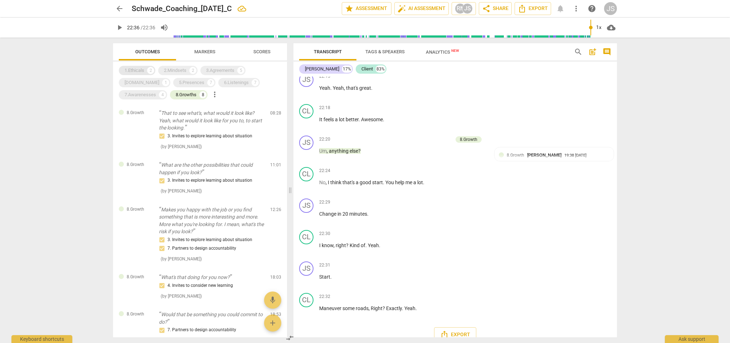
click at [146, 71] on div "1.Ethicals 2" at bounding box center [137, 70] width 37 height 9
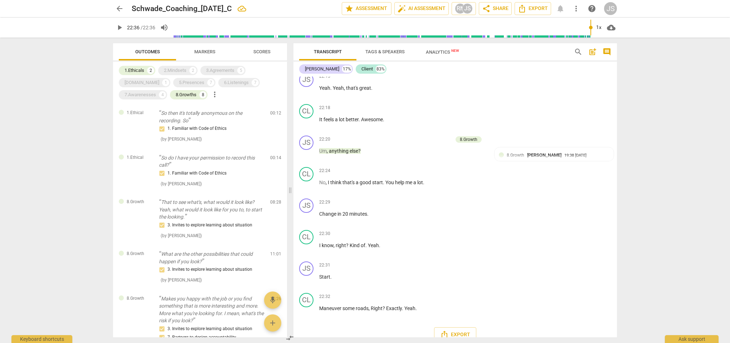
click at [177, 75] on div "1.Ethicals 2 2.Mindsets 2 3.Agreements 5 [DOMAIN_NAME] 1 5.Presences 7 6.Listen…" at bounding box center [203, 82] width 168 height 37
click at [179, 70] on div "2.Mindsets" at bounding box center [175, 70] width 23 height 7
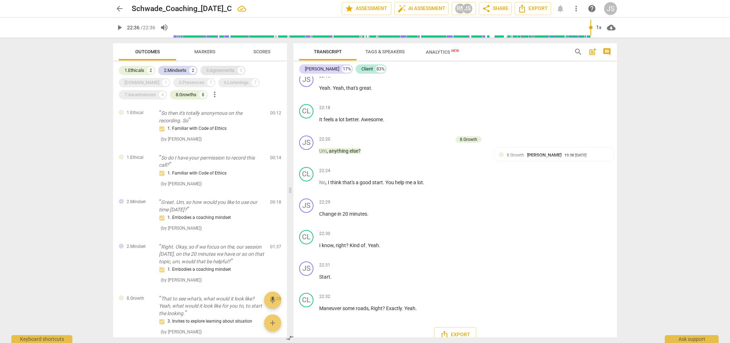
click at [226, 70] on div "3.Agreements" at bounding box center [220, 70] width 28 height 7
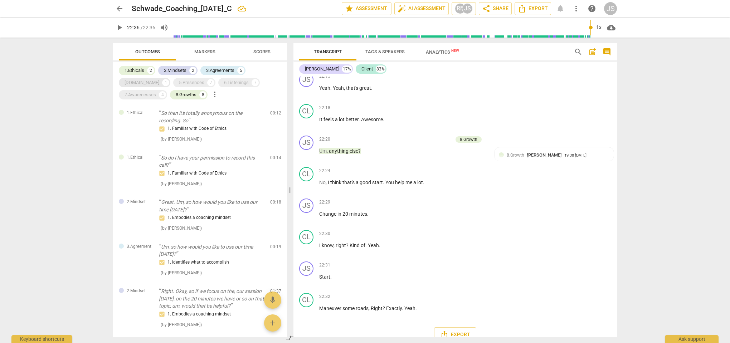
click at [159, 79] on div "[DOMAIN_NAME]" at bounding box center [142, 82] width 35 height 7
click at [156, 91] on div "7.Awarenesses" at bounding box center [141, 94] width 32 height 7
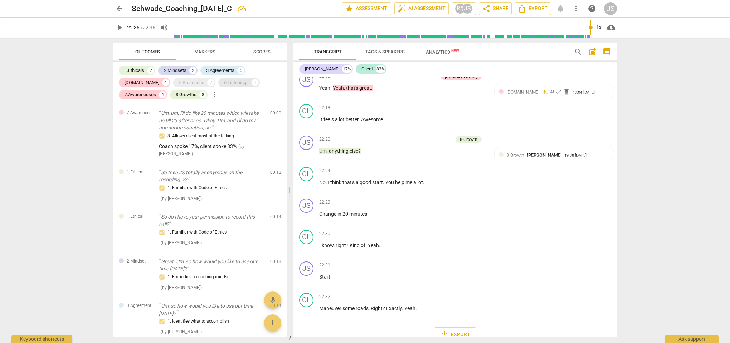
click at [224, 81] on div "6.Listenings" at bounding box center [236, 82] width 25 height 7
click at [179, 82] on div "5.Presences" at bounding box center [191, 82] width 25 height 7
click at [458, 331] on span "Export" at bounding box center [455, 335] width 30 height 9
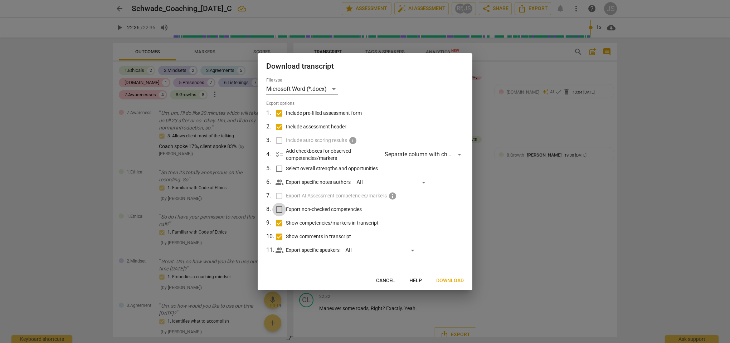
click at [280, 210] on input "Export non-checked competencies" at bounding box center [279, 210] width 14 height 14
checkbox input "true"
click at [452, 280] on span "Download" at bounding box center [450, 281] width 28 height 7
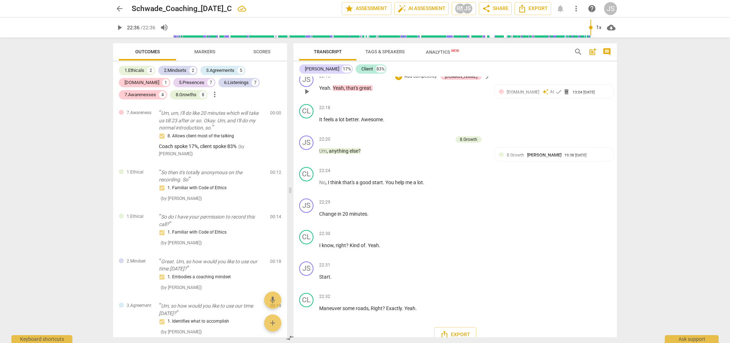
click at [449, 85] on p "Yeah . Yeah , that's great ." at bounding box center [403, 89] width 168 height 8
click at [138, 71] on div "1.Ethicals" at bounding box center [135, 70] width 20 height 7
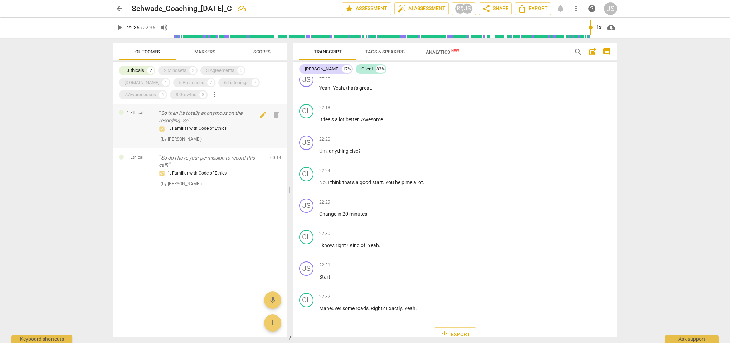
click at [192, 120] on p "So then it's totally anonymous on the recording. So" at bounding box center [212, 117] width 106 height 15
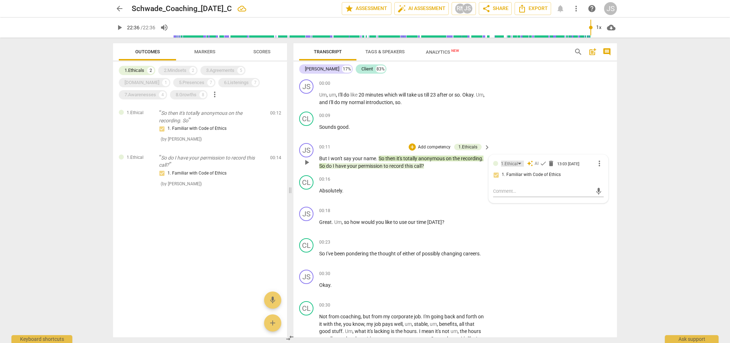
click at [518, 166] on div "1.Ethical" at bounding box center [512, 164] width 23 height 6
click at [518, 166] on div "1.Ethical" at bounding box center [521, 163] width 17 height 4
click at [511, 194] on textarea at bounding box center [542, 191] width 99 height 7
type textarea "r"
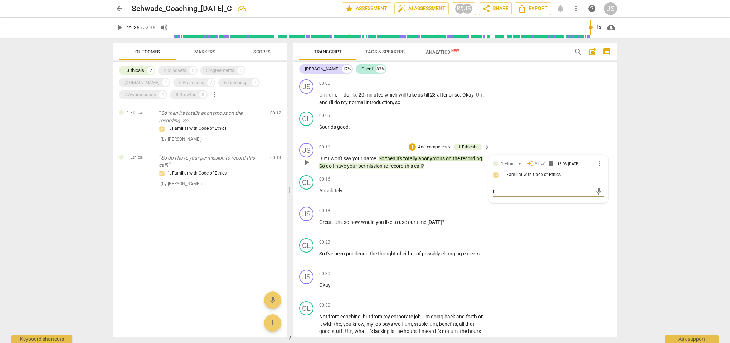
type textarea "re"
type textarea "rec"
type textarea "reco"
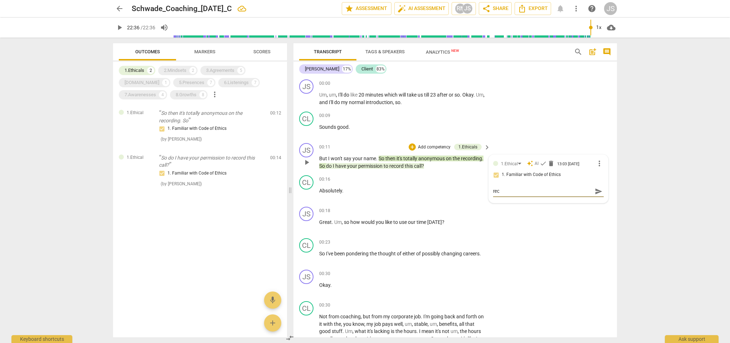
type textarea "reco"
type textarea "recor"
type textarea "record"
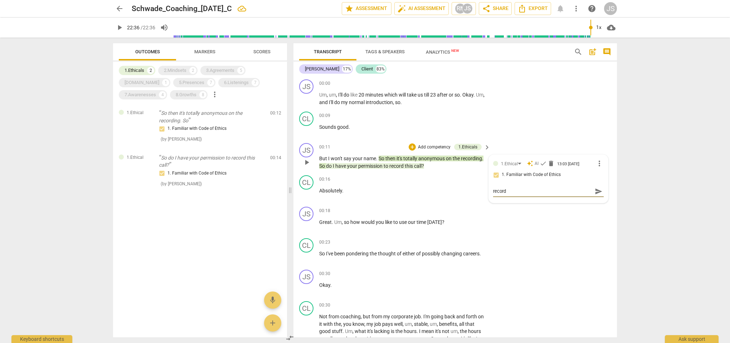
type textarea "recordi"
type textarea "recordin"
type textarea "recording"
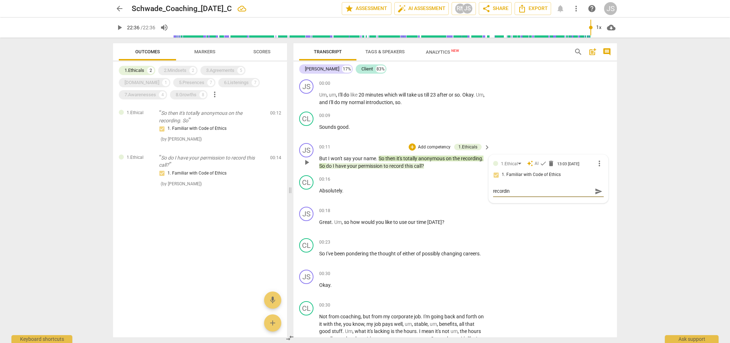
type textarea "recording"
type textarea "recording p"
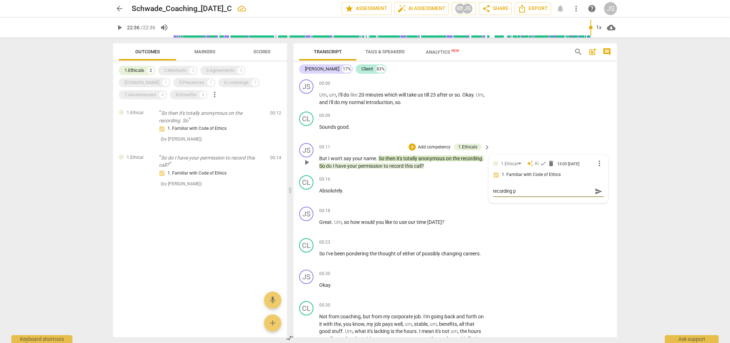
type textarea "recording pe"
type textarea "recording per"
type textarea "recording perm"
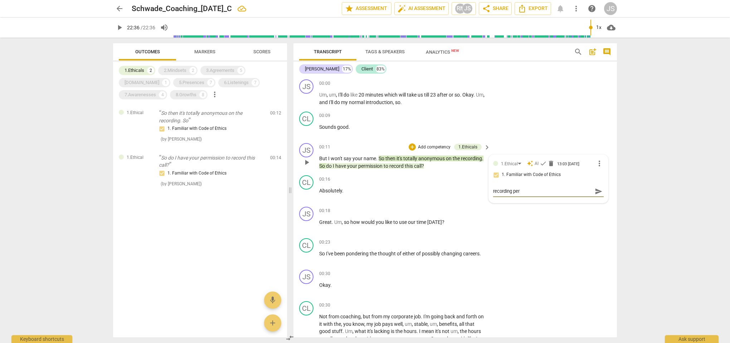
type textarea "recording perm"
type textarea "recording permi"
type textarea "recording permis"
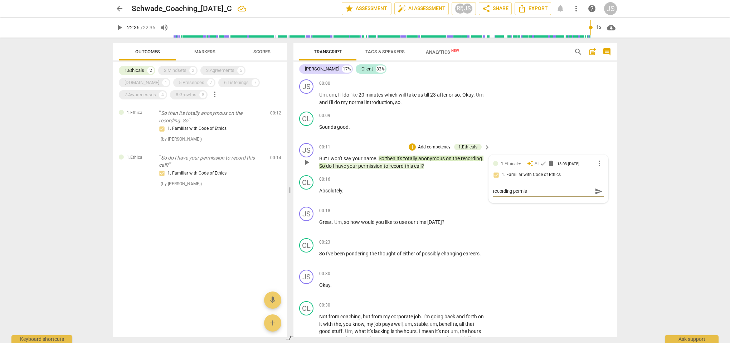
type textarea "recording permiss"
type textarea "recording permissi"
type textarea "recording permissio"
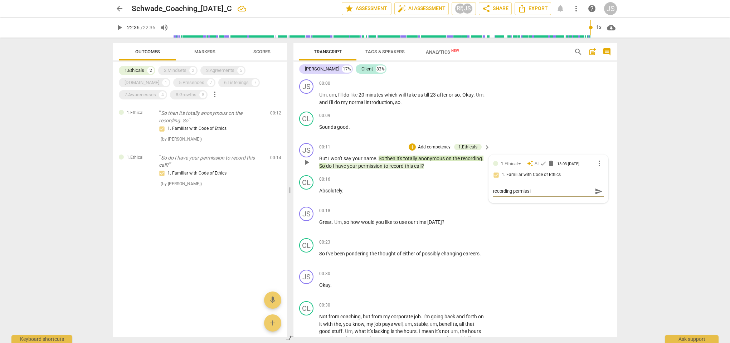
type textarea "recording permissio"
type textarea "recording permission"
click at [597, 192] on span "send" at bounding box center [599, 192] width 8 height 8
click at [541, 163] on span "check" at bounding box center [543, 163] width 7 height 7
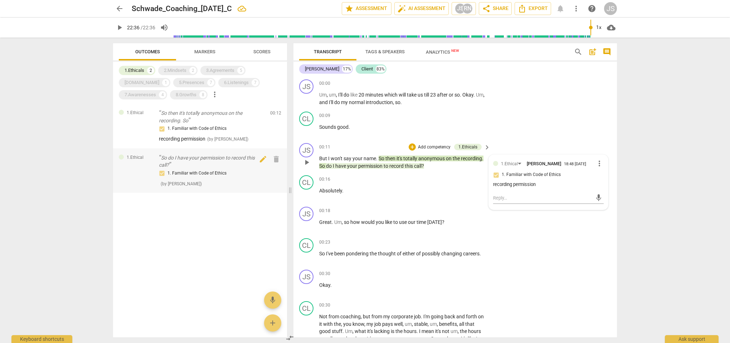
click at [192, 164] on p "So do I have your permission to record this call?" at bounding box center [212, 161] width 106 height 15
click at [541, 163] on span "check" at bounding box center [543, 163] width 7 height 7
click at [183, 69] on div "2.Mindsets" at bounding box center [175, 70] width 23 height 7
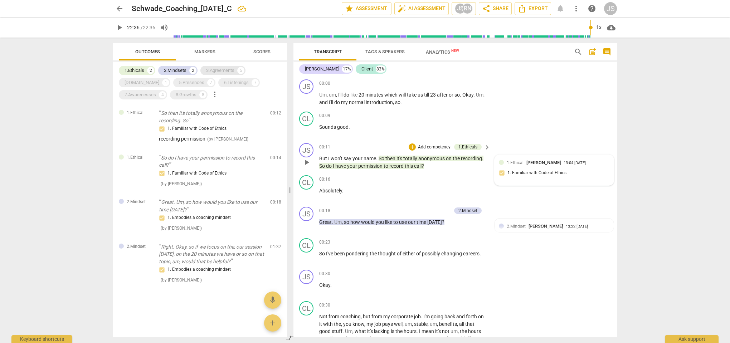
click at [226, 69] on div "3.Agreements" at bounding box center [220, 70] width 28 height 7
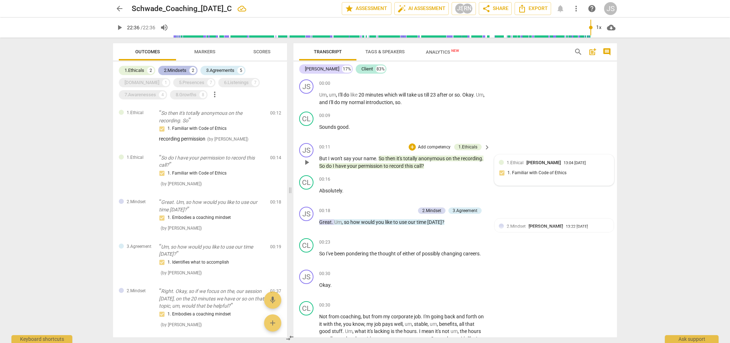
click at [182, 67] on div "2.Mindsets 2" at bounding box center [177, 70] width 39 height 9
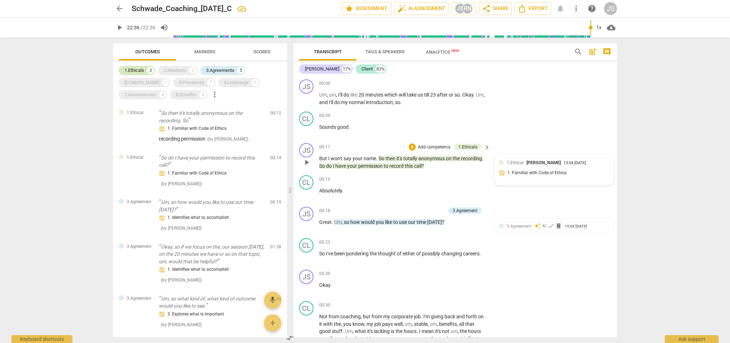
click at [135, 67] on div "1.Ethicals" at bounding box center [135, 70] width 20 height 7
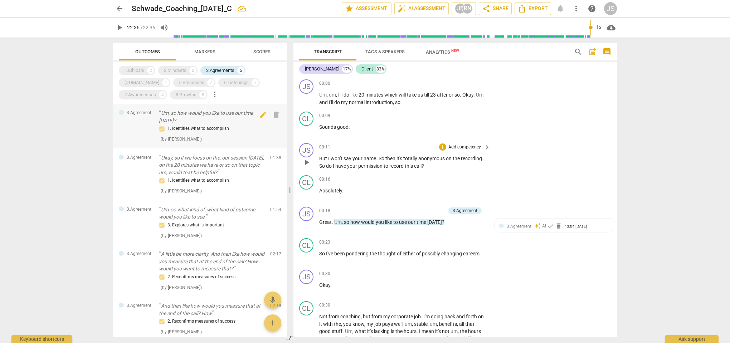
click at [206, 112] on p "Um, so how would you like to use our time [DATE]?" at bounding box center [212, 117] width 106 height 15
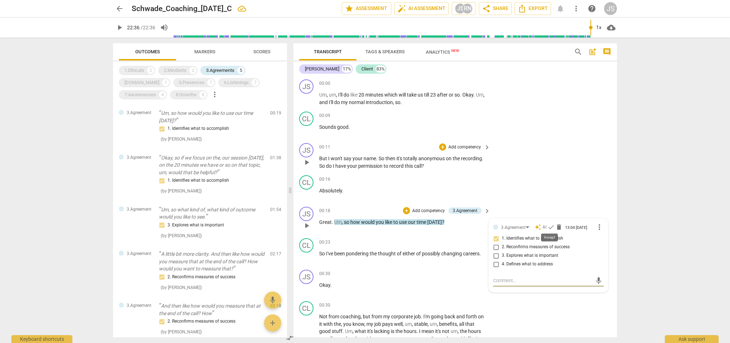
click at [551, 226] on span "check" at bounding box center [551, 227] width 7 height 7
click at [224, 168] on p "Okay, so if we focus on the, our session [DATE], on the 20 minutes we have or s…" at bounding box center [212, 165] width 106 height 22
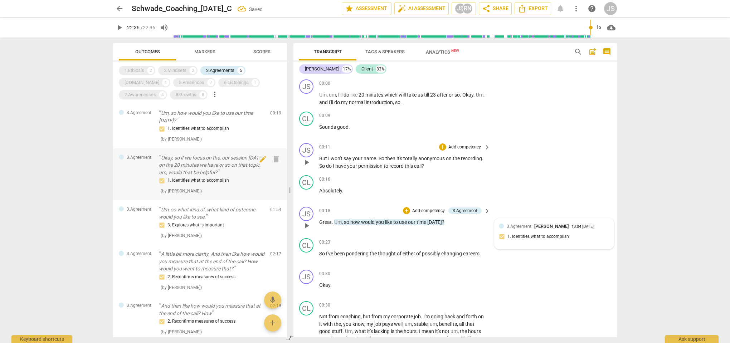
scroll to position [364, 0]
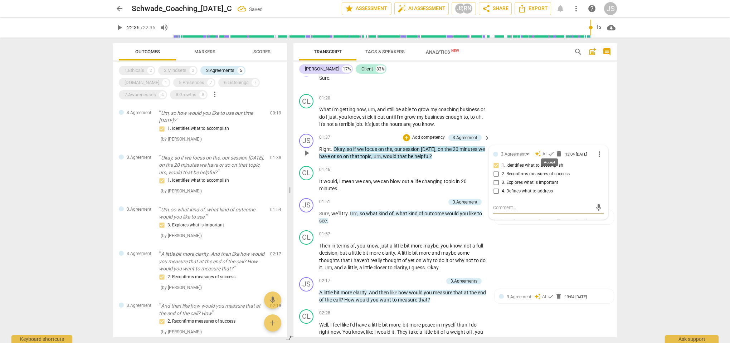
click at [550, 150] on span "check" at bounding box center [551, 153] width 7 height 7
click at [210, 209] on p "Um, so what kind of, what kind of outcome would you like to see." at bounding box center [212, 213] width 106 height 15
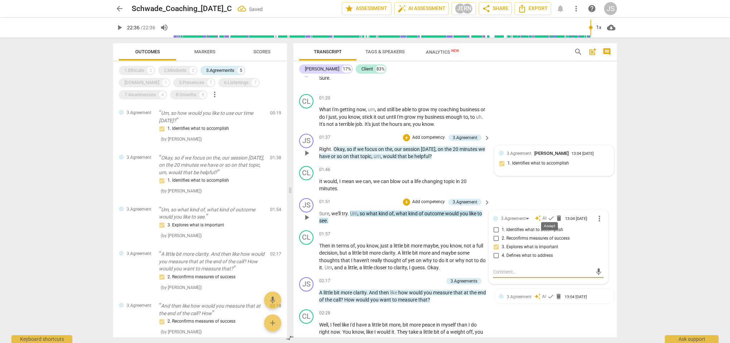
click at [550, 216] on span "check" at bounding box center [551, 218] width 7 height 7
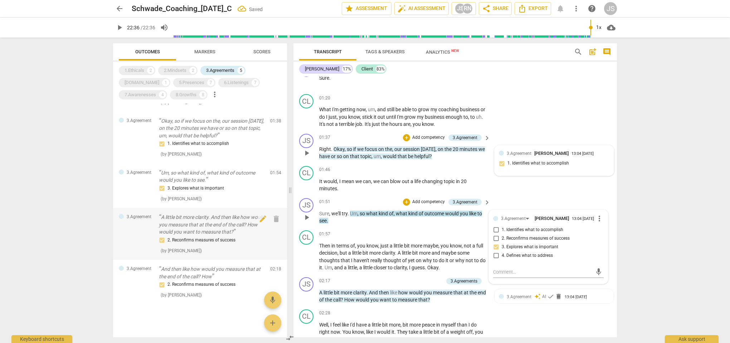
scroll to position [37, 0]
click at [203, 223] on p "A little bit more clarity. And then like how would you measure that at the end …" at bounding box center [212, 225] width 106 height 22
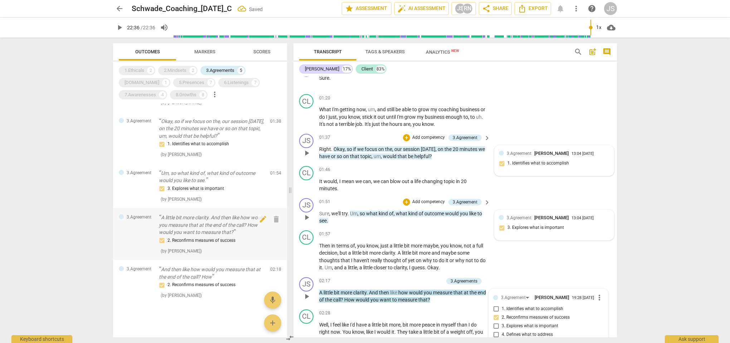
scroll to position [512, 0]
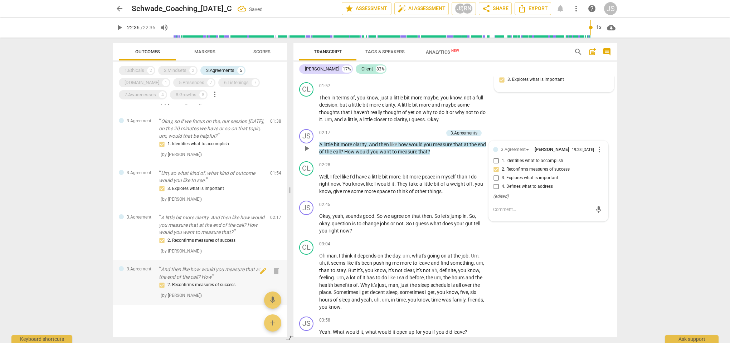
click at [216, 275] on p "And then like how would you measure that at the end of the call? How" at bounding box center [212, 273] width 106 height 15
click at [550, 146] on span "check" at bounding box center [551, 149] width 7 height 7
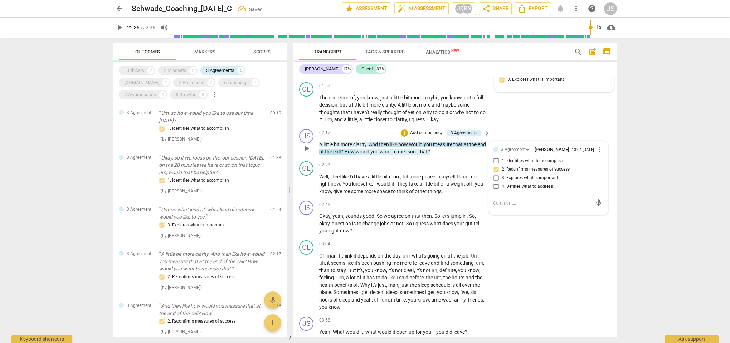
scroll to position [0, 0]
click at [159, 79] on div "[DOMAIN_NAME]" at bounding box center [142, 82] width 35 height 7
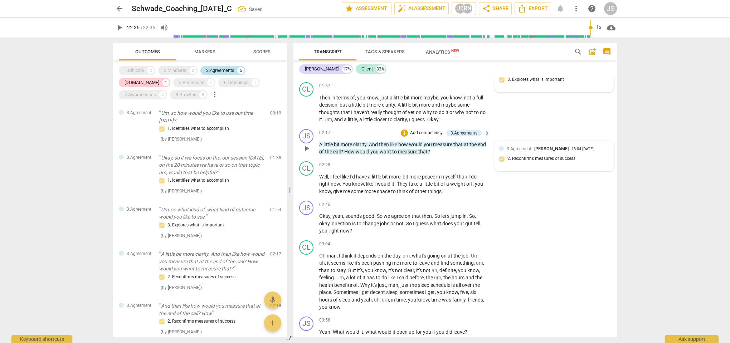
click at [227, 69] on div "3.Agreements" at bounding box center [220, 70] width 28 height 7
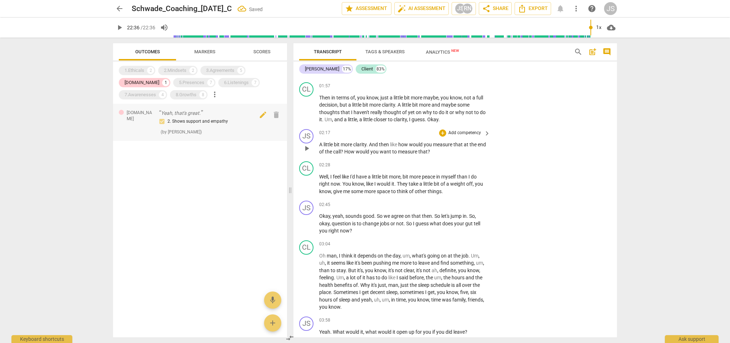
click at [218, 116] on p "Yeah, that's great." at bounding box center [212, 114] width 106 height 8
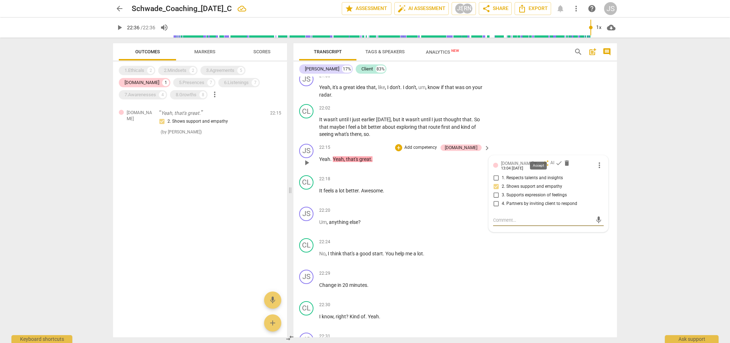
click at [556, 160] on span "check" at bounding box center [559, 163] width 7 height 7
click at [159, 79] on div "[DOMAIN_NAME]" at bounding box center [142, 82] width 35 height 7
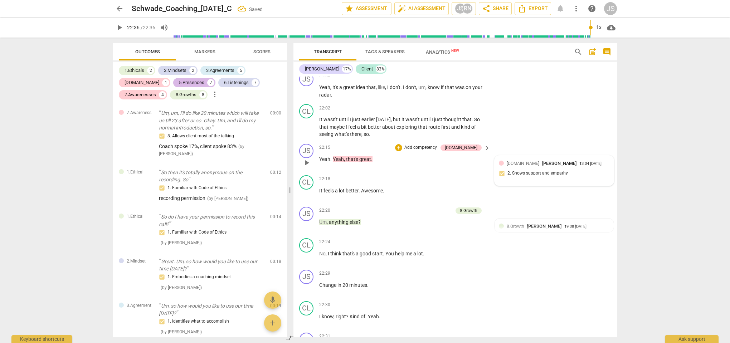
click at [179, 82] on div "5.Presences" at bounding box center [191, 82] width 25 height 7
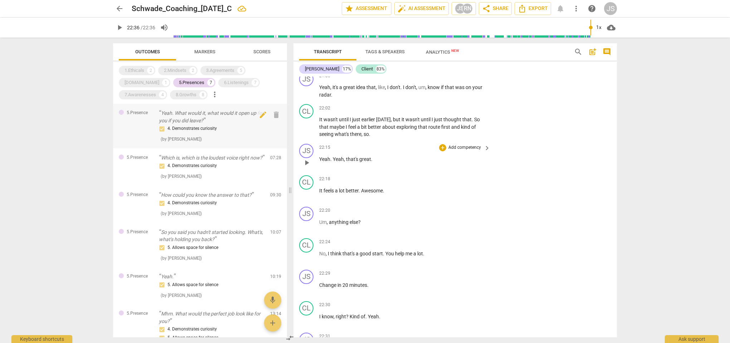
click at [213, 133] on div "4. Demonstrates curiosity ( by [PERSON_NAME] )" at bounding box center [212, 134] width 106 height 18
click at [218, 116] on p "Yeah. What would it, what would it open up for you if you did leave?" at bounding box center [212, 117] width 106 height 15
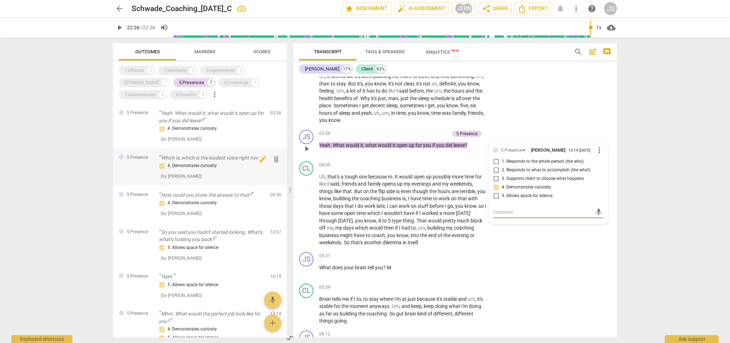
click at [231, 162] on p "Which is, which is the loudest voice right now?" at bounding box center [212, 158] width 106 height 8
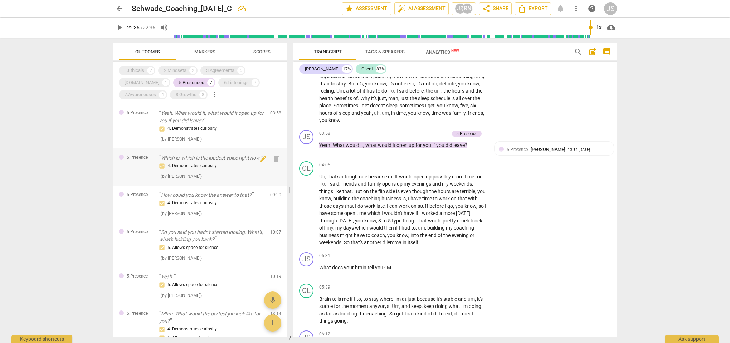
scroll to position [1067, 0]
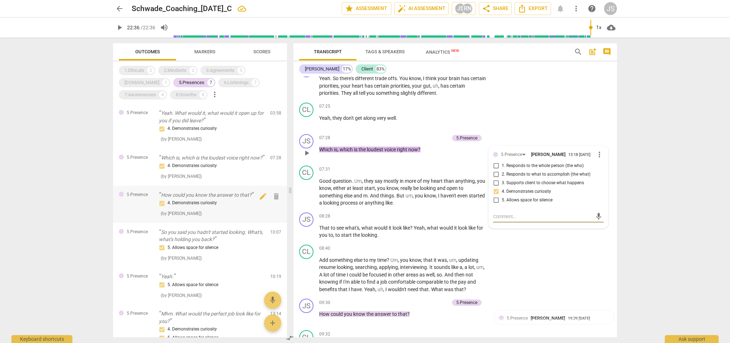
click at [209, 206] on div "4. Demonstrates curiosity" at bounding box center [212, 203] width 106 height 9
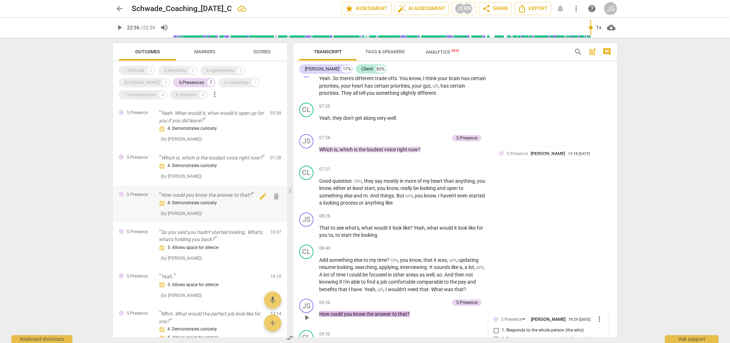
scroll to position [1237, 0]
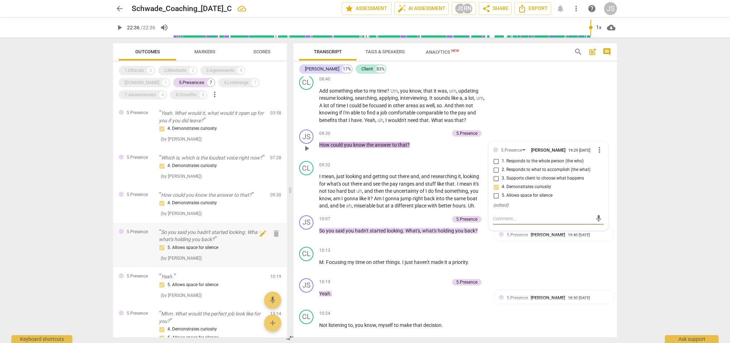
click at [208, 243] on p "So you said you hadn't started looking. What's, what's holding you back?" at bounding box center [212, 236] width 106 height 15
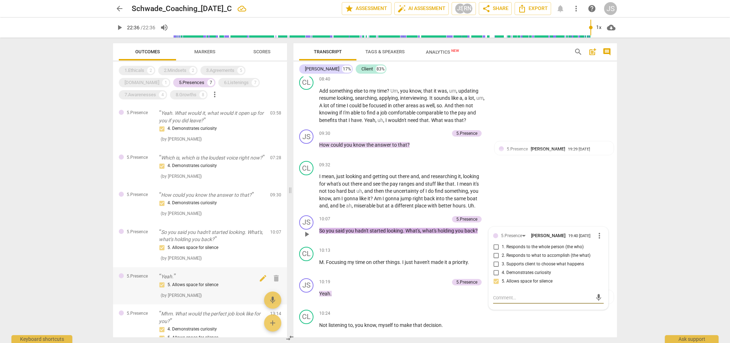
click at [204, 289] on div "5. Allows space for silence" at bounding box center [212, 285] width 106 height 9
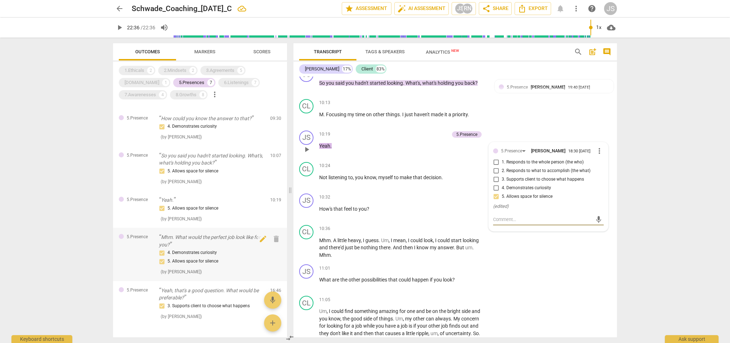
scroll to position [79, 0]
click at [211, 259] on div "4. Demonstrates curiosity 5. Allows space for silence" at bounding box center [212, 255] width 106 height 17
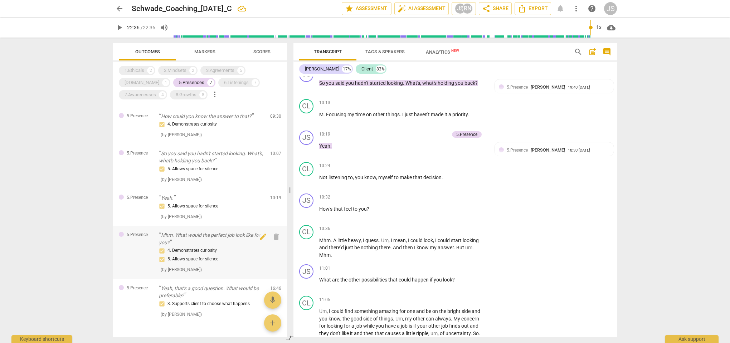
scroll to position [1837, 0]
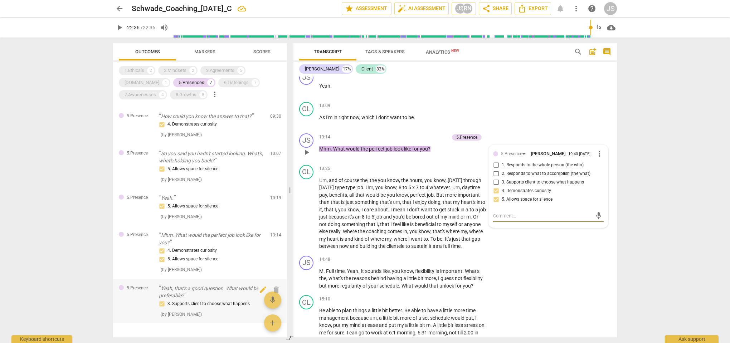
click at [205, 297] on p "Yeah, that's a good question. What would be preferable?" at bounding box center [212, 292] width 106 height 15
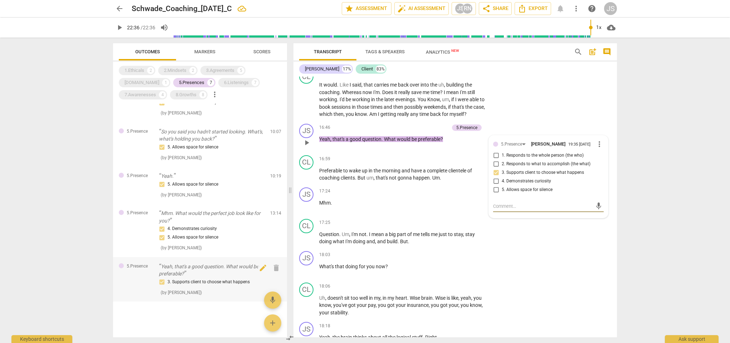
scroll to position [105, 0]
click at [224, 81] on div "6.Listenings" at bounding box center [236, 82] width 25 height 7
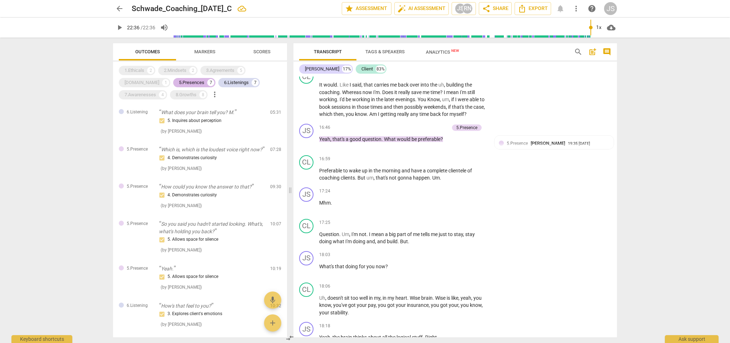
click at [179, 81] on div "5.Presences" at bounding box center [191, 82] width 25 height 7
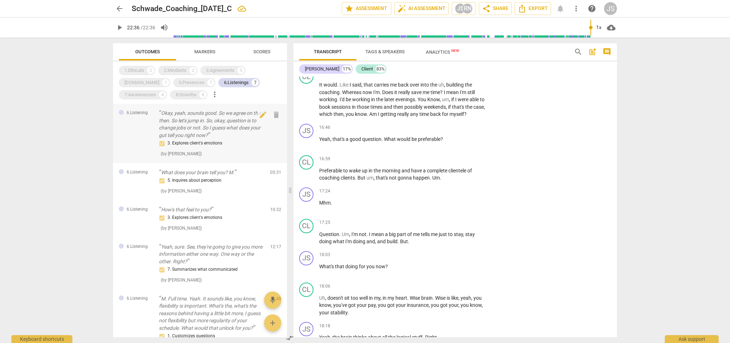
scroll to position [0, 0]
click at [192, 122] on p "Okay, yeah, sounds good. So we agree on that then. So let's jump in. So, okay, …" at bounding box center [212, 124] width 106 height 29
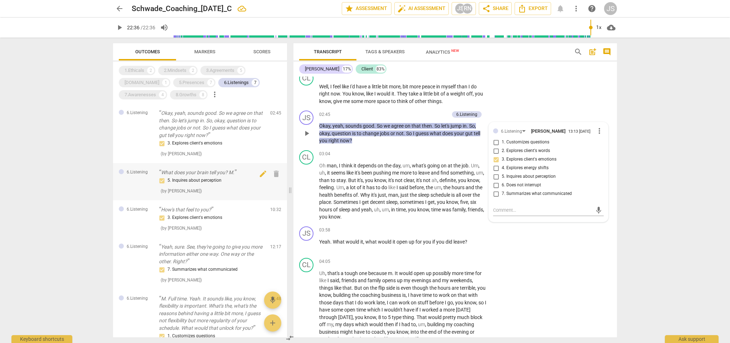
click at [190, 170] on p "What does your brain tell you? M." at bounding box center [212, 173] width 106 height 8
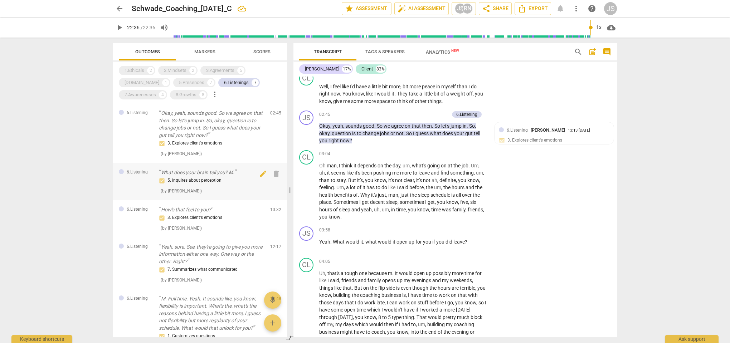
scroll to position [837, 0]
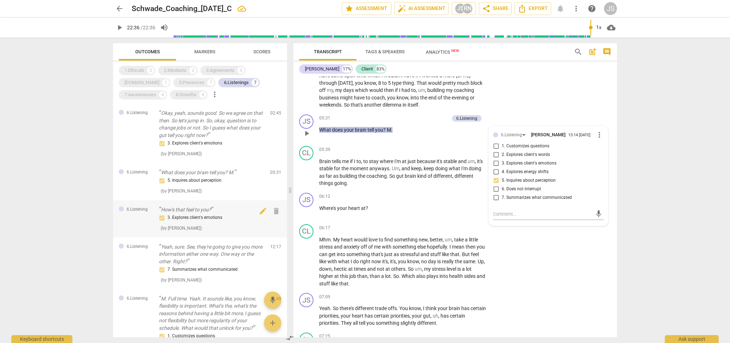
click at [187, 219] on div "3. Explores client's emotions" at bounding box center [212, 218] width 106 height 9
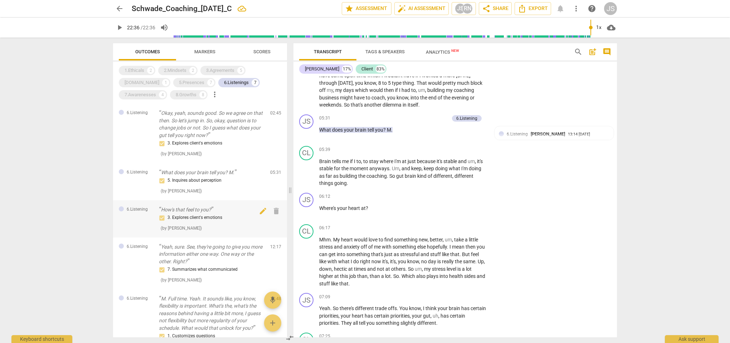
scroll to position [1458, 0]
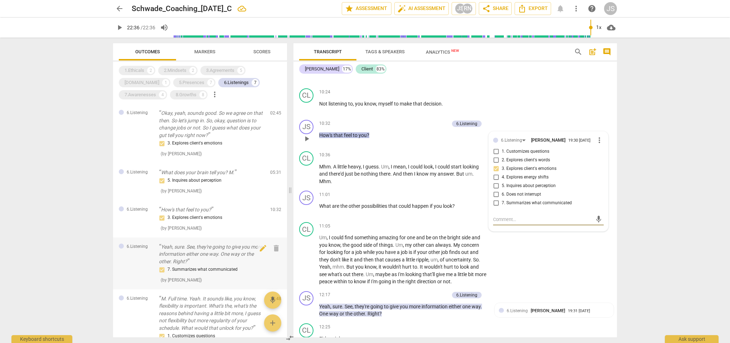
click at [185, 260] on p "Yeah, sure. See, they're going to give you more information either one way. One…" at bounding box center [212, 254] width 106 height 22
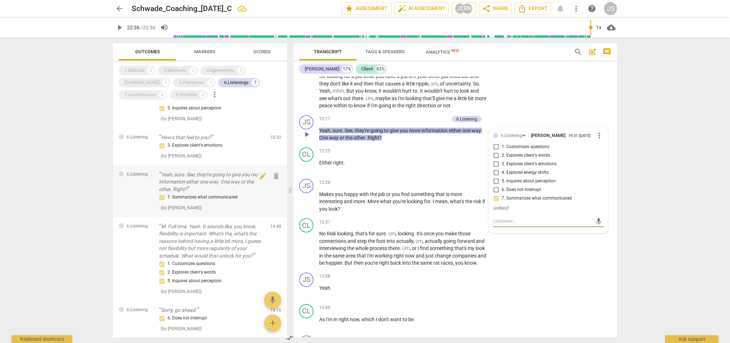
scroll to position [116, 0]
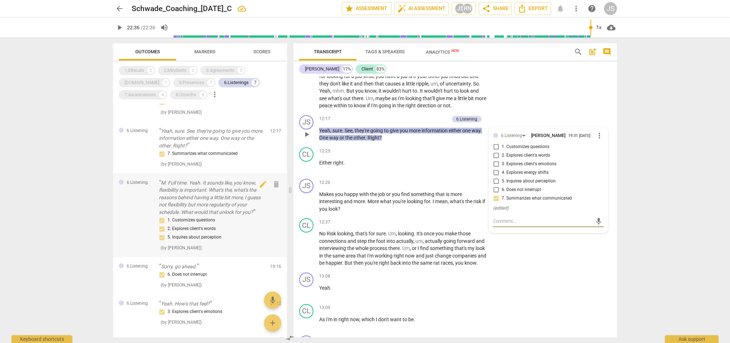
click at [206, 204] on p "M. Full time. Yeah. It sounds like, you know, flexibility is important. What's …" at bounding box center [212, 197] width 106 height 37
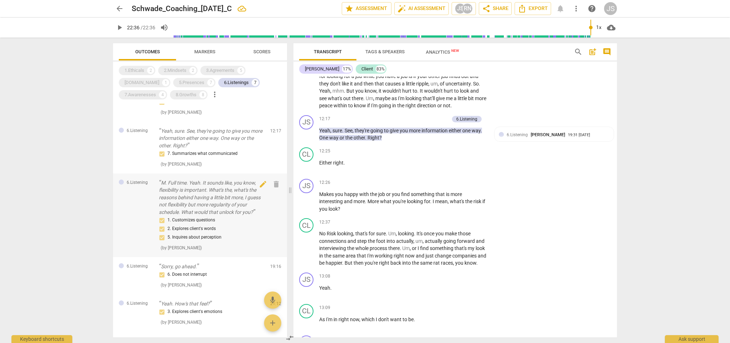
scroll to position [1988, 0]
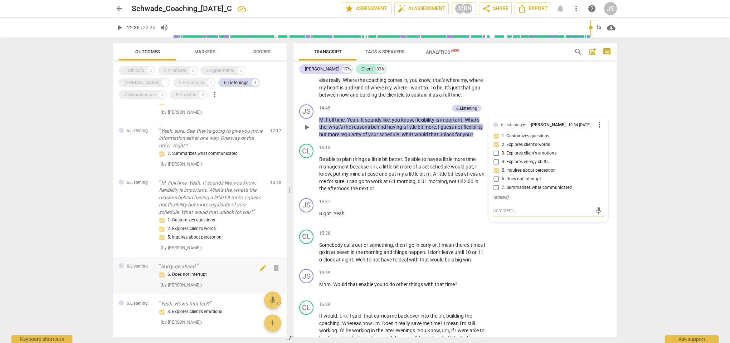
click at [201, 271] on div "6. Does not interrupt" at bounding box center [212, 275] width 106 height 9
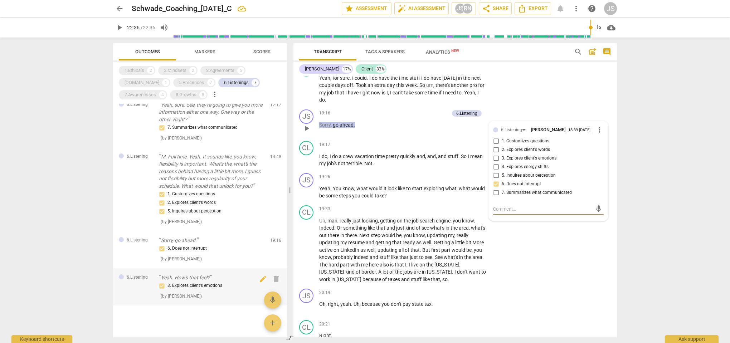
scroll to position [142, 0]
click at [199, 283] on div "3. Explores client's emotions" at bounding box center [212, 286] width 106 height 9
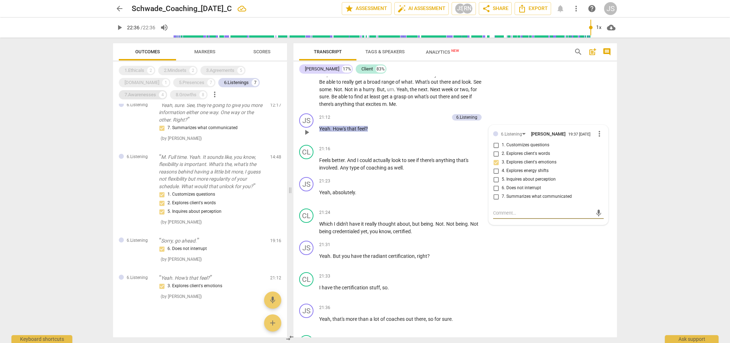
click at [156, 91] on div "7.Awarenesses" at bounding box center [141, 94] width 32 height 7
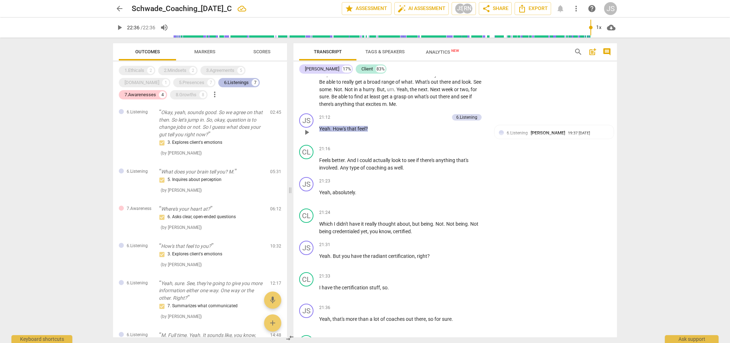
click at [224, 82] on div "6.Listenings" at bounding box center [236, 82] width 25 height 7
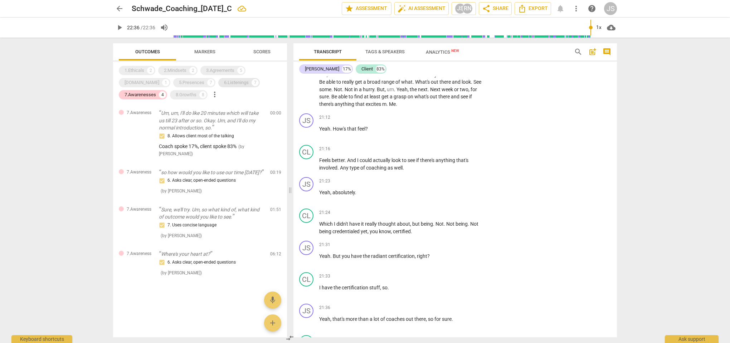
scroll to position [0, 0]
click at [194, 133] on div "8. Allows client most of the talking" at bounding box center [212, 136] width 106 height 9
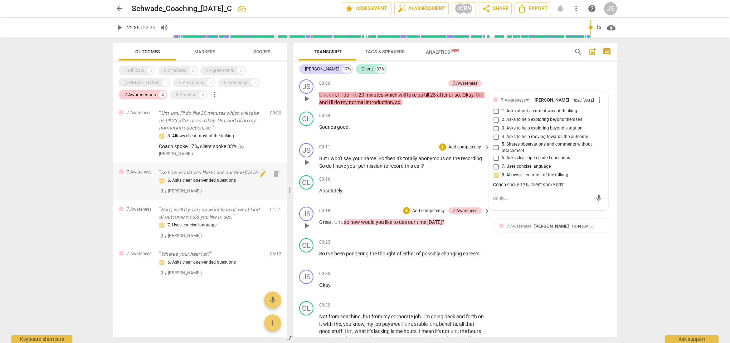
click at [183, 179] on div "6. Asks clear, open-ended questions" at bounding box center [212, 181] width 106 height 9
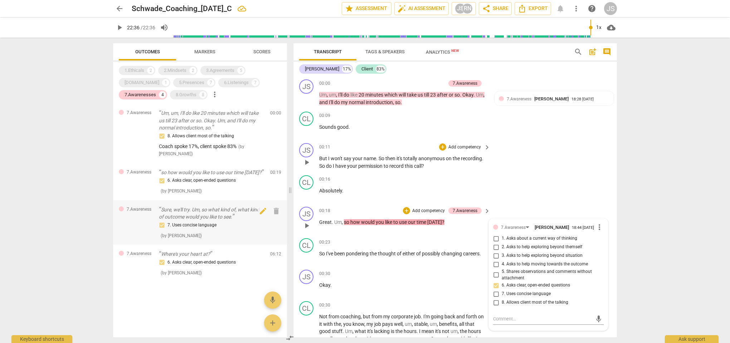
click at [180, 226] on div "7. Uses concise language" at bounding box center [212, 225] width 106 height 9
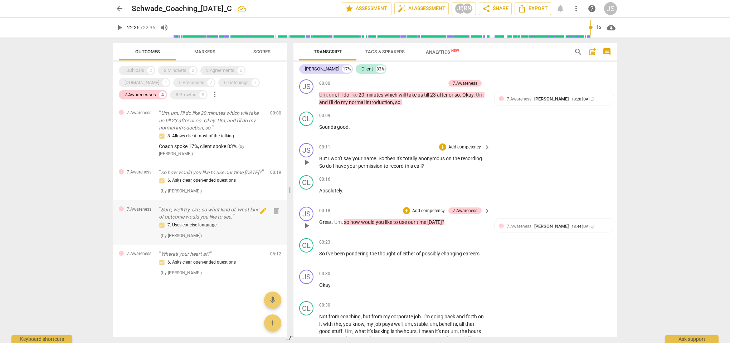
scroll to position [466, 0]
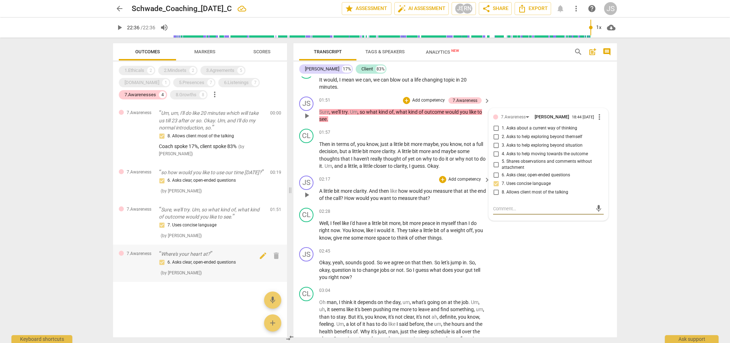
click at [177, 262] on div "6. Asks clear, open-ended questions" at bounding box center [212, 263] width 106 height 9
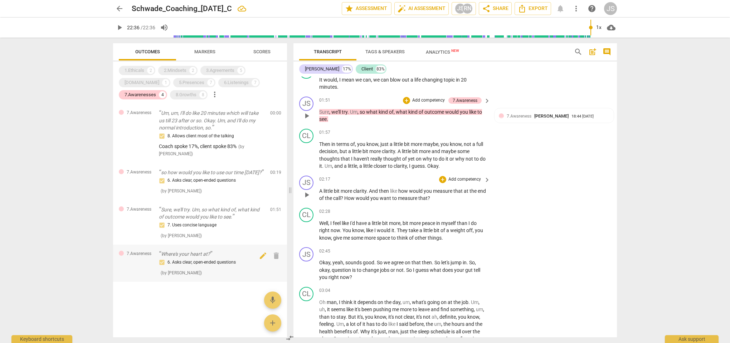
scroll to position [927, 0]
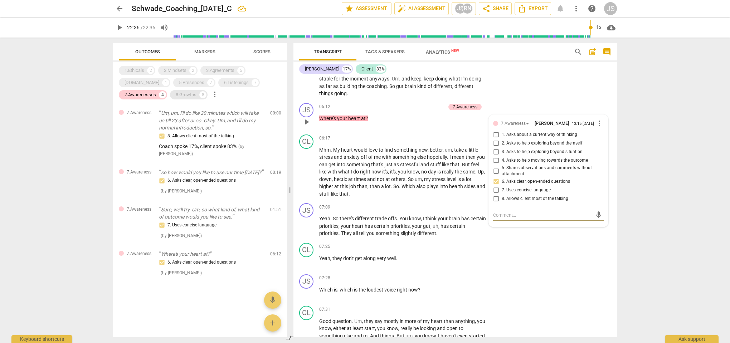
click at [176, 96] on div "8.Growths" at bounding box center [186, 94] width 21 height 7
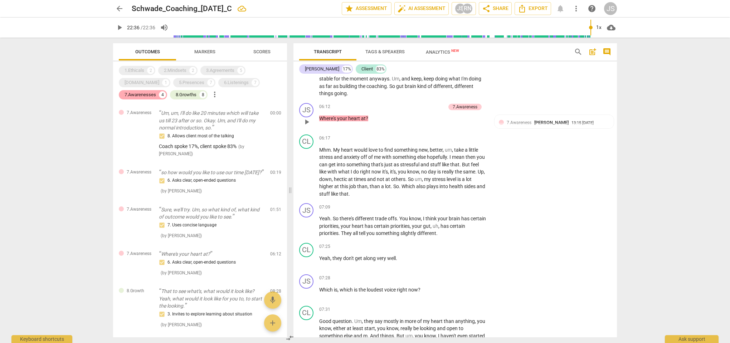
click at [156, 91] on div "7.Awarenesses" at bounding box center [141, 94] width 32 height 7
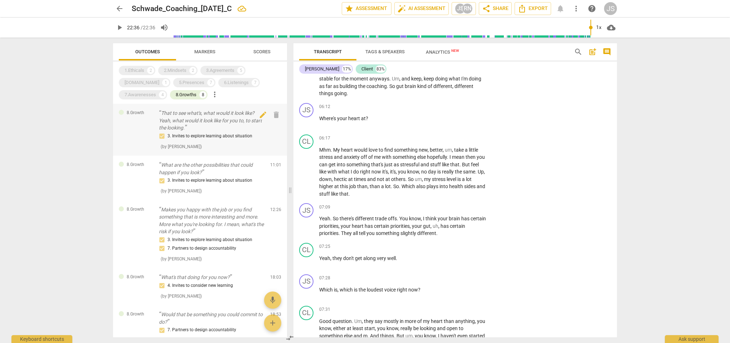
click at [217, 125] on p "That to see what's, what would it look like? Yeah, what would it look like for …" at bounding box center [212, 121] width 106 height 22
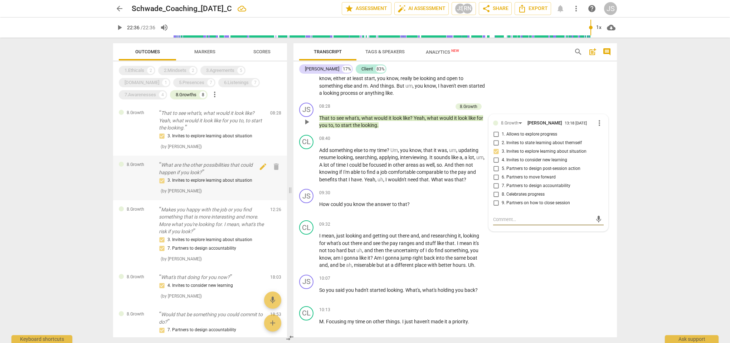
click at [211, 174] on p "What are the other possibilities that could happen if you look?" at bounding box center [212, 168] width 106 height 15
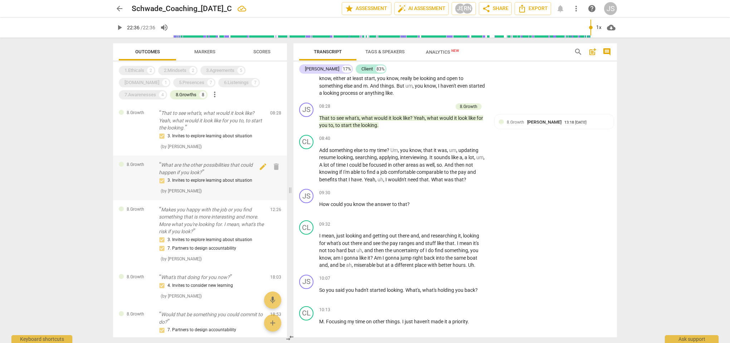
scroll to position [1544, 0]
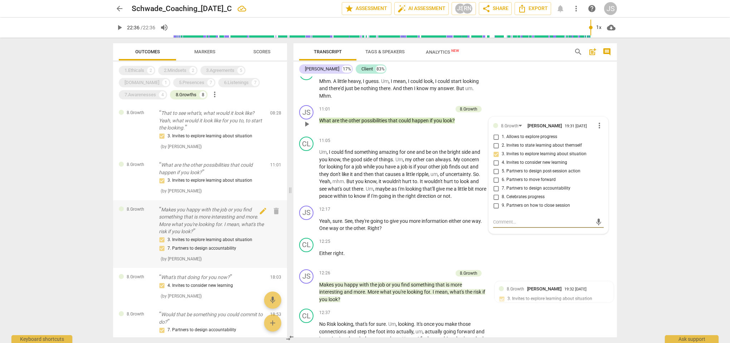
click at [205, 219] on p "Makes you happy with the job or you find something that is more interesting and…" at bounding box center [212, 220] width 106 height 29
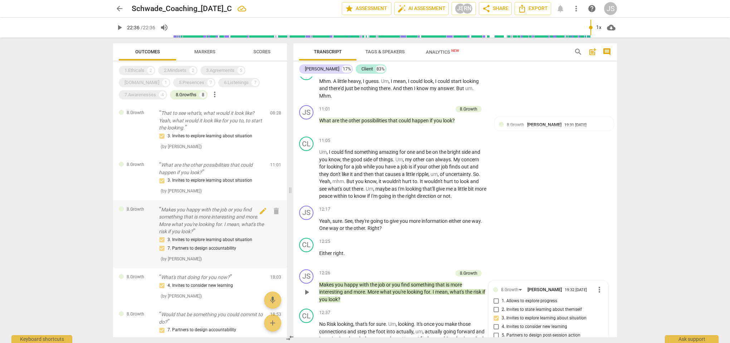
scroll to position [1713, 0]
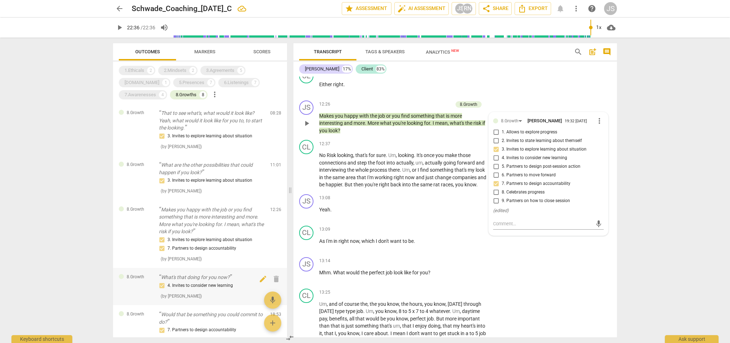
click at [195, 294] on span "( by [PERSON_NAME] )" at bounding box center [181, 296] width 41 height 5
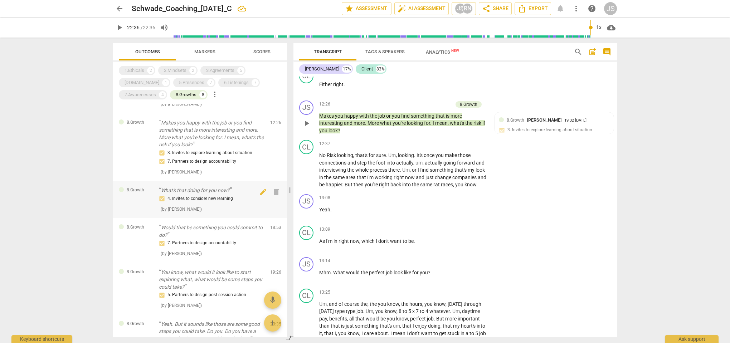
scroll to position [97, 0]
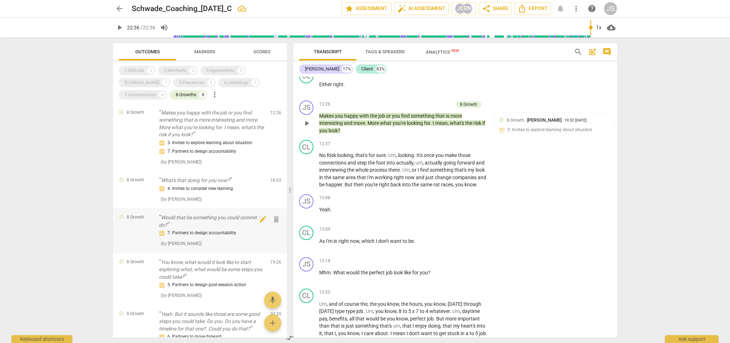
click at [207, 243] on div "7. Partners to design accountability ( by [PERSON_NAME] )" at bounding box center [212, 238] width 106 height 18
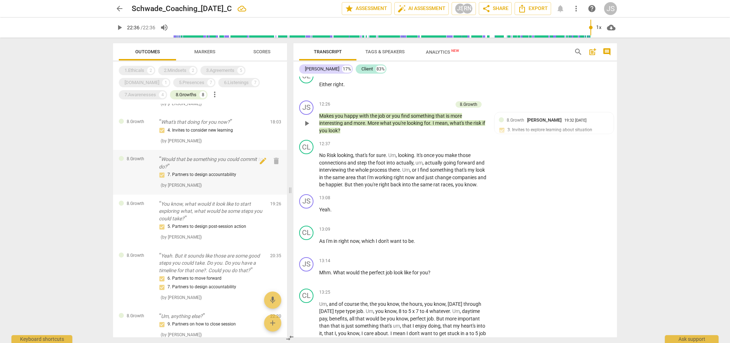
scroll to position [158, 0]
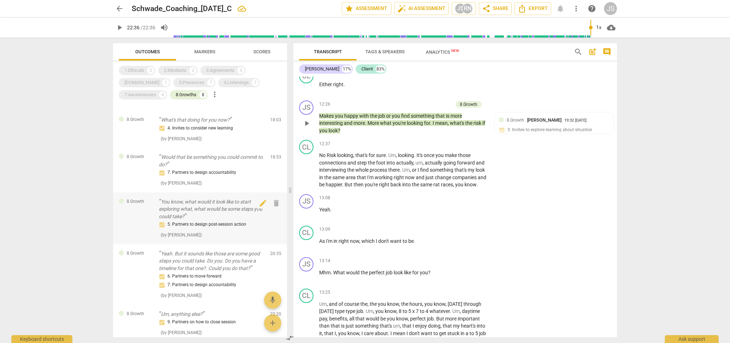
click at [210, 212] on p "You know, what would it look like to start exploring what, what would be some s…" at bounding box center [212, 209] width 106 height 22
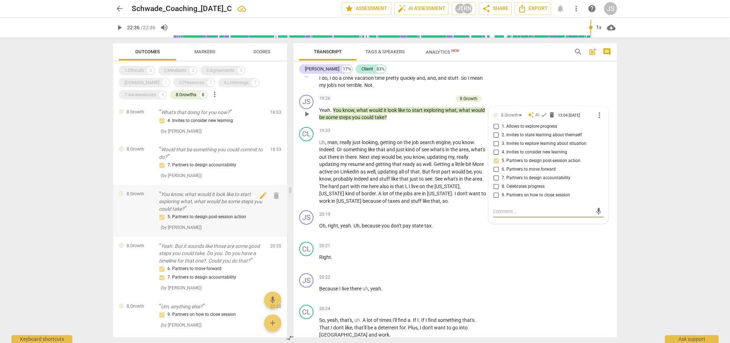
scroll to position [0, 0]
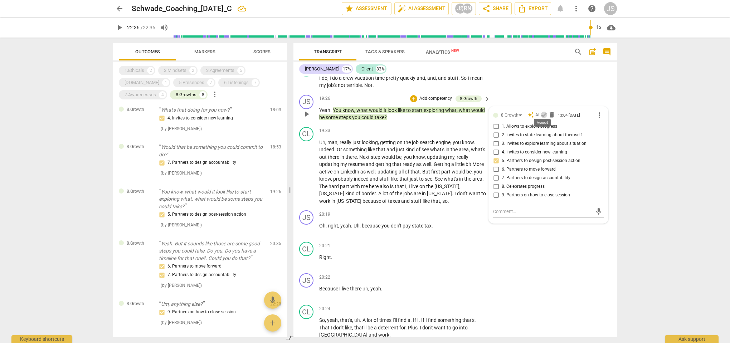
click at [544, 111] on span "check" at bounding box center [544, 114] width 7 height 7
click at [231, 211] on div "5. Partners to design post-session action" at bounding box center [212, 215] width 106 height 9
click at [218, 251] on p "Yeah. But it sounds like those are some good steps you could take. Do you. Do y…" at bounding box center [212, 251] width 106 height 22
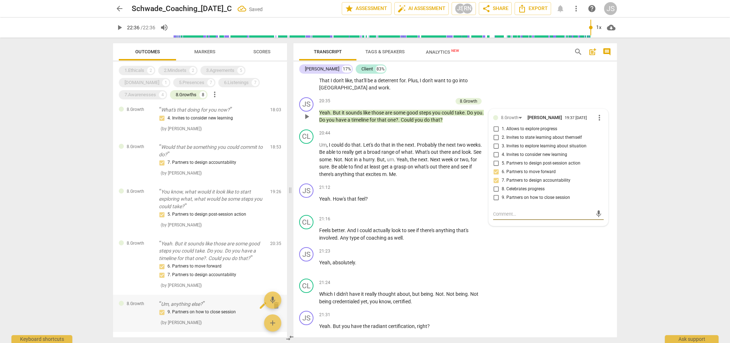
click at [203, 310] on div "9. Partners on how to close session" at bounding box center [212, 312] width 106 height 9
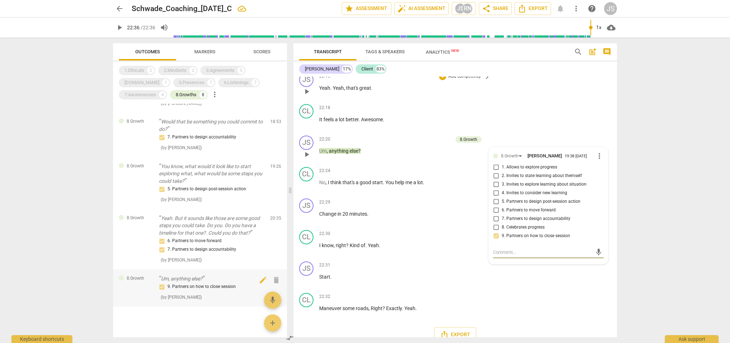
click at [208, 283] on div "9. Partners on how to close session" at bounding box center [212, 287] width 106 height 9
click at [459, 331] on span "Export" at bounding box center [455, 335] width 30 height 9
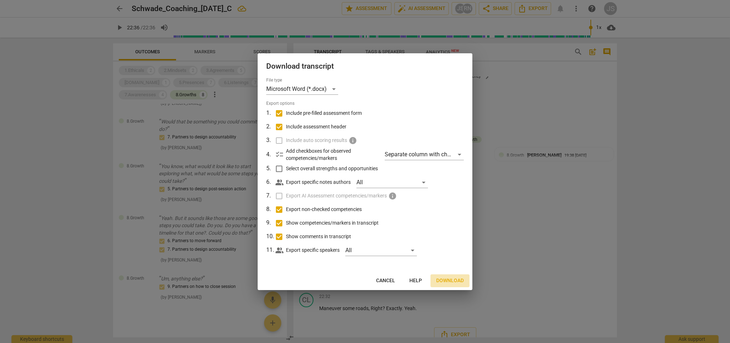
click at [448, 280] on span "Download" at bounding box center [450, 281] width 28 height 7
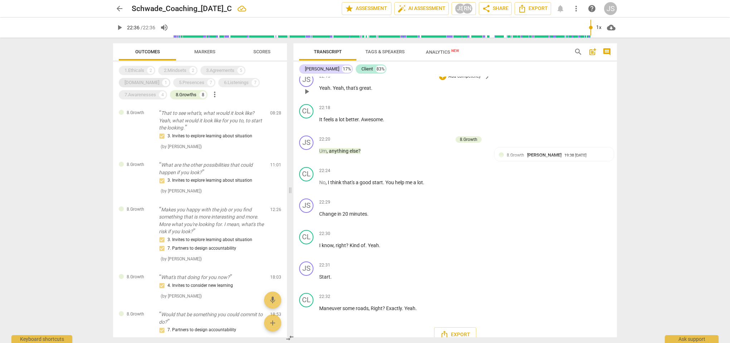
click at [159, 79] on div "[DOMAIN_NAME]" at bounding box center [142, 82] width 35 height 7
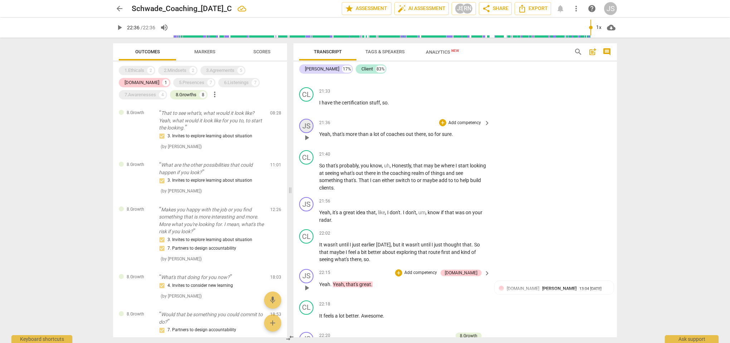
scroll to position [3223, 0]
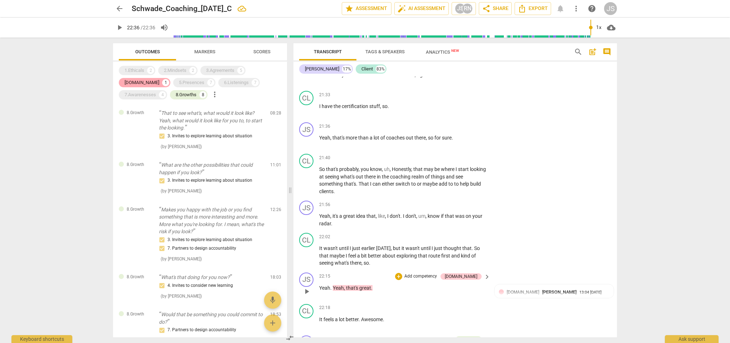
click at [159, 79] on div "[DOMAIN_NAME]" at bounding box center [142, 82] width 35 height 7
click at [176, 95] on div "8.Growths" at bounding box center [186, 94] width 21 height 7
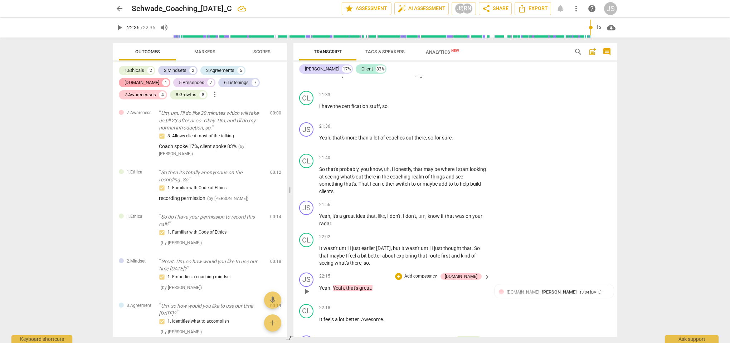
click at [159, 79] on div "[DOMAIN_NAME]" at bounding box center [142, 82] width 35 height 7
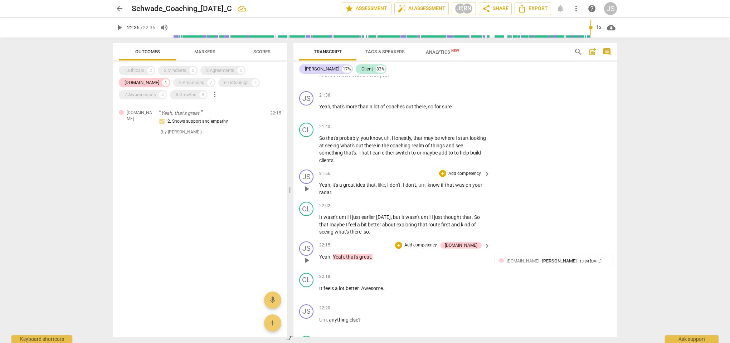
scroll to position [3256, 0]
drag, startPoint x: 319, startPoint y: 174, endPoint x: 400, endPoint y: 185, distance: 81.3
click at [400, 185] on div "JS play_arrow pause 21:56 + Add competency keyboard_arrow_right Yeah , it's a g…" at bounding box center [456, 182] width 324 height 32
click at [442, 169] on div "+" at bounding box center [442, 172] width 7 height 7
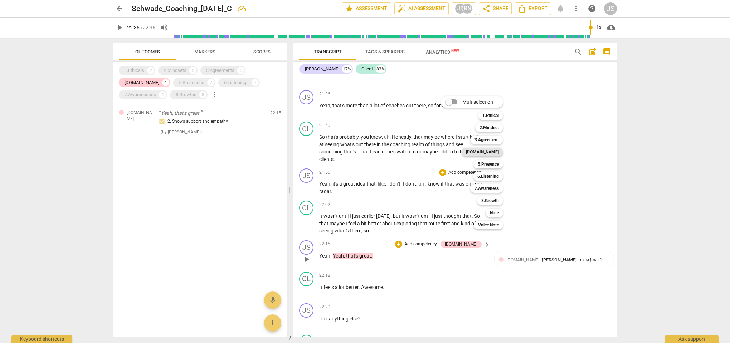
click at [494, 154] on b "[DOMAIN_NAME]" at bounding box center [482, 152] width 33 height 9
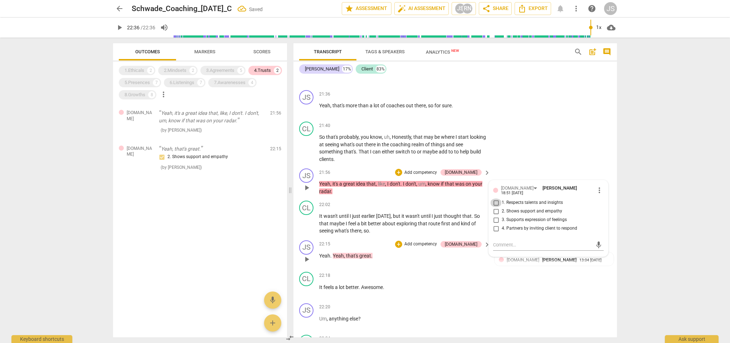
click at [496, 199] on input "1. Respects talents and insights" at bounding box center [496, 203] width 11 height 9
checkbox input "true"
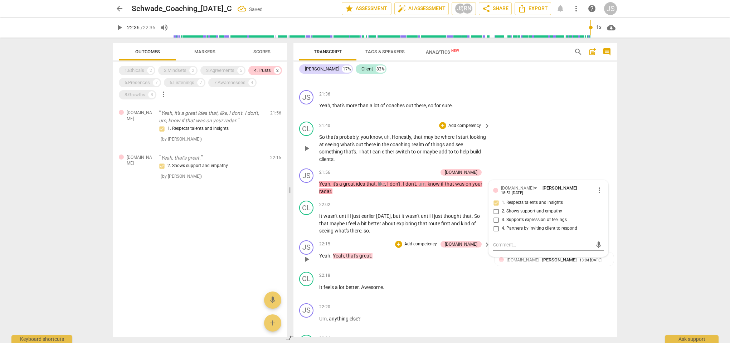
click at [527, 131] on div "CL play_arrow pause 21:40 + Add competency keyboard_arrow_right So that's proba…" at bounding box center [456, 142] width 324 height 47
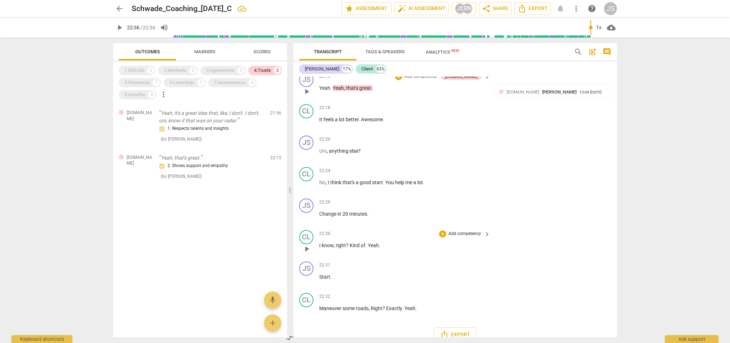
scroll to position [0, 0]
click at [463, 331] on span "Export" at bounding box center [455, 335] width 30 height 9
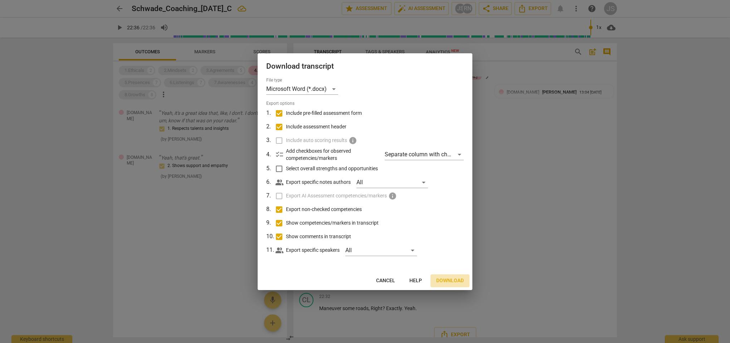
click at [449, 284] on button "Download" at bounding box center [450, 281] width 39 height 13
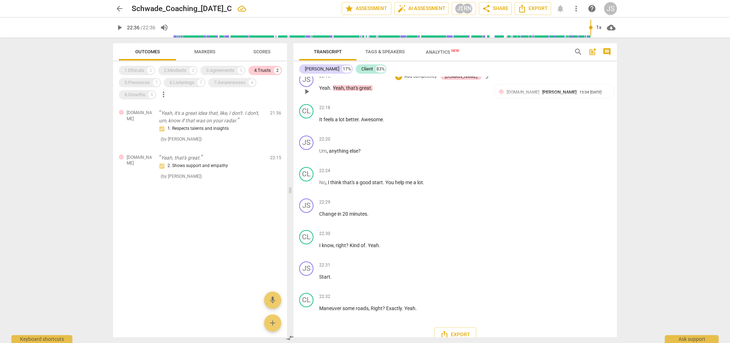
click at [118, 6] on span "arrow_back" at bounding box center [119, 8] width 9 height 9
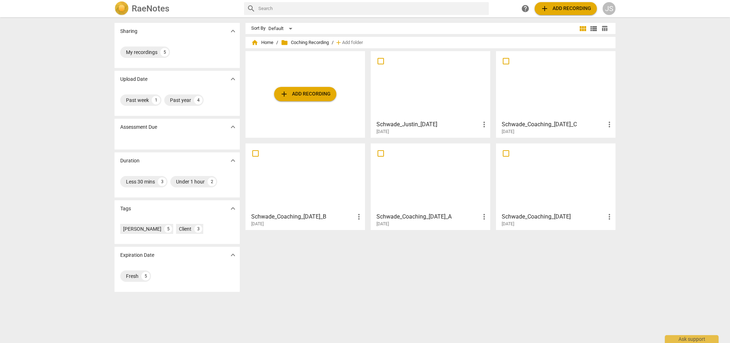
click at [326, 178] on div at bounding box center [305, 177] width 115 height 63
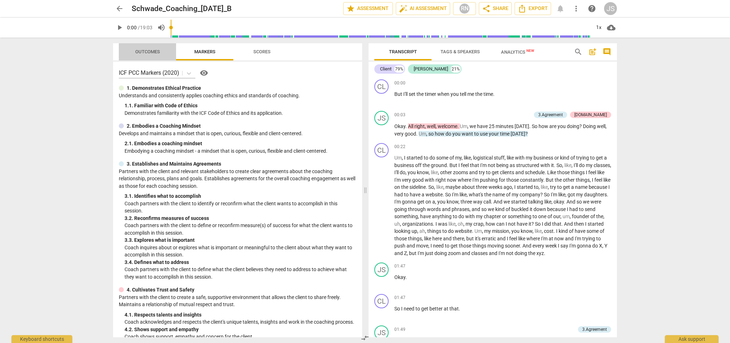
click at [141, 50] on span "Outcomes" at bounding box center [147, 51] width 25 height 5
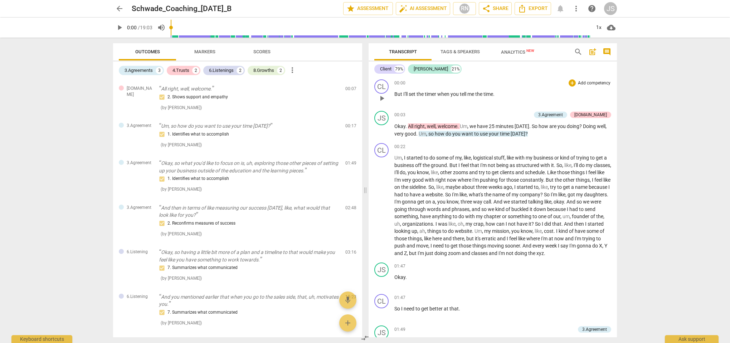
scroll to position [0, 0]
drag, startPoint x: 501, startPoint y: 95, endPoint x: 394, endPoint y: 94, distance: 107.8
click at [394, 94] on div "CL play_arrow pause 00:00 + Add competency keyboard_arrow_right But I'll set th…" at bounding box center [493, 92] width 249 height 32
click at [568, 84] on div "+ Add competency keyboard_arrow_right" at bounding box center [590, 82] width 44 height 7
drag, startPoint x: 501, startPoint y: 92, endPoint x: 390, endPoint y: 93, distance: 110.3
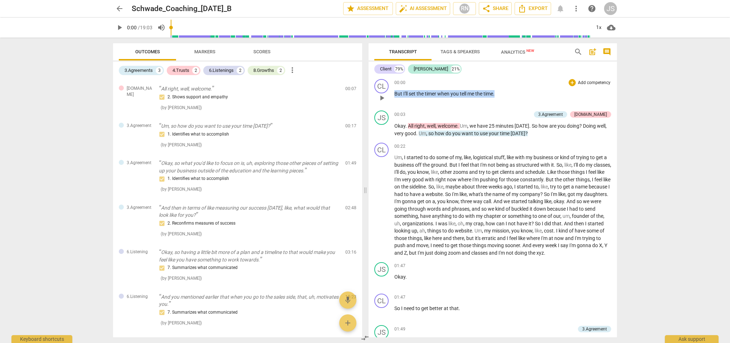
click at [390, 93] on div "CL play_arrow pause 00:00 + Add competency keyboard_arrow_right But I'll set th…" at bounding box center [493, 92] width 249 height 32
click at [570, 82] on div "+" at bounding box center [572, 82] width 7 height 7
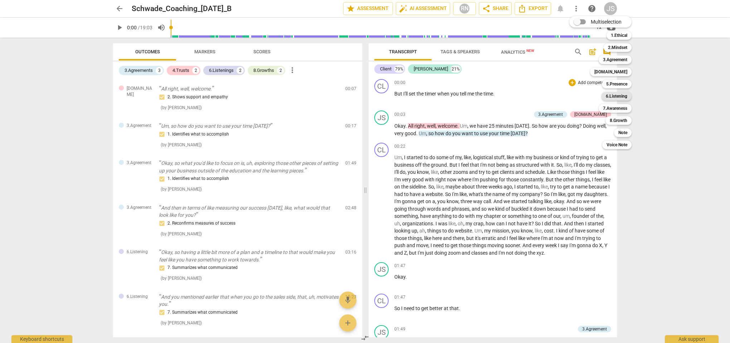
click at [624, 98] on b "6.Listening" at bounding box center [616, 96] width 21 height 9
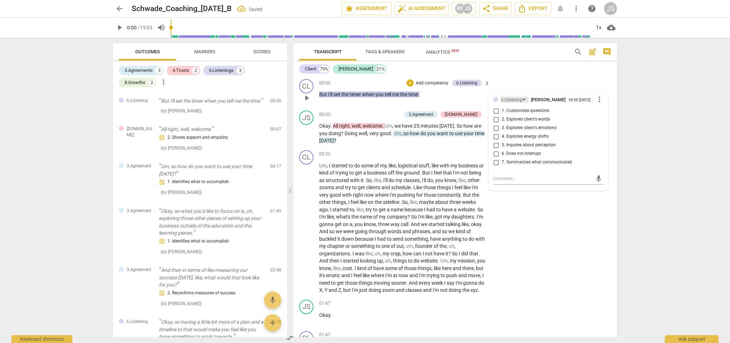
click at [514, 100] on div "6.Listening" at bounding box center [511, 100] width 21 height 7
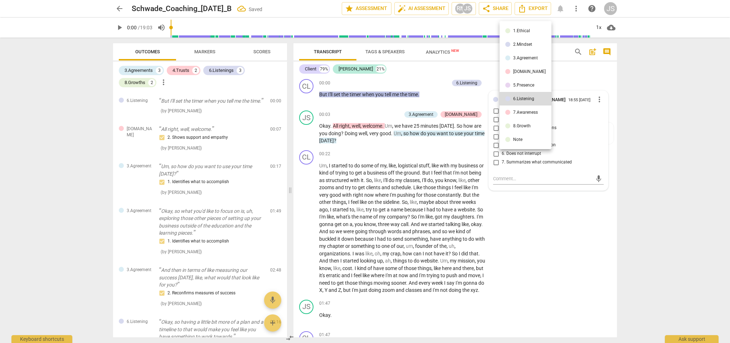
click at [521, 86] on div "5.Presence" at bounding box center [523, 85] width 21 height 4
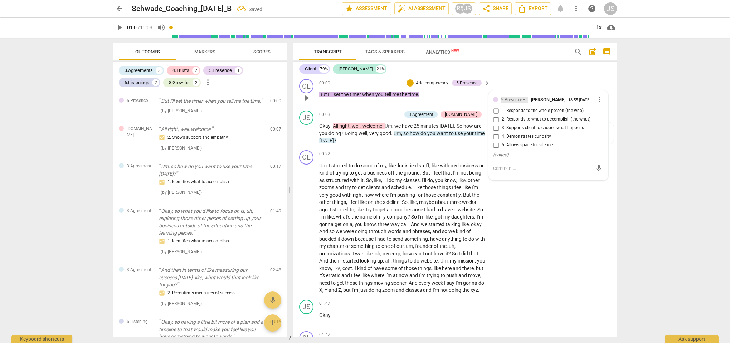
click at [517, 98] on div "5.Presence" at bounding box center [511, 100] width 21 height 7
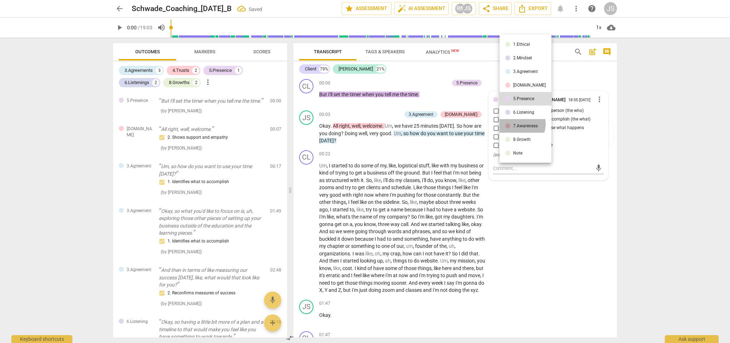
click at [519, 124] on div "7.Awareness" at bounding box center [525, 126] width 25 height 4
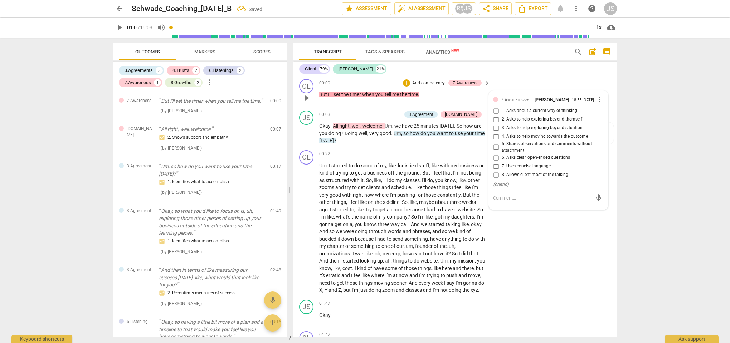
click at [496, 177] on input "8. Allows client most of the talking" at bounding box center [496, 175] width 11 height 9
checkbox input "true"
click at [507, 200] on textarea at bounding box center [542, 198] width 99 height 7
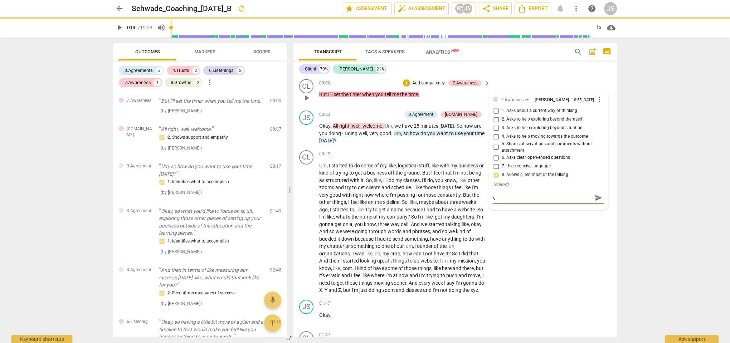
type textarea "c"
type textarea "co"
type textarea "coa"
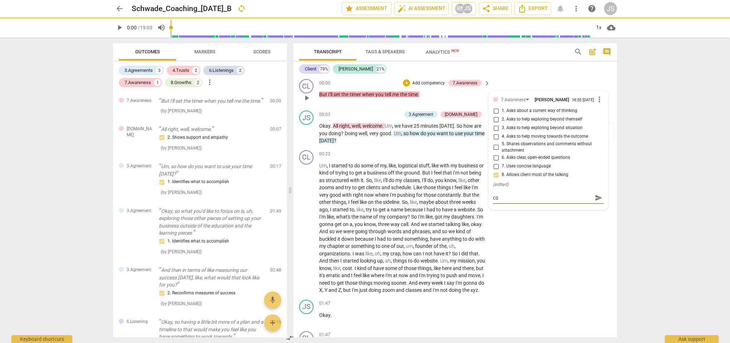
type textarea "coa"
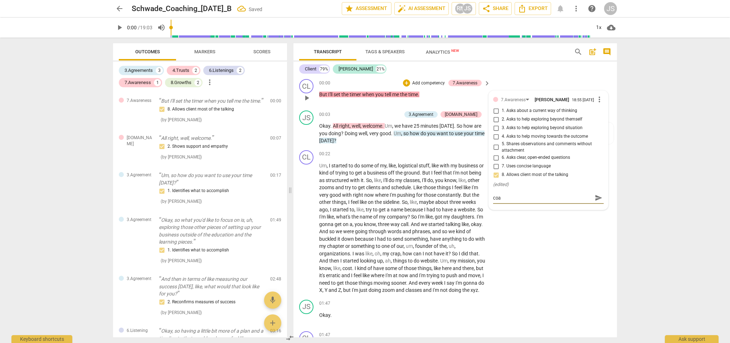
type textarea "coac"
type textarea "coach"
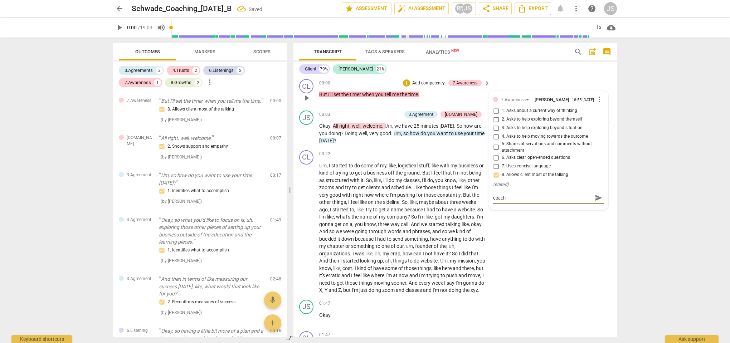
type textarea "coach"
type textarea "coach s"
type textarea "coach sp"
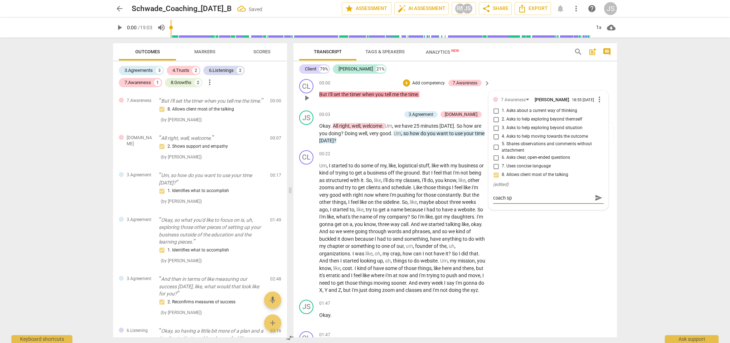
type textarea "coach spo"
type textarea "coach spok"
type textarea "coach spoke"
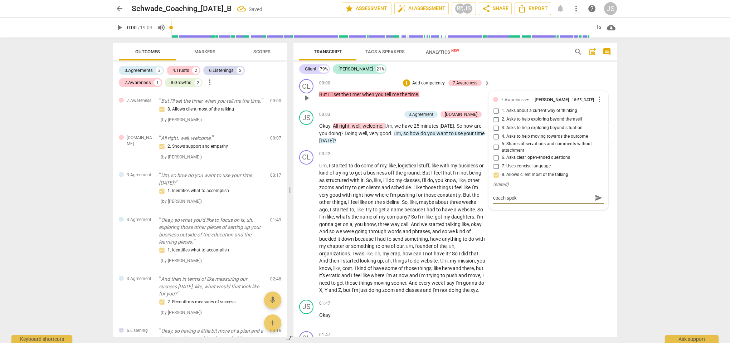
type textarea "coach spoke"
type textarea "coach spoke 2"
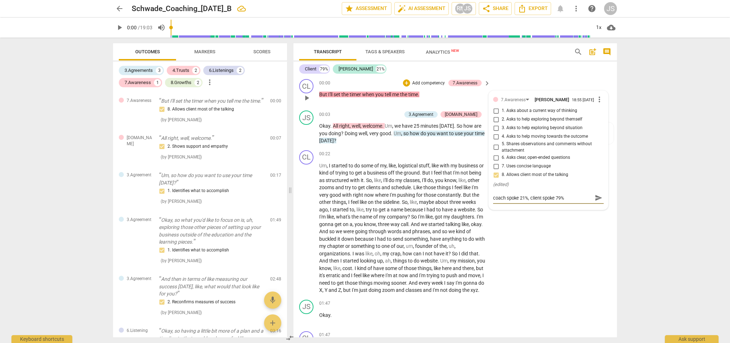
click at [597, 200] on span "send" at bounding box center [599, 198] width 8 height 8
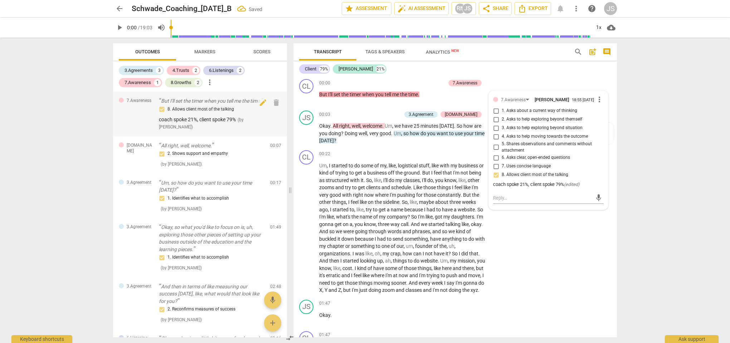
scroll to position [0, 0]
click at [215, 113] on div "8. Allows client most of the talking" at bounding box center [212, 109] width 106 height 9
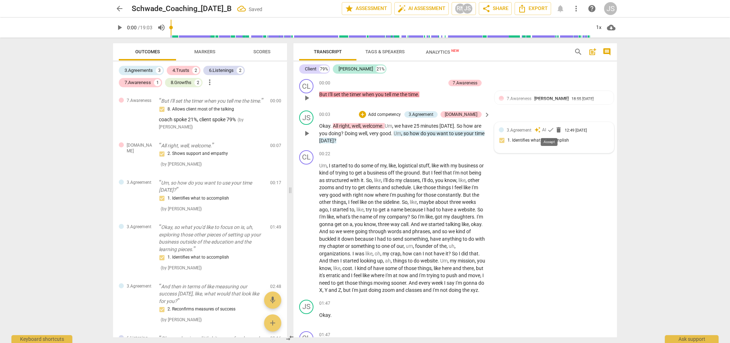
click at [550, 131] on span "check" at bounding box center [550, 129] width 7 height 7
